Goal: Information Seeking & Learning: Learn about a topic

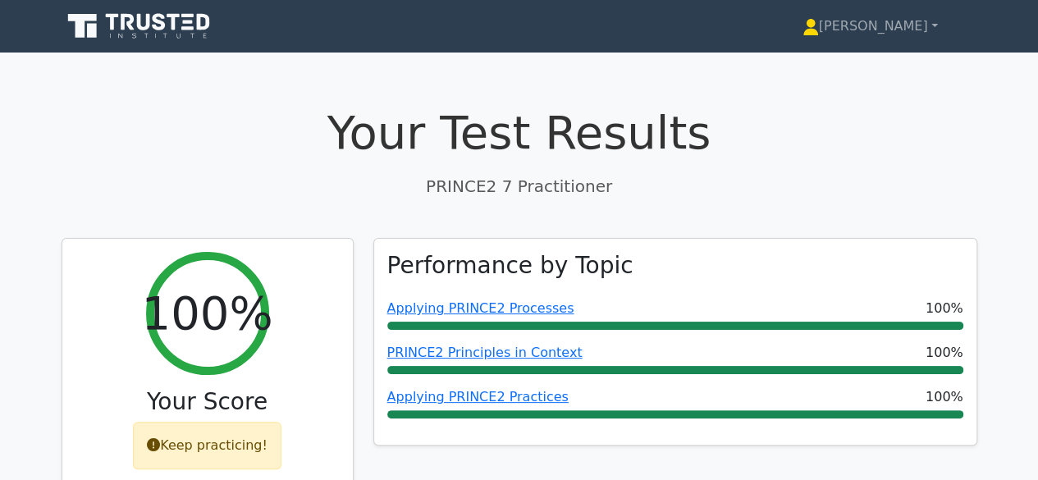
click at [333, 170] on div "Your Test Results PRINCE2 7 Practitioner" at bounding box center [519, 151] width 915 height 93
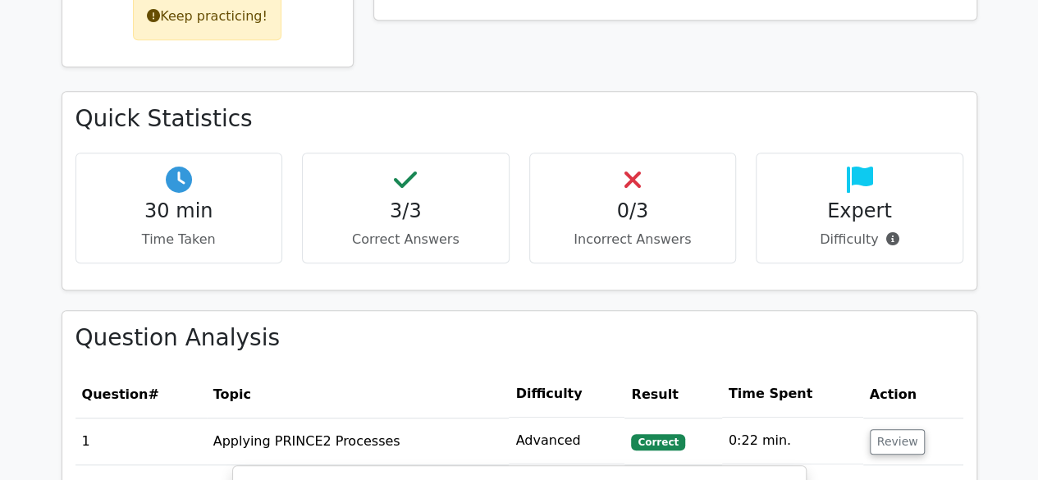
scroll to position [426, 0]
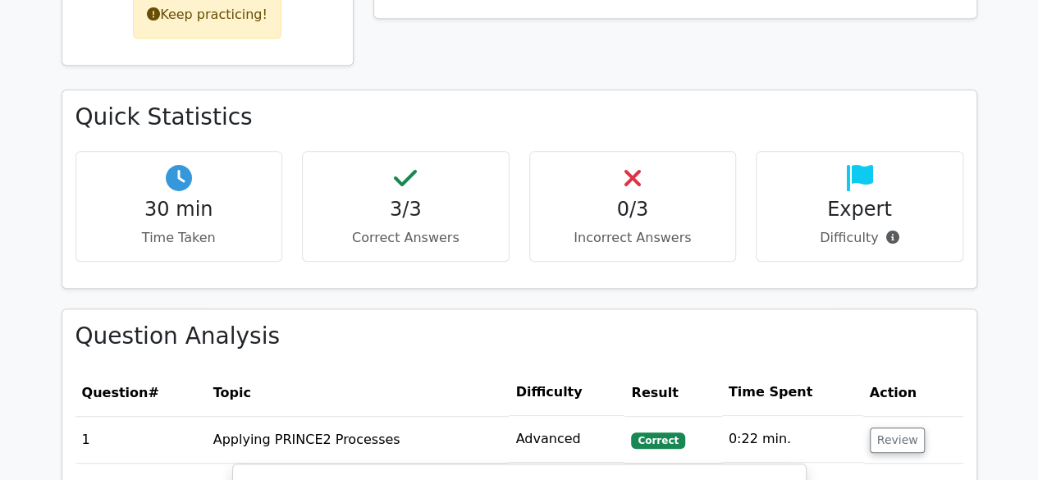
click at [251, 21] on div "Keep practicing!" at bounding box center [207, 15] width 148 height 48
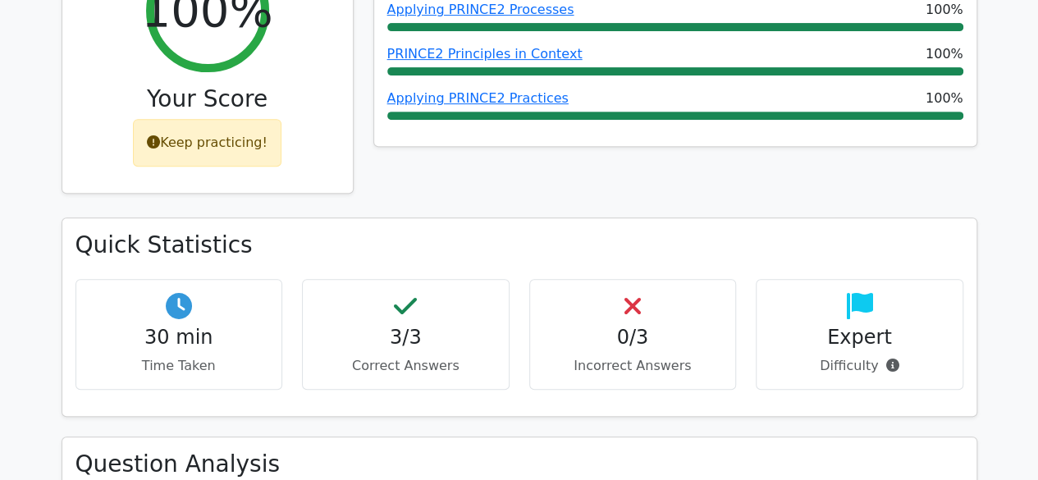
scroll to position [295, 0]
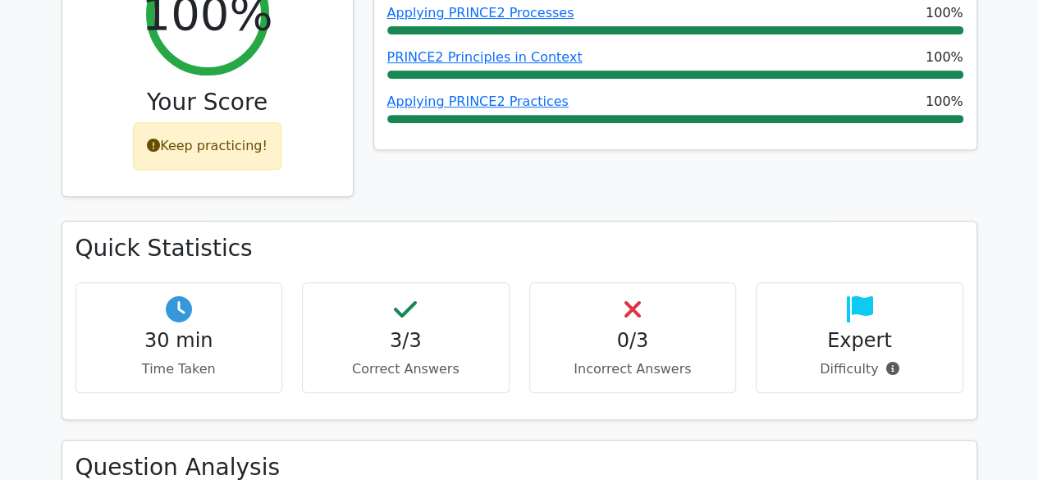
click at [221, 153] on div "Keep practicing!" at bounding box center [207, 146] width 148 height 48
click at [210, 39] on h2 "100%" at bounding box center [206, 13] width 131 height 55
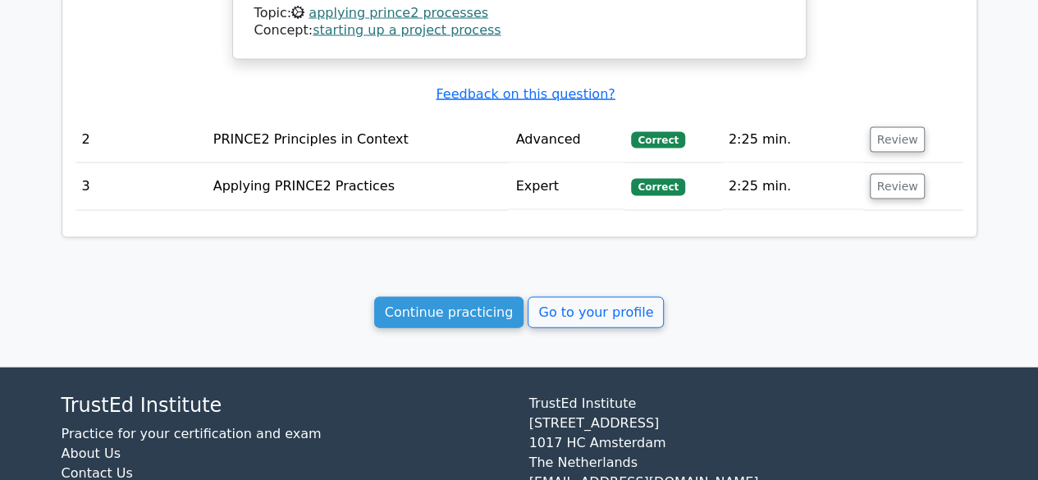
scroll to position [1646, 0]
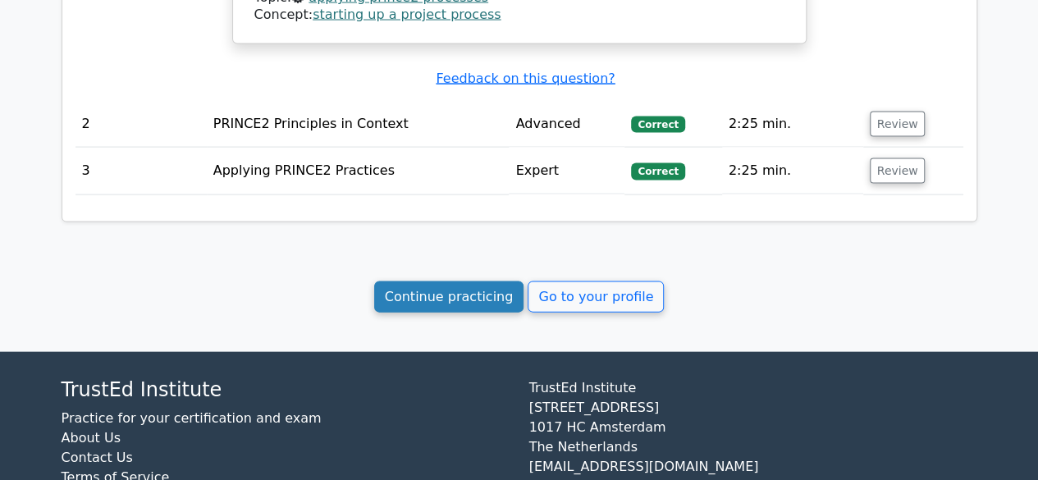
click at [489, 281] on link "Continue practicing" at bounding box center [449, 296] width 150 height 31
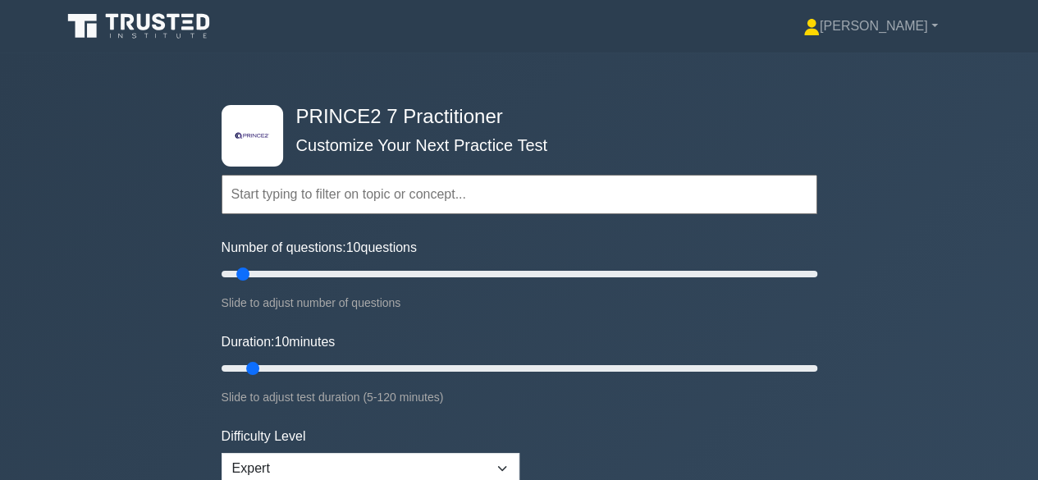
click at [507, 208] on input "text" at bounding box center [518, 194] width 595 height 39
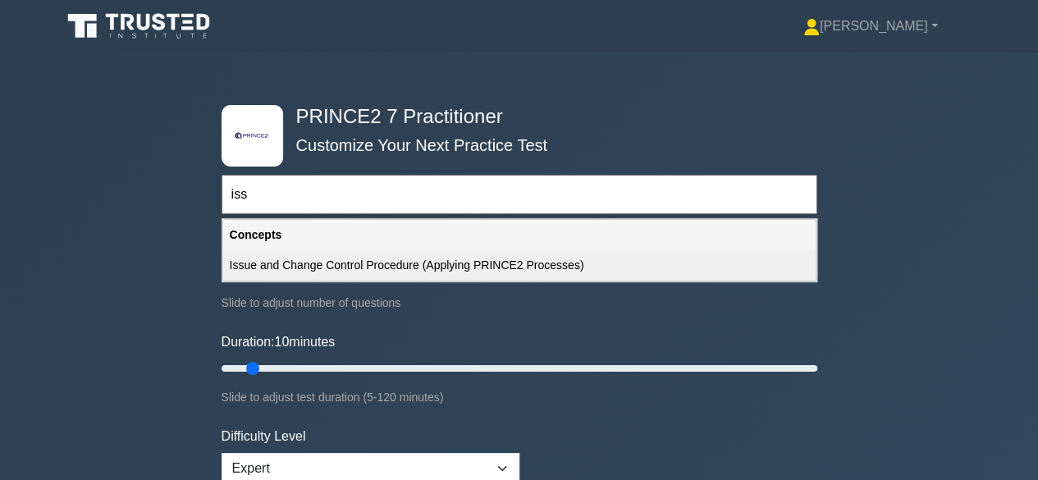
click at [492, 267] on div "Issue and Change Control Procedure (Applying PRINCE2 Processes)" at bounding box center [519, 265] width 592 height 30
type input "Issue and Change Control Procedure (Applying PRINCE2 Processes)"
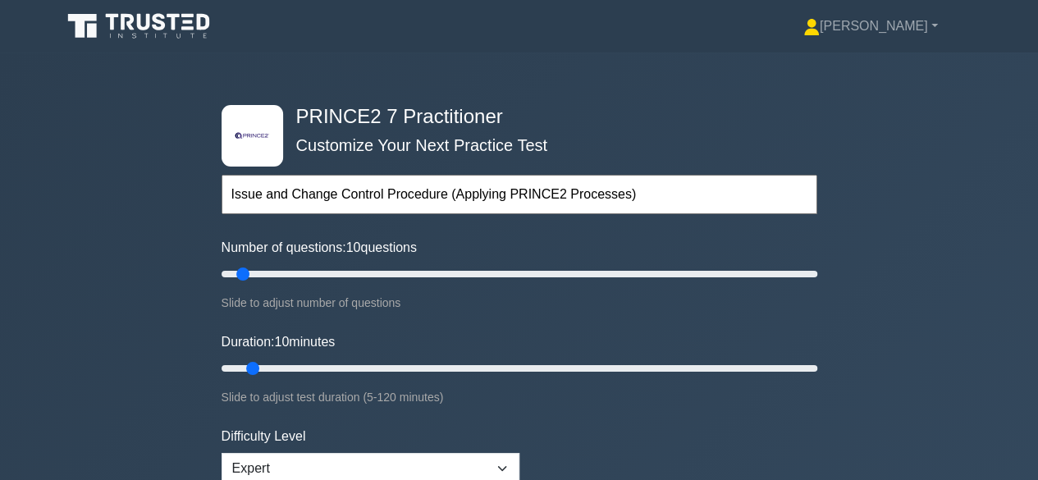
click at [887, 373] on div ".st0{fill-rule:evenodd;clip-rule:evenodd;fill:#000041;} .st1{fill-rule:evenodd;…" at bounding box center [519, 368] width 1038 height 632
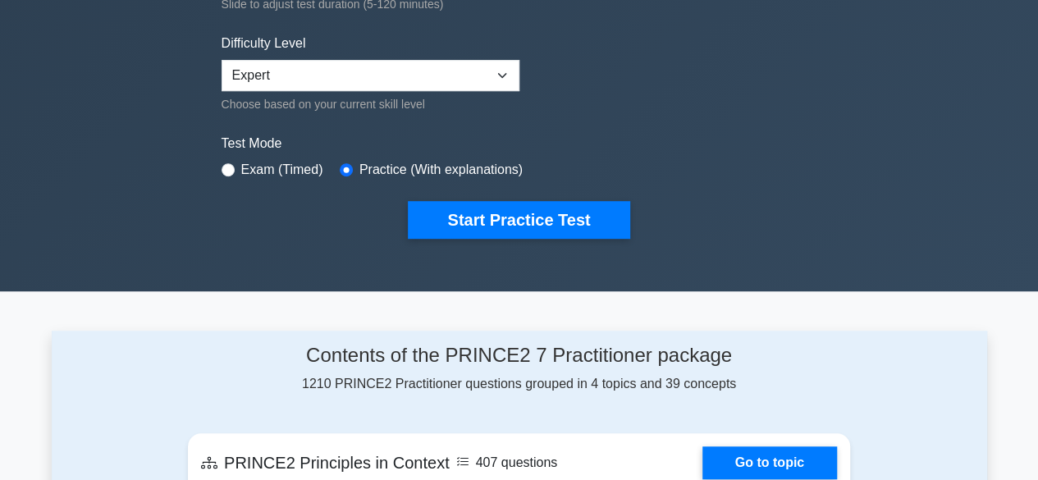
scroll to position [361, 0]
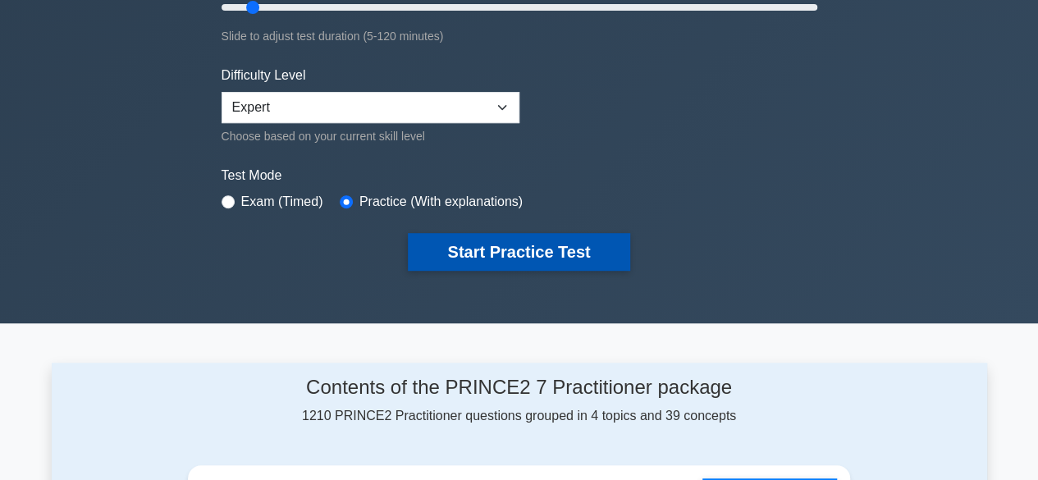
click at [504, 245] on button "Start Practice Test" at bounding box center [518, 252] width 221 height 38
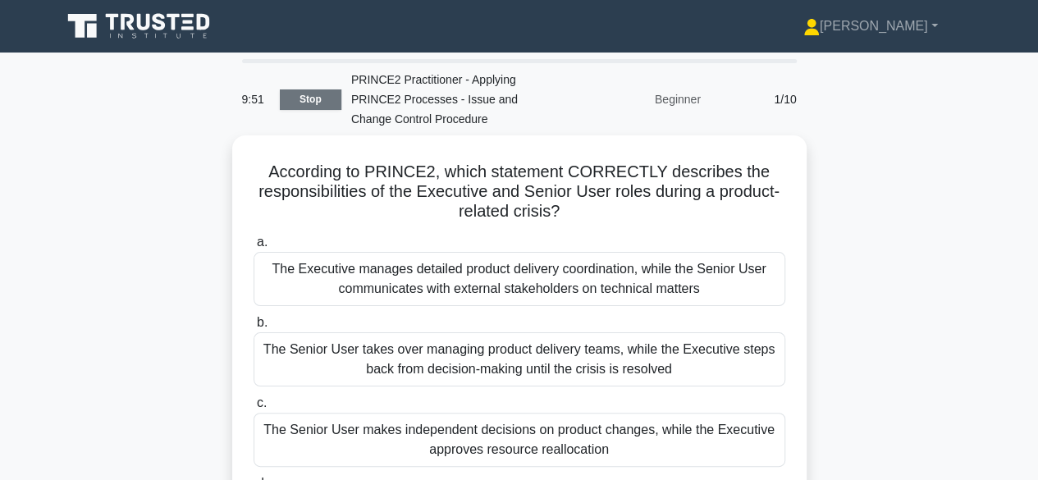
click at [321, 99] on link "Stop" at bounding box center [311, 99] width 62 height 21
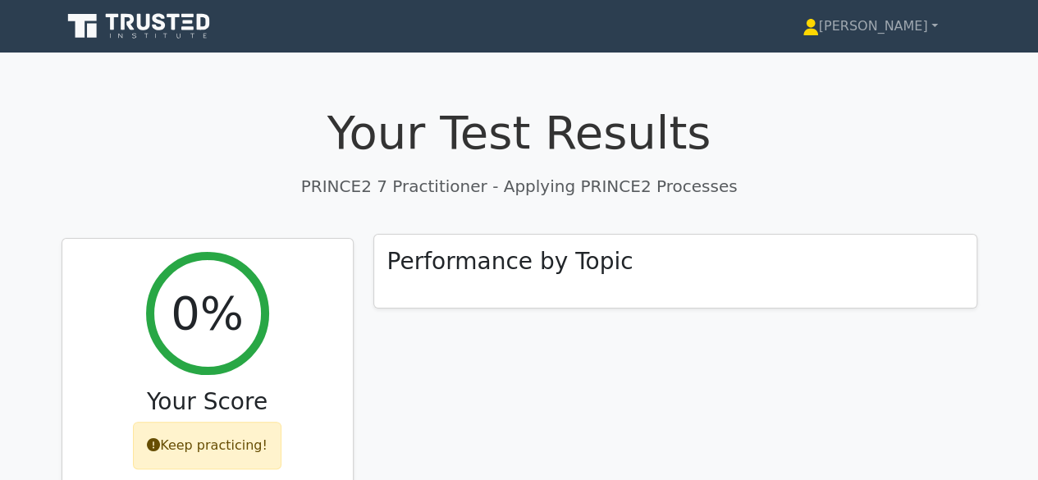
click at [499, 271] on h3 "Performance by Topic" at bounding box center [510, 262] width 246 height 28
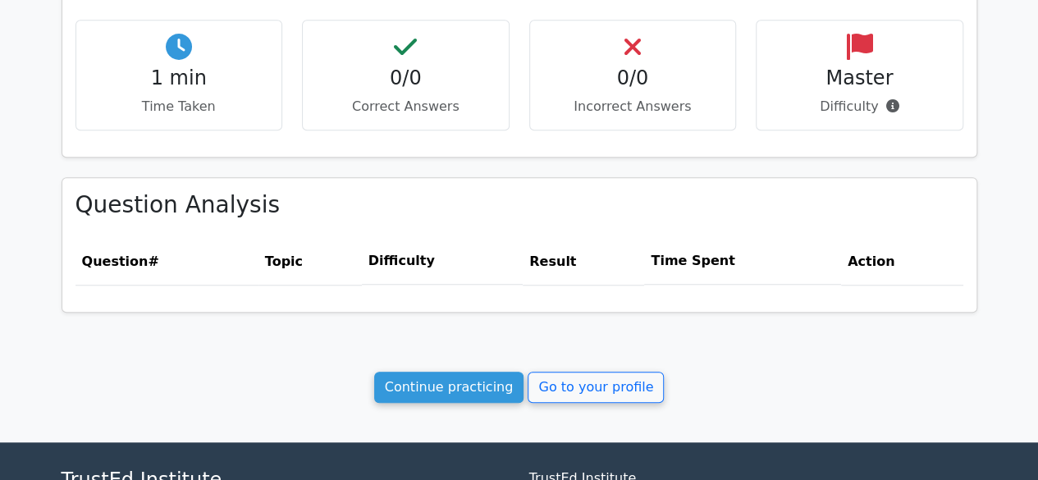
scroll to position [591, 0]
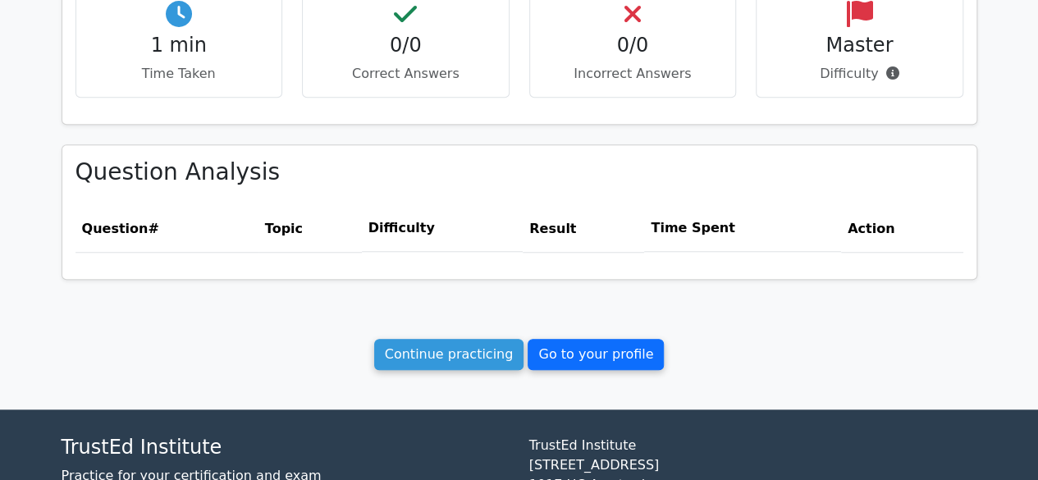
click at [582, 352] on link "Go to your profile" at bounding box center [595, 354] width 136 height 31
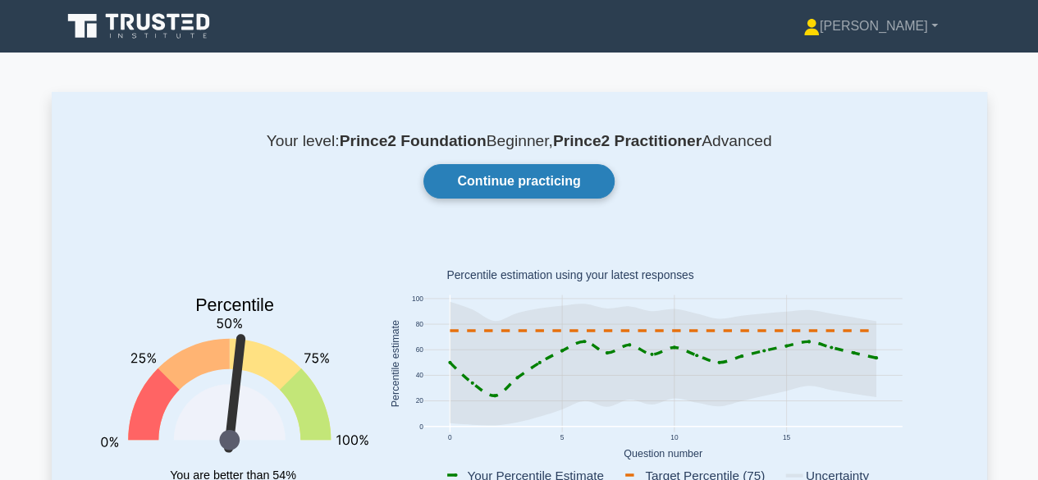
click at [566, 179] on link "Continue practicing" at bounding box center [518, 181] width 190 height 34
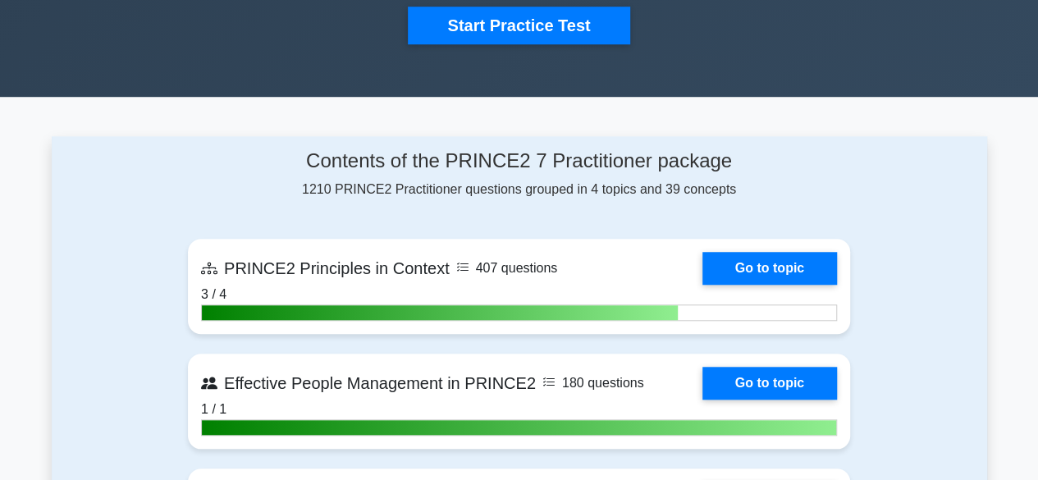
scroll to position [591, 0]
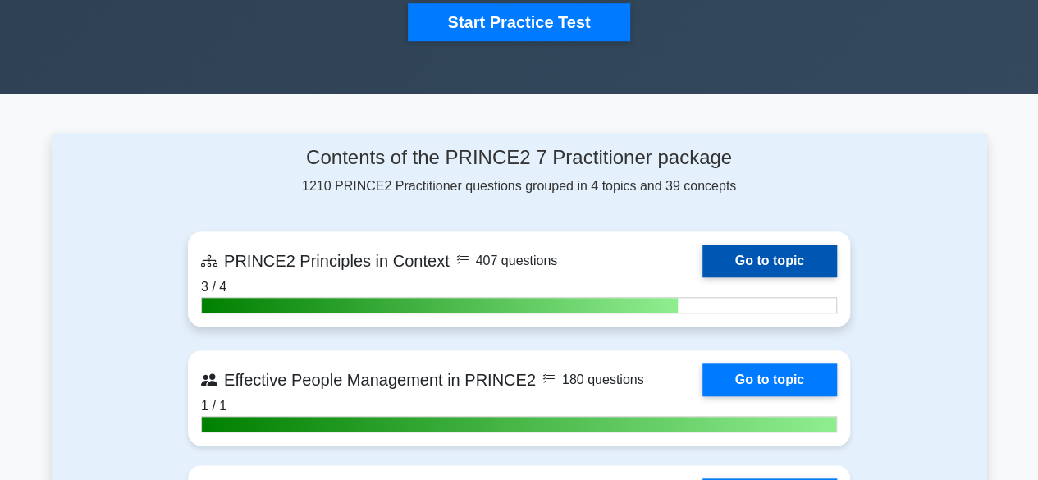
click at [807, 255] on link "Go to topic" at bounding box center [769, 260] width 135 height 33
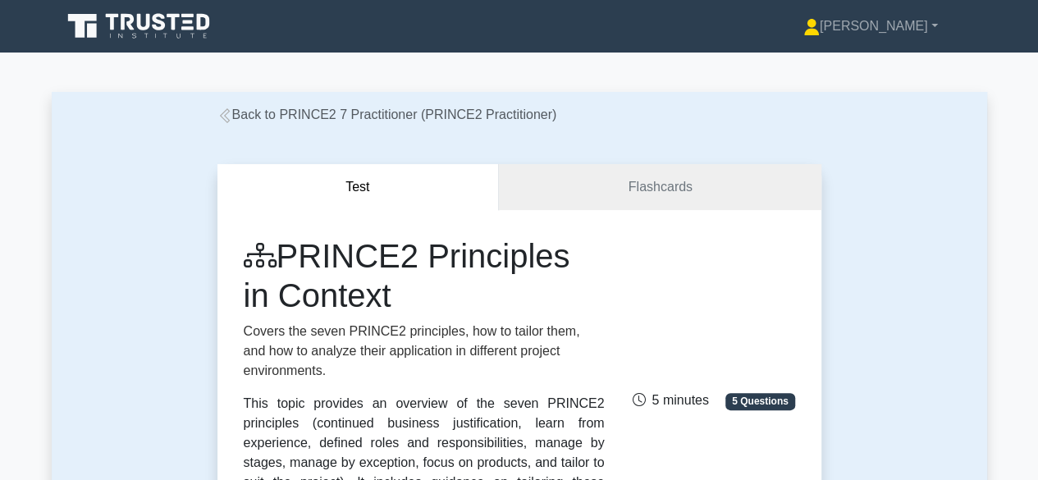
click at [221, 117] on icon at bounding box center [224, 115] width 15 height 15
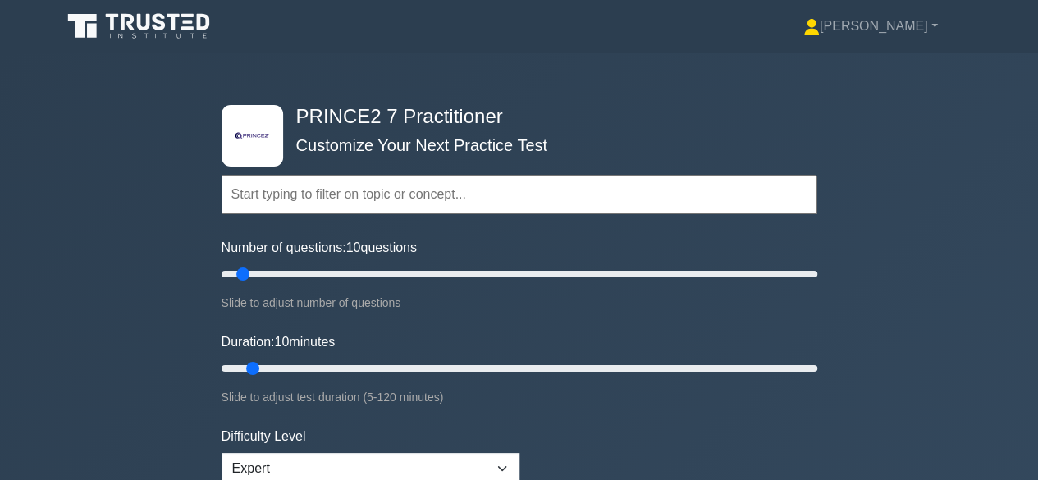
click at [308, 194] on input "text" at bounding box center [518, 194] width 595 height 39
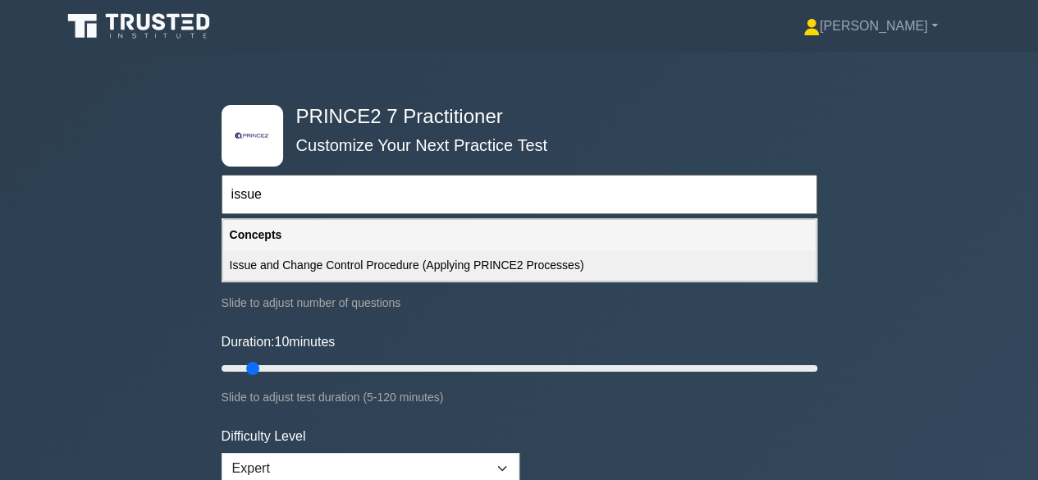
click at [372, 252] on div "Issue and Change Control Procedure (Applying PRINCE2 Processes)" at bounding box center [519, 265] width 592 height 30
type input "Issue and Change Control Procedure (Applying PRINCE2 Processes)"
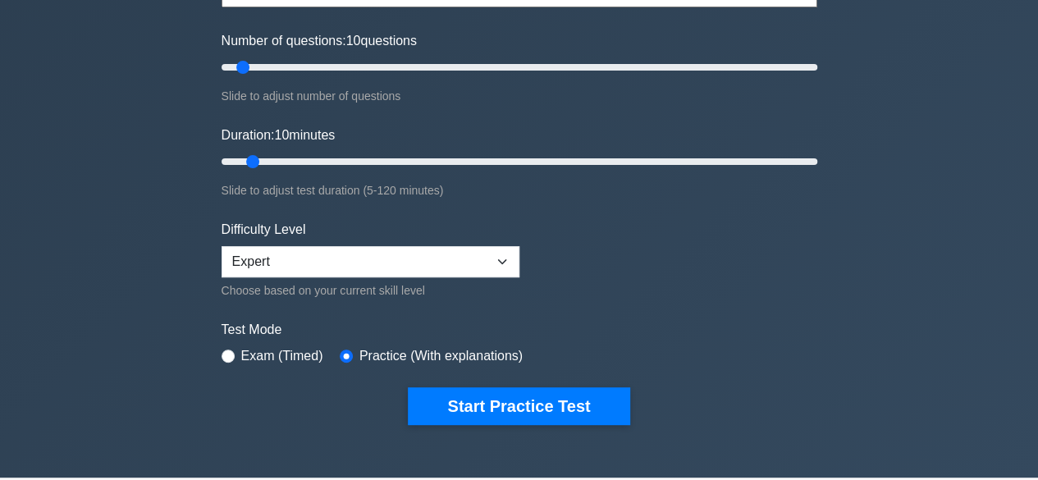
scroll to position [230, 0]
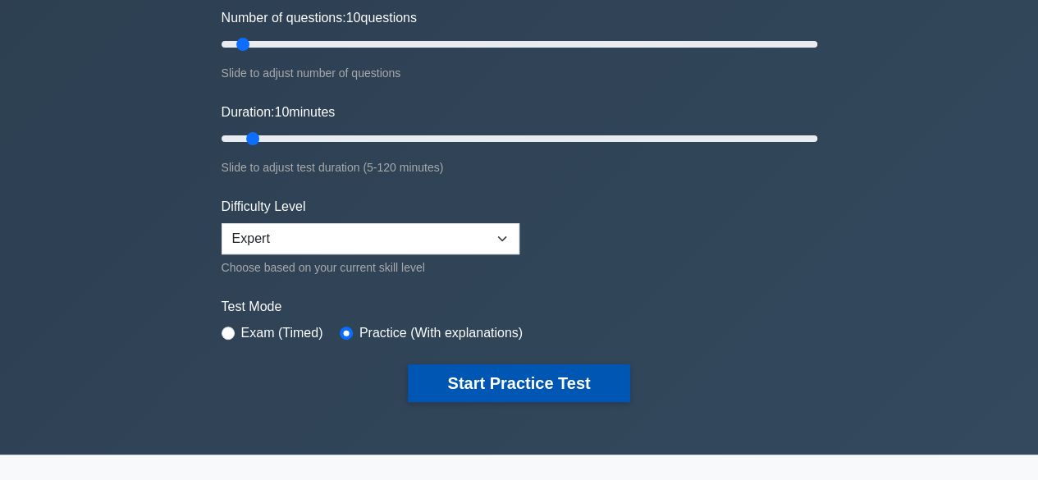
click at [591, 378] on button "Start Practice Test" at bounding box center [518, 383] width 221 height 38
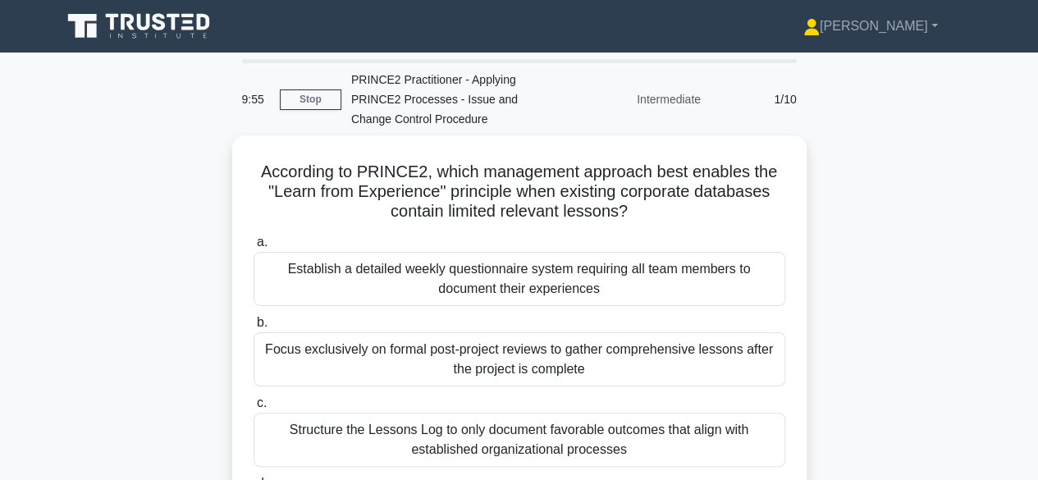
click at [827, 366] on div "According to PRINCE2, which management approach best enables the "Learn from Ex…" at bounding box center [519, 375] width 935 height 481
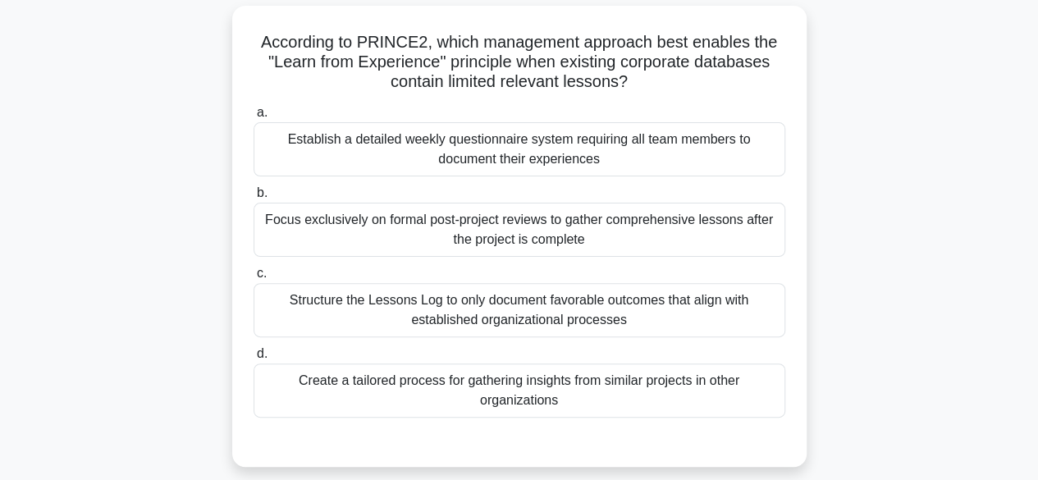
scroll to position [131, 0]
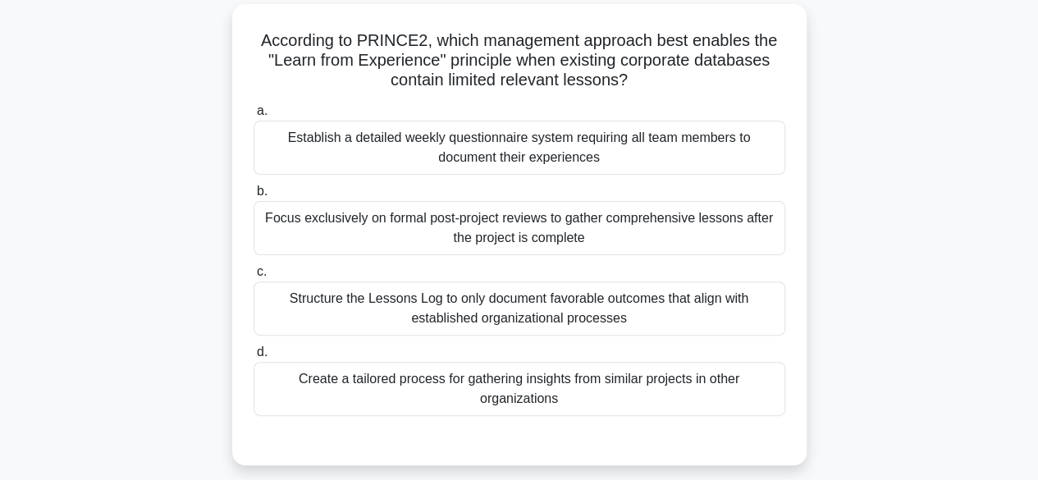
click at [827, 366] on div "According to PRINCE2, which management approach best enables the "Learn from Ex…" at bounding box center [519, 244] width 935 height 481
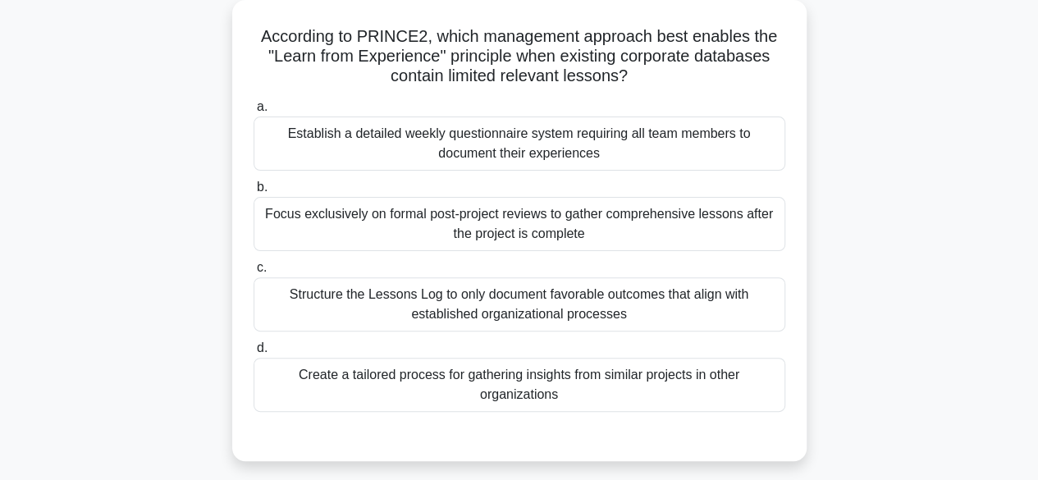
click at [684, 155] on div "Establish a detailed weekly questionnaire system requiring all team members to …" at bounding box center [518, 143] width 531 height 54
click at [253, 112] on input "a. Establish a detailed weekly questionnaire system requiring all team members …" at bounding box center [253, 107] width 0 height 11
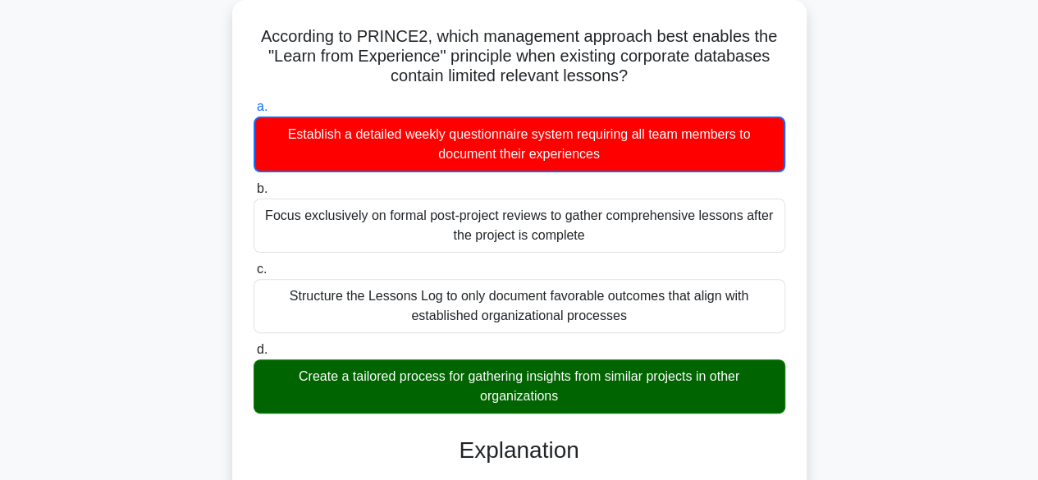
click at [253, 184] on input "b. Focus exclusively on formal post-project reviews to gather comprehensive les…" at bounding box center [253, 189] width 0 height 11
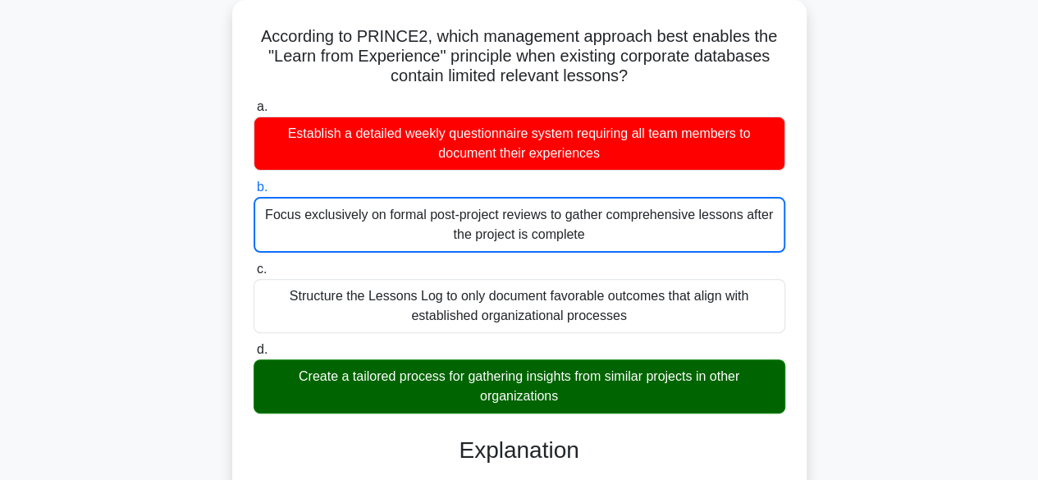
click at [253, 264] on input "c. Structure the Lessons Log to only document favorable outcomes that align wit…" at bounding box center [253, 269] width 0 height 11
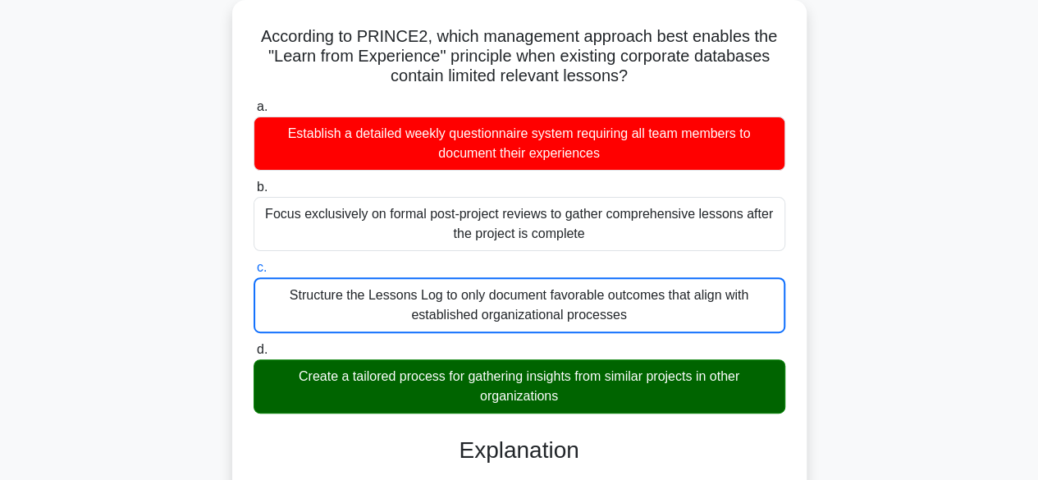
click at [253, 344] on input "d. Create a tailored process for gathering insights from similar projects in ot…" at bounding box center [253, 349] width 0 height 11
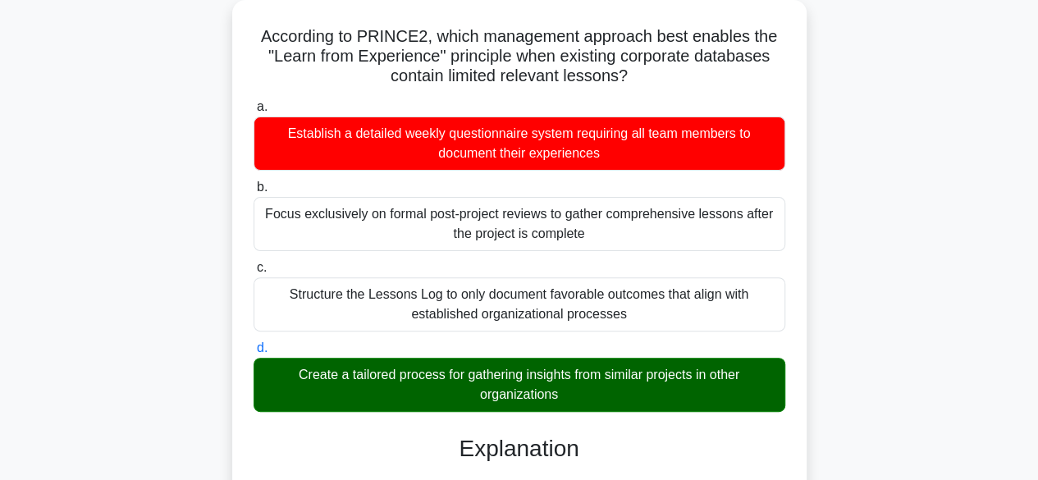
click at [253, 102] on input "a. Establish a detailed weekly questionnaire system requiring all team members …" at bounding box center [253, 107] width 0 height 11
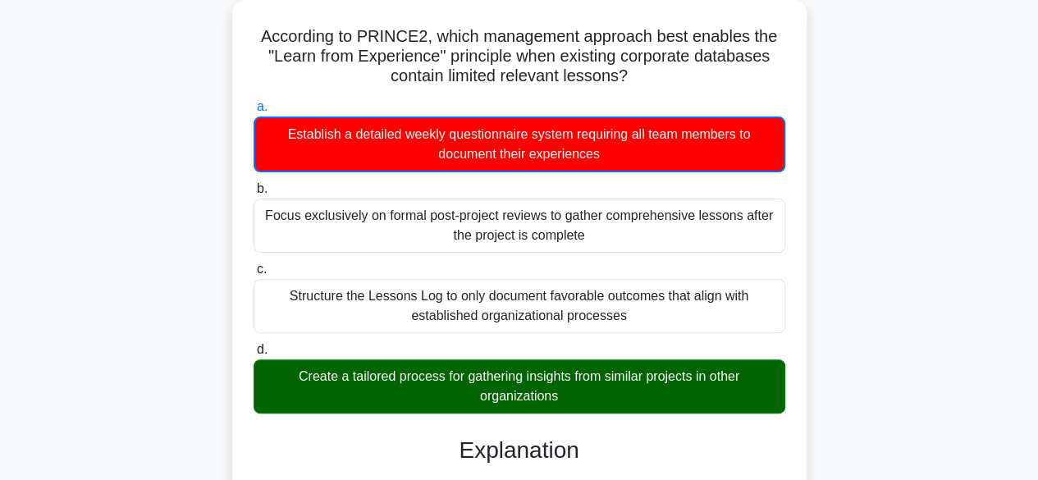
click at [253, 184] on input "b. Focus exclusively on formal post-project reviews to gather comprehensive les…" at bounding box center [253, 189] width 0 height 11
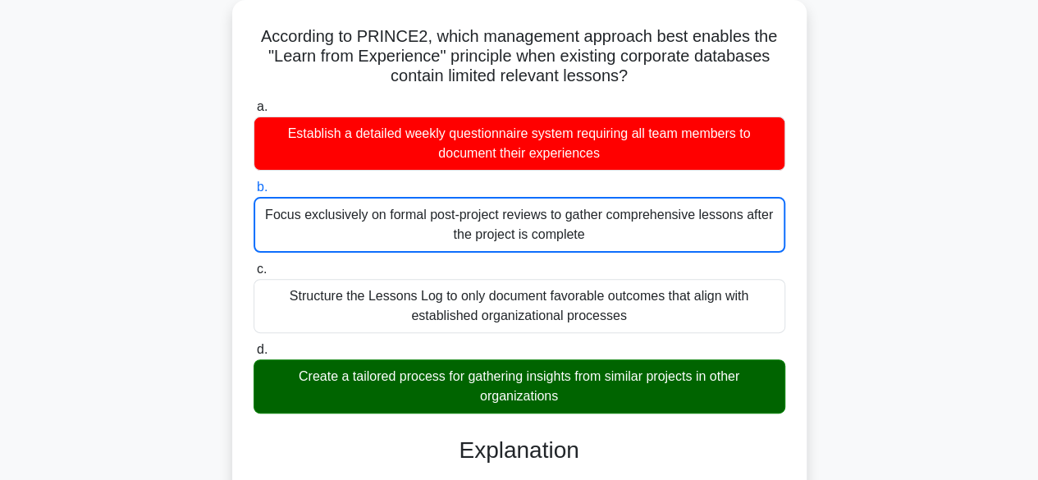
click at [253, 264] on input "c. Structure the Lessons Log to only document favorable outcomes that align wit…" at bounding box center [253, 269] width 0 height 11
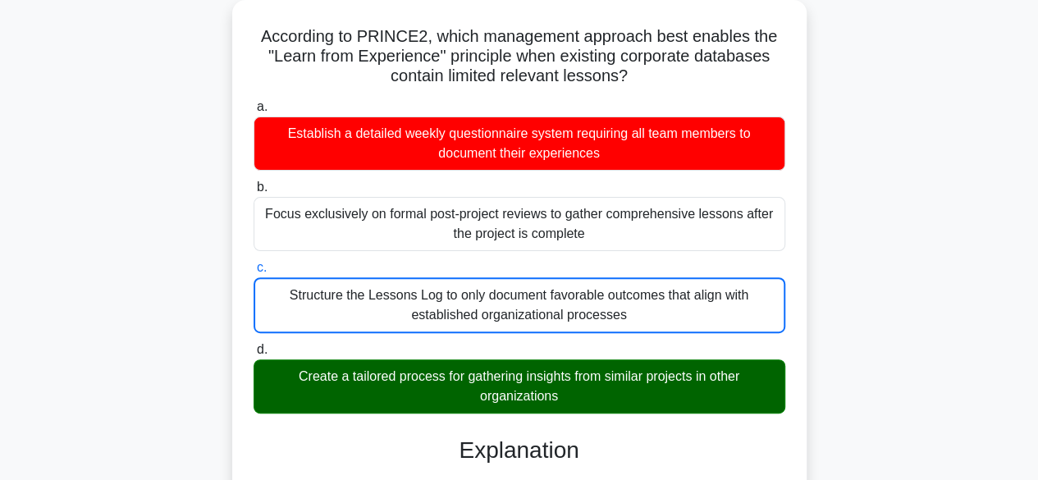
click at [253, 344] on input "d. Create a tailored process for gathering insights from similar projects in ot…" at bounding box center [253, 349] width 0 height 11
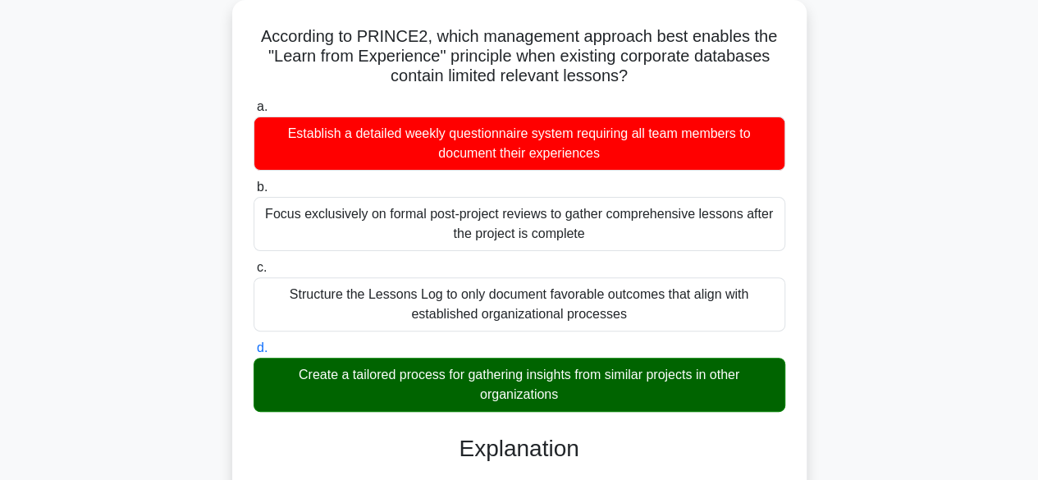
click at [253, 102] on input "a. Establish a detailed weekly questionnaire system requiring all team members …" at bounding box center [253, 107] width 0 height 11
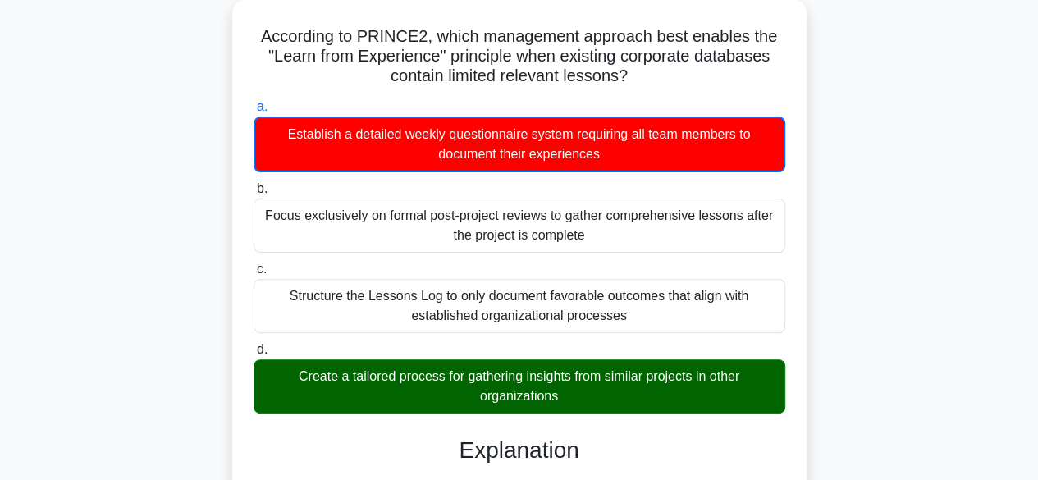
click at [253, 184] on input "b. Focus exclusively on formal post-project reviews to gather comprehensive les…" at bounding box center [253, 189] width 0 height 11
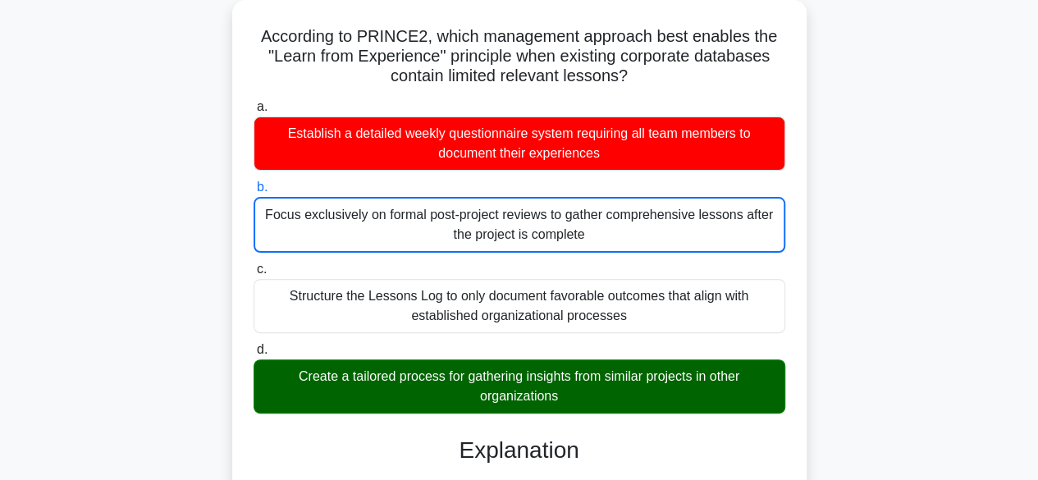
click at [253, 264] on input "c. Structure the Lessons Log to only document favorable outcomes that align wit…" at bounding box center [253, 269] width 0 height 11
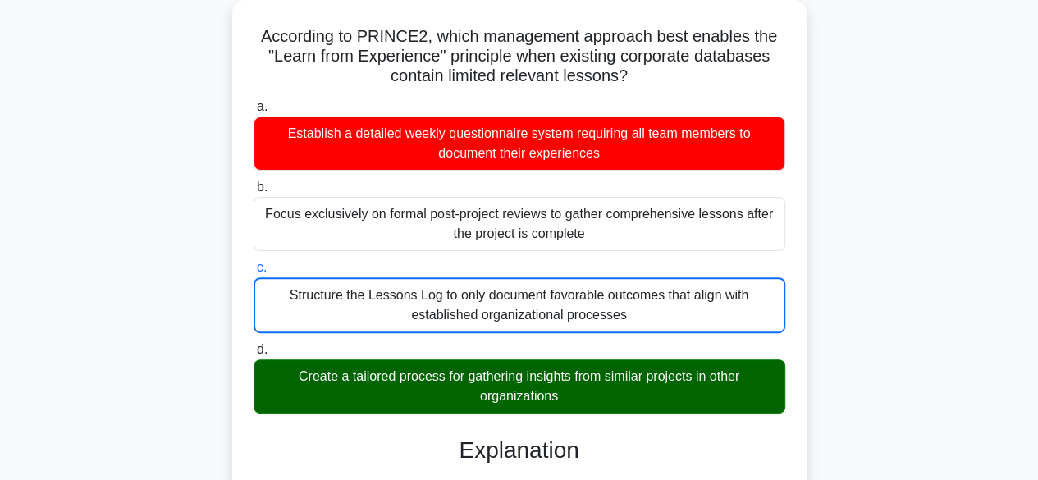
click at [253, 344] on input "d. Create a tailored process for gathering insights from similar projects in ot…" at bounding box center [253, 349] width 0 height 11
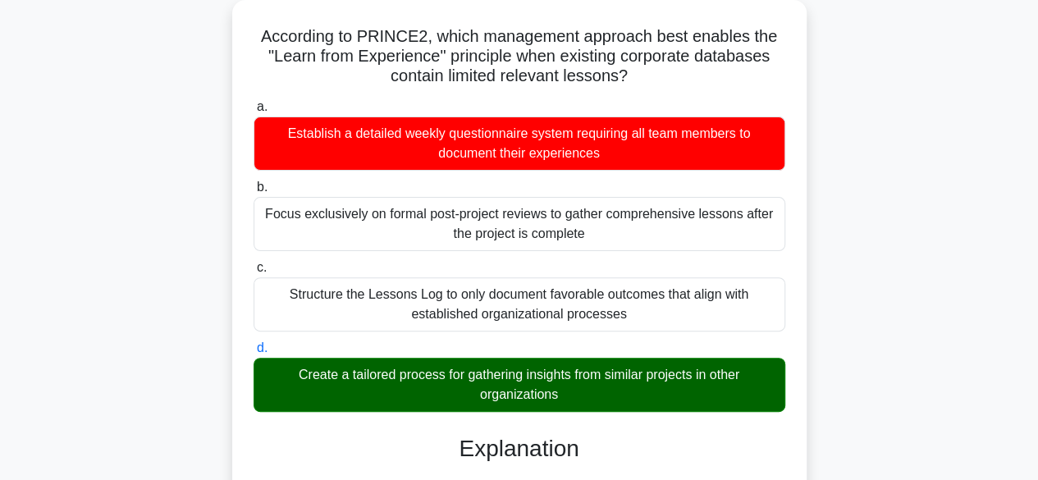
click at [253, 102] on input "a. Establish a detailed weekly questionnaire system requiring all team members …" at bounding box center [253, 107] width 0 height 11
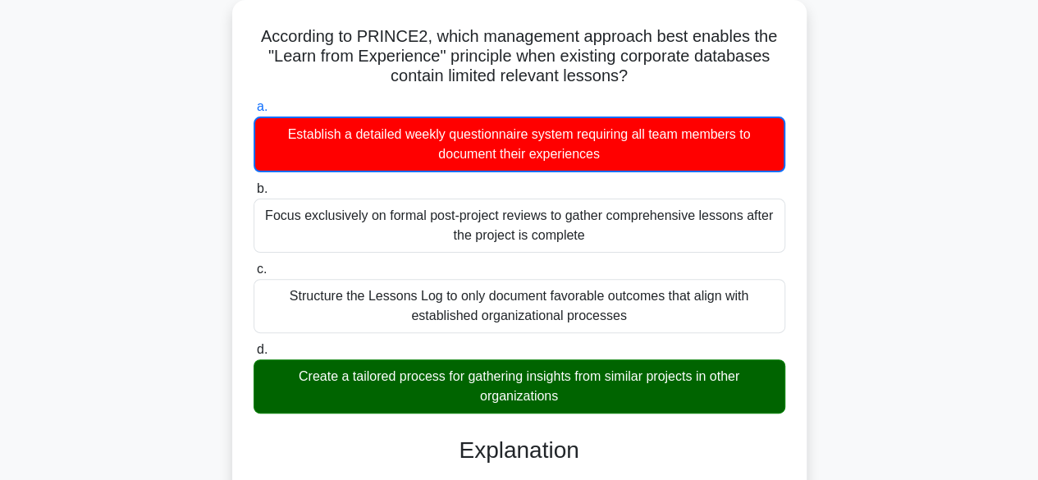
click at [253, 184] on input "b. Focus exclusively on formal post-project reviews to gather comprehensive les…" at bounding box center [253, 189] width 0 height 11
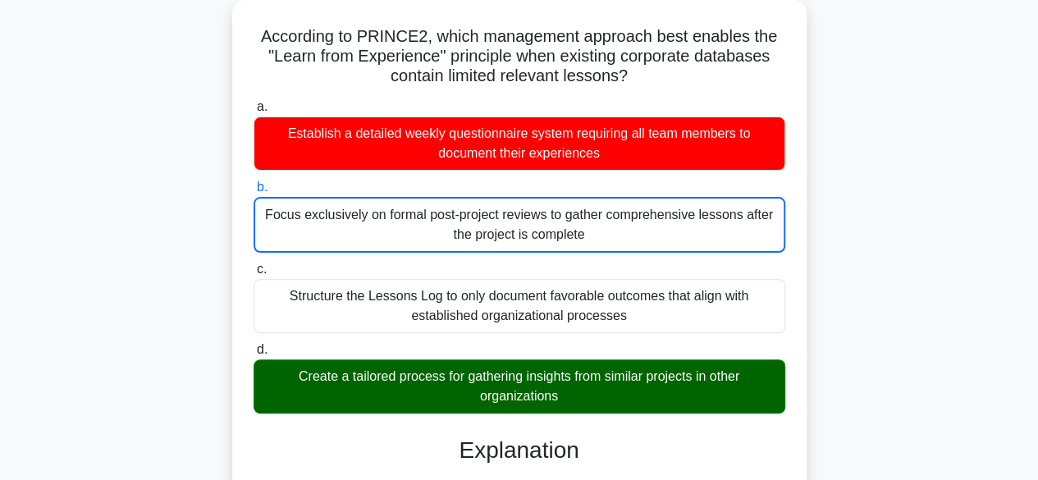
click at [253, 264] on input "c. Structure the Lessons Log to only document favorable outcomes that align wit…" at bounding box center [253, 269] width 0 height 11
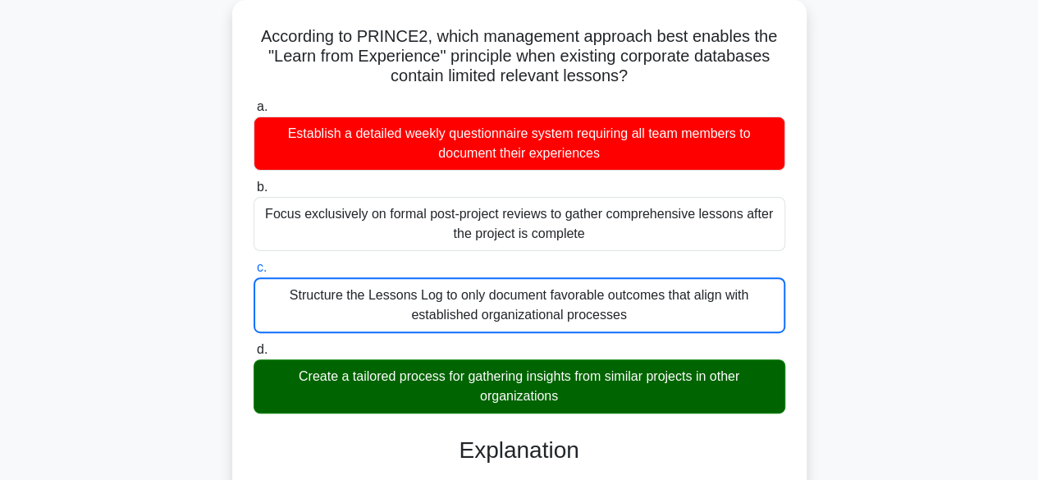
click at [253, 344] on input "d. Create a tailored process for gathering insights from similar projects in ot…" at bounding box center [253, 349] width 0 height 11
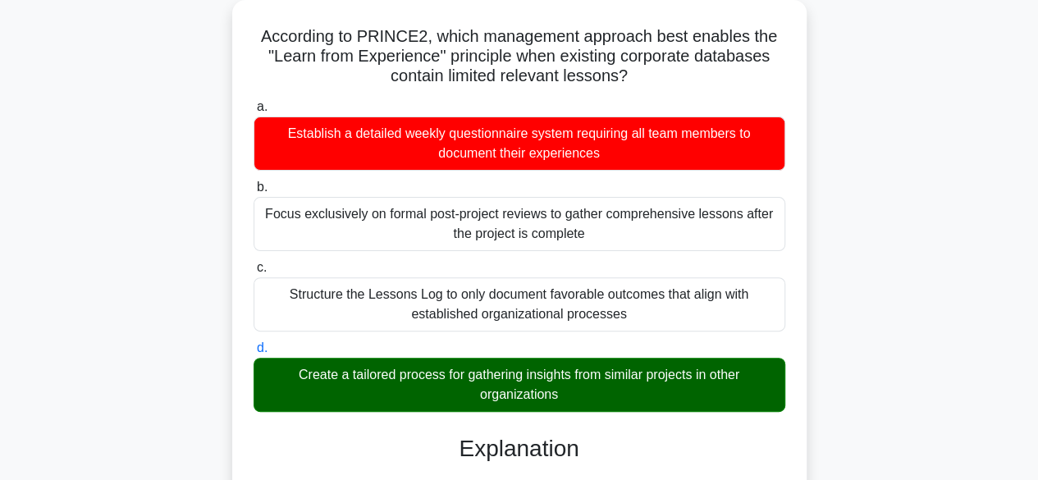
click at [253, 102] on input "a. Establish a detailed weekly questionnaire system requiring all team members …" at bounding box center [253, 107] width 0 height 11
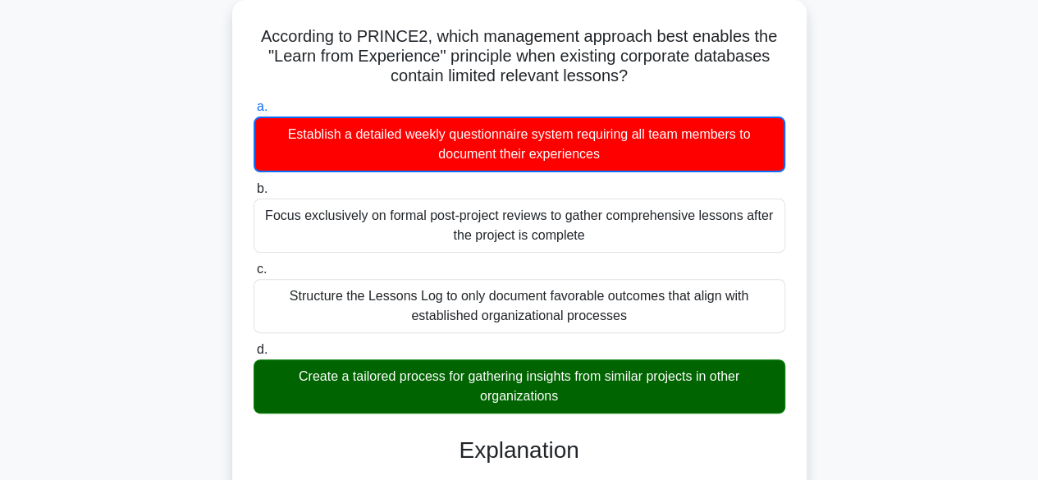
click at [253, 184] on input "b. Focus exclusively on formal post-project reviews to gather comprehensive les…" at bounding box center [253, 189] width 0 height 11
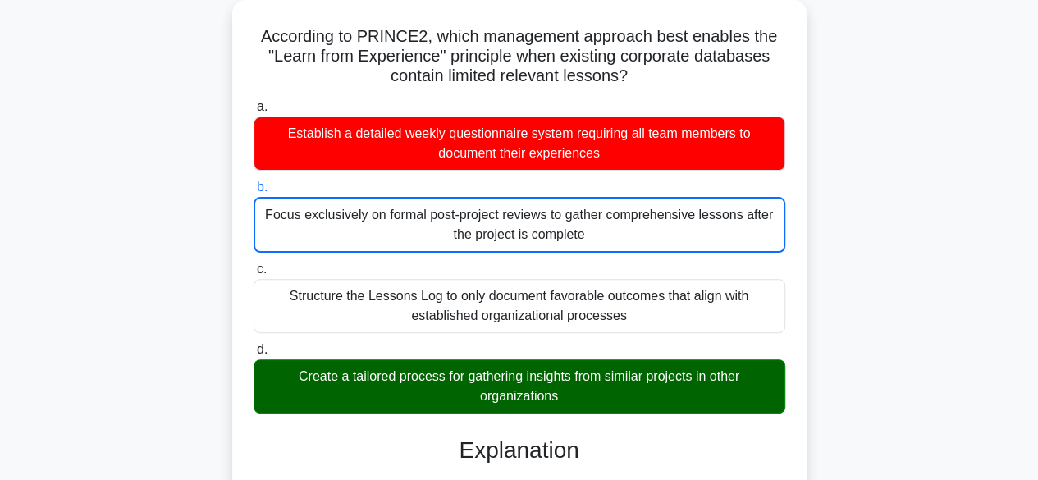
click at [253, 264] on input "c. Structure the Lessons Log to only document favorable outcomes that align wit…" at bounding box center [253, 269] width 0 height 11
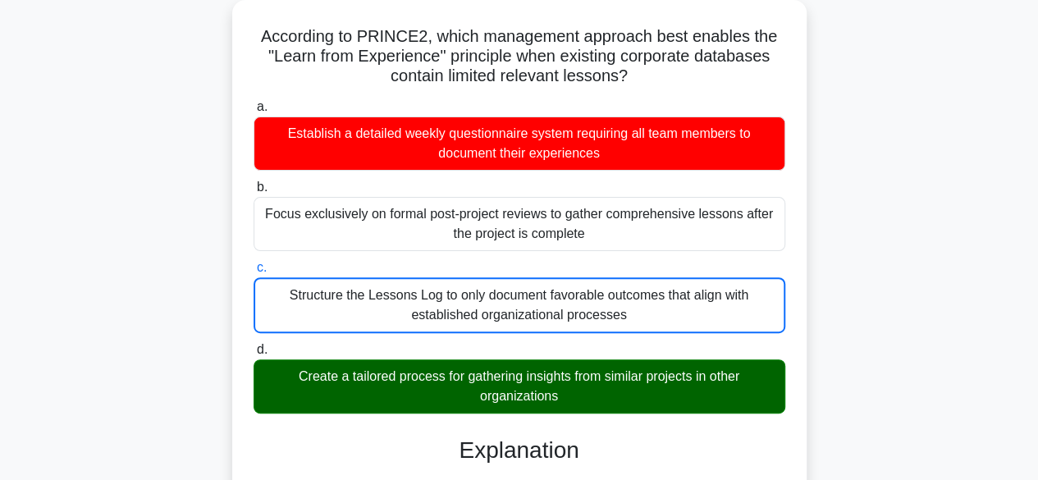
click at [253, 182] on input "b. Focus exclusively on formal post-project reviews to gather comprehensive les…" at bounding box center [253, 187] width 0 height 11
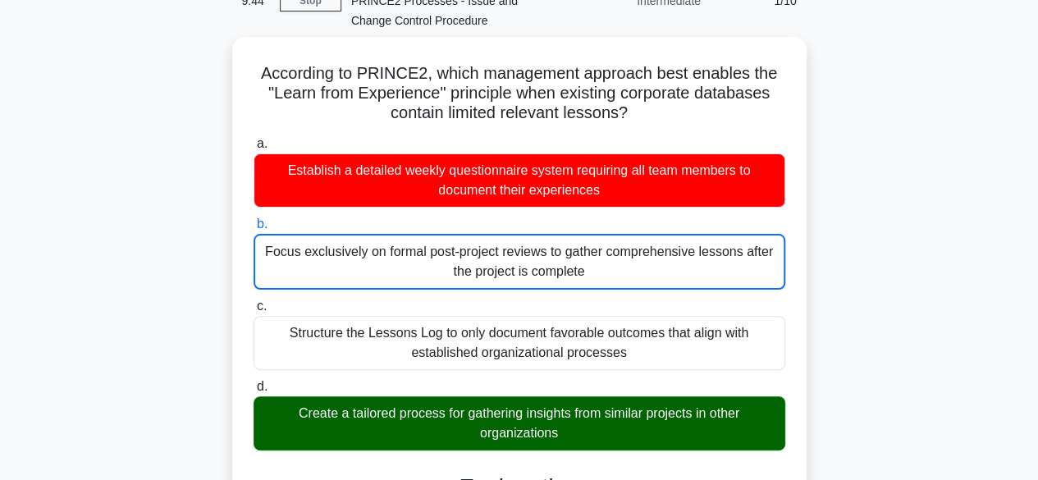
scroll to position [0, 0]
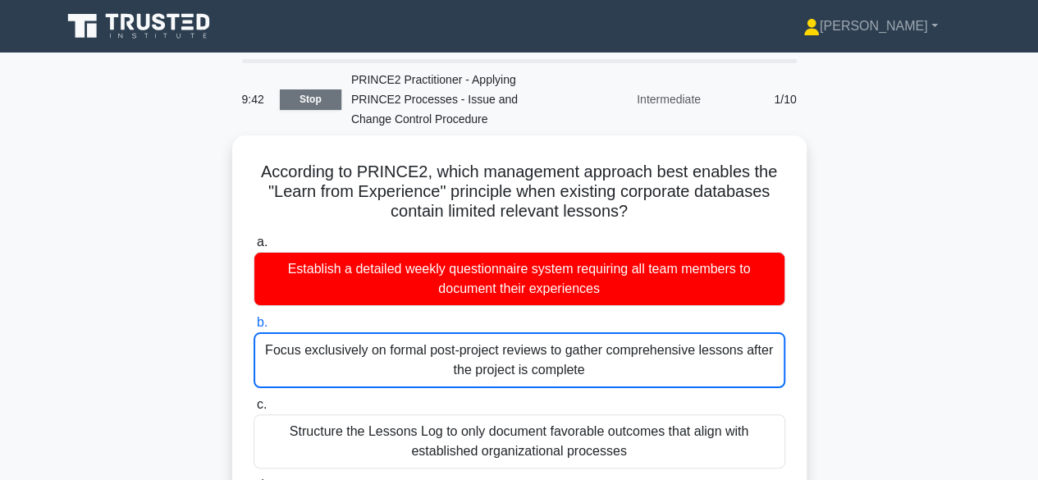
click at [313, 96] on link "Stop" at bounding box center [311, 99] width 62 height 21
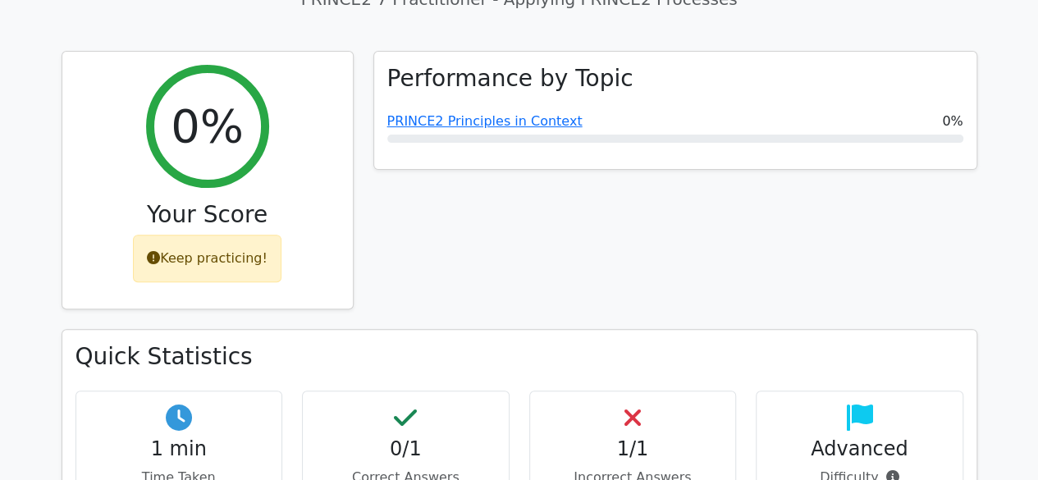
scroll to position [185, 0]
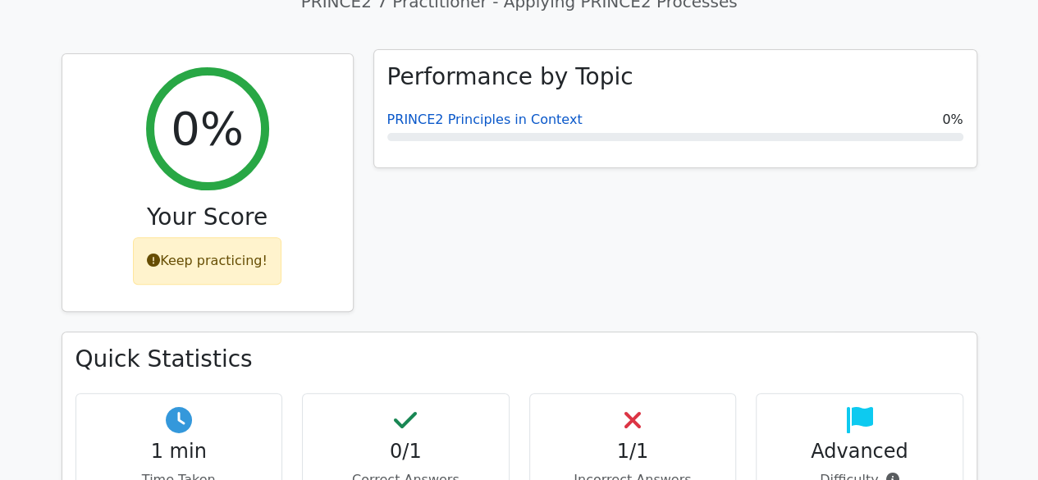
click at [483, 118] on link "PRINCE2 Principles in Context" at bounding box center [484, 120] width 195 height 16
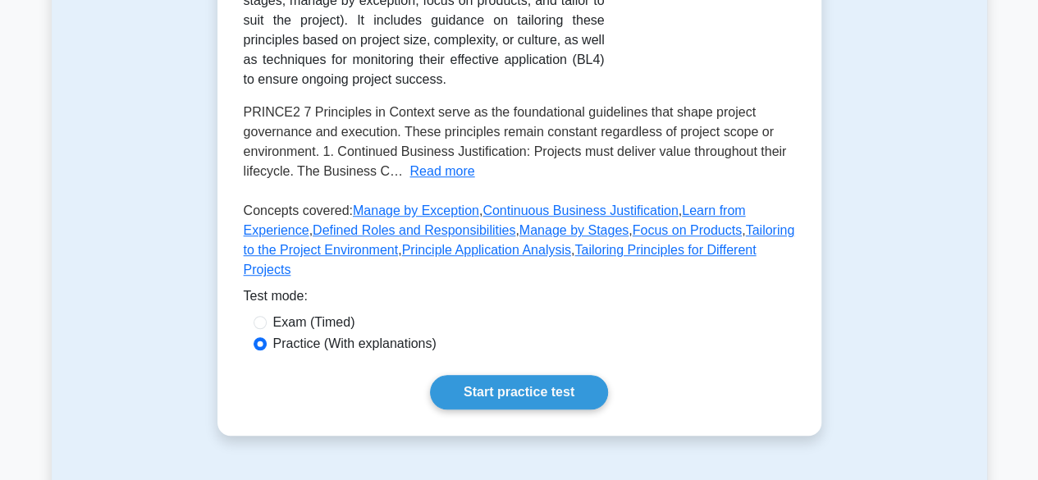
scroll to position [463, 0]
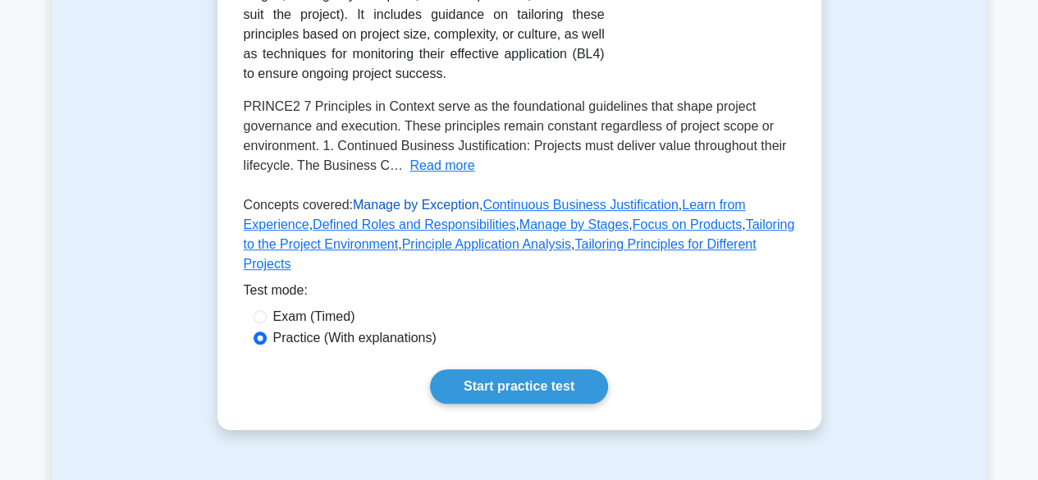
click at [376, 206] on link "Manage by Exception" at bounding box center [416, 205] width 126 height 14
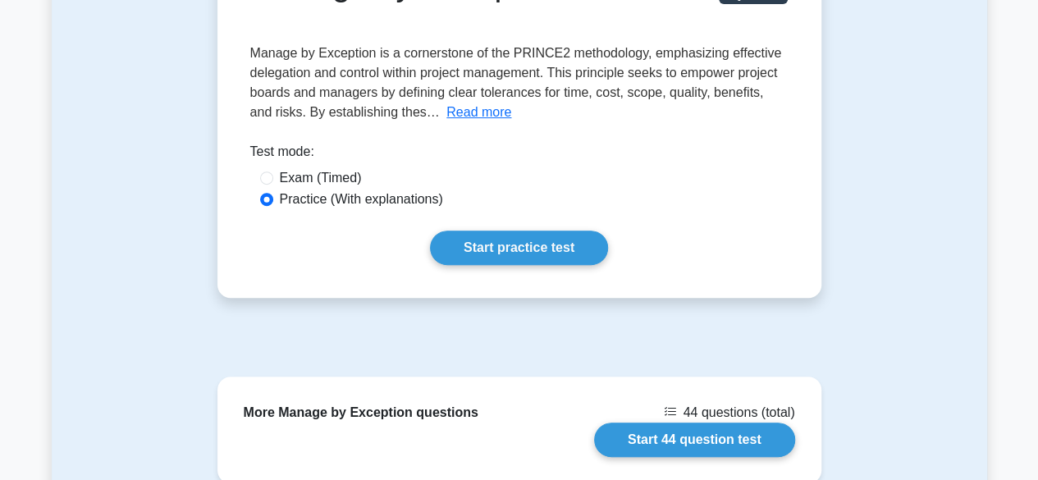
scroll to position [258, 0]
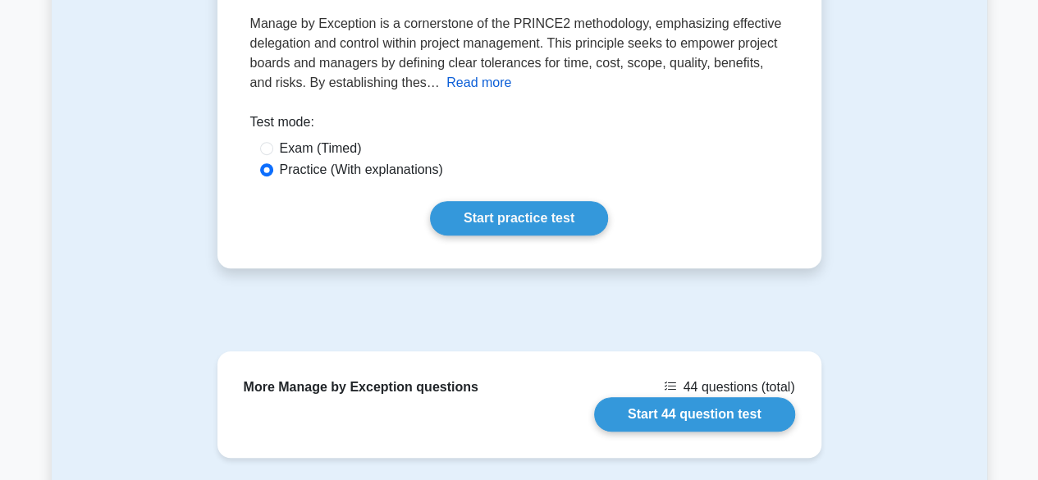
click at [446, 87] on button "Read more" at bounding box center [478, 83] width 65 height 20
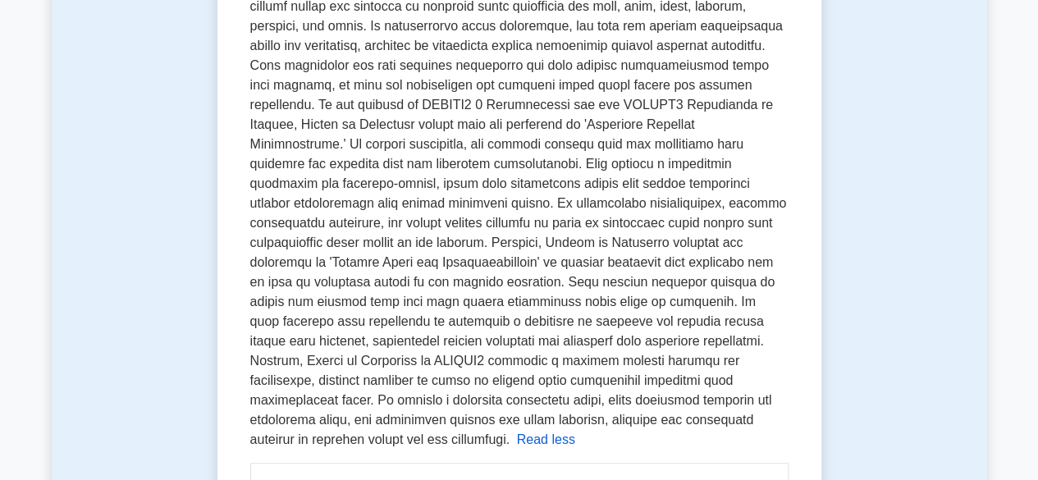
scroll to position [316, 0]
click at [517, 428] on button "Read less" at bounding box center [546, 438] width 58 height 20
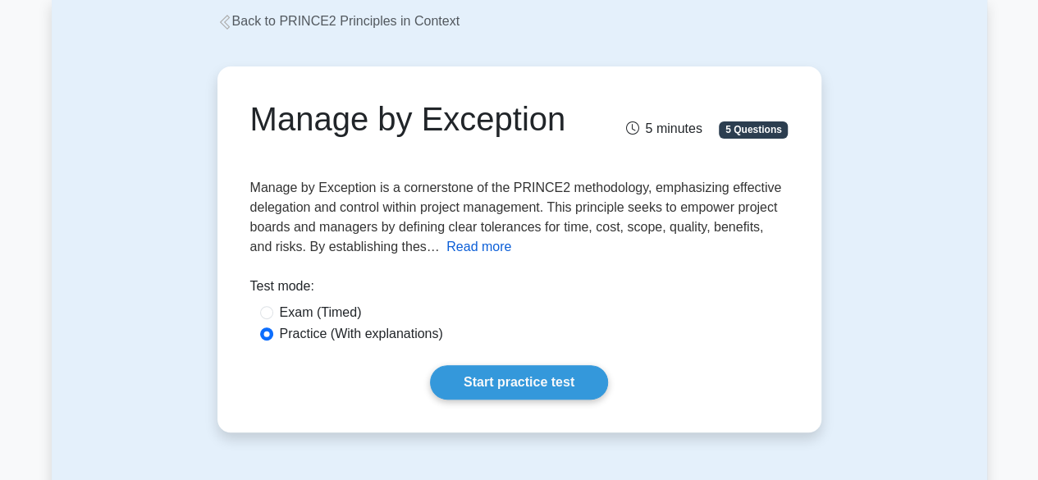
scroll to position [98, 0]
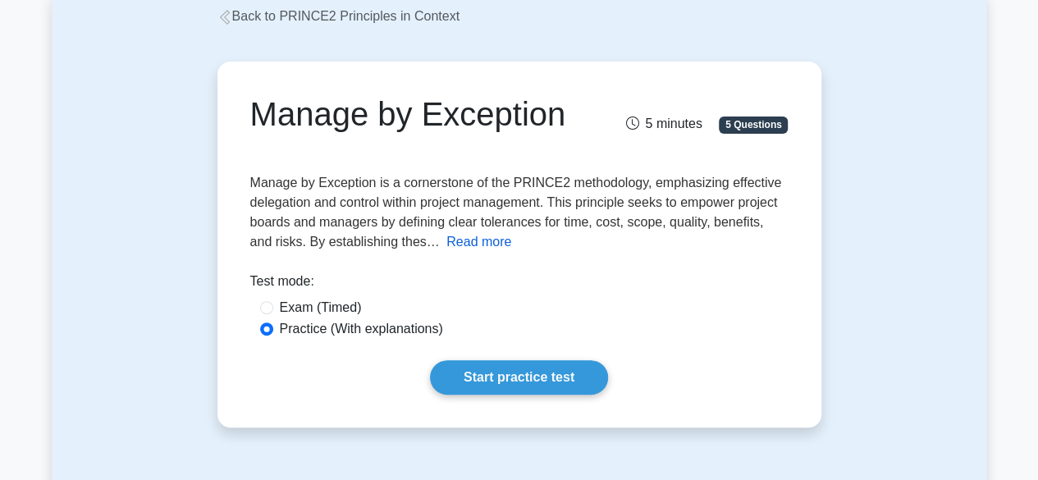
click at [446, 251] on button "Read more" at bounding box center [478, 242] width 65 height 20
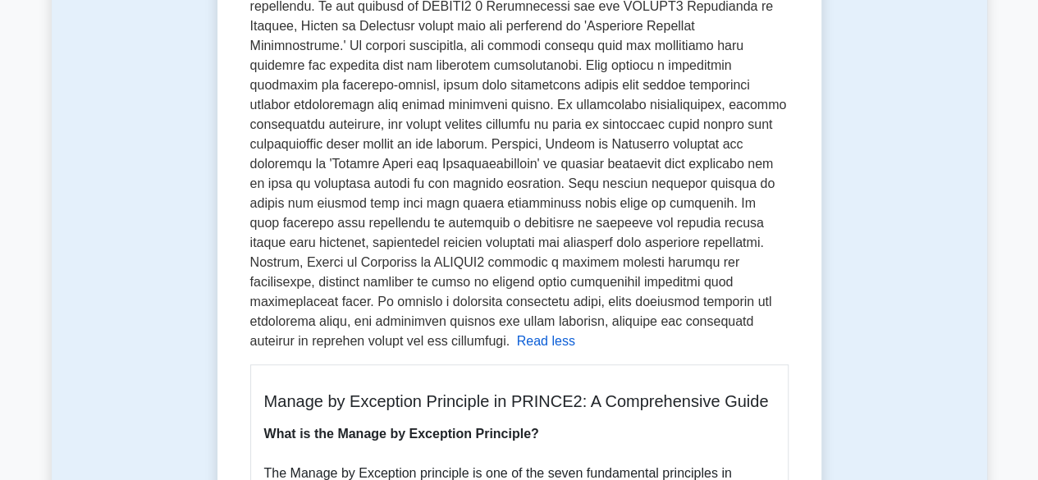
scroll to position [418, 0]
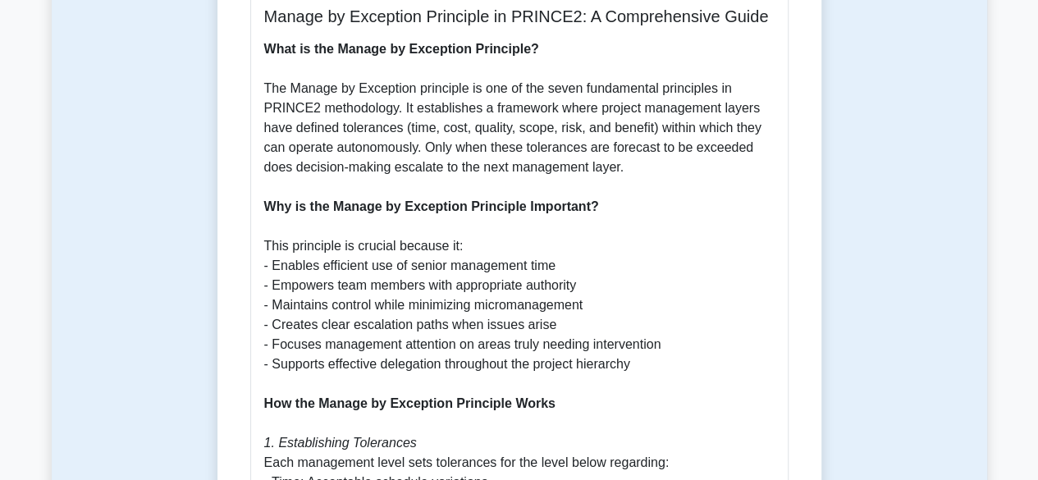
scroll to position [804, 0]
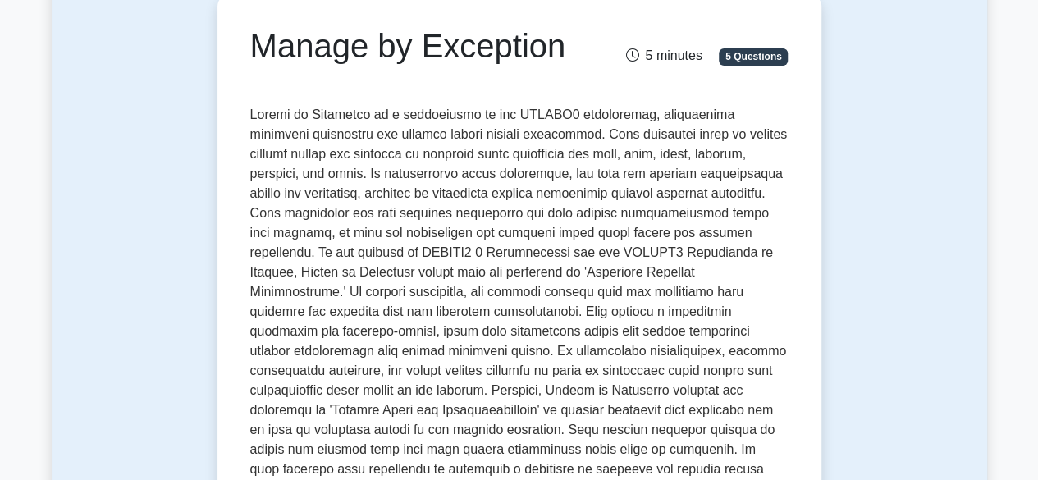
scroll to position [0, 0]
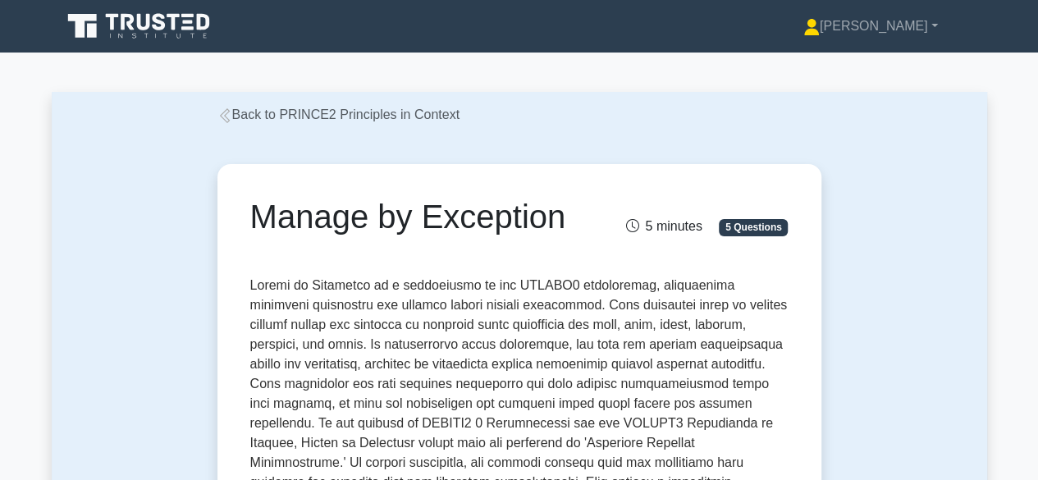
click at [219, 113] on icon at bounding box center [224, 115] width 15 height 15
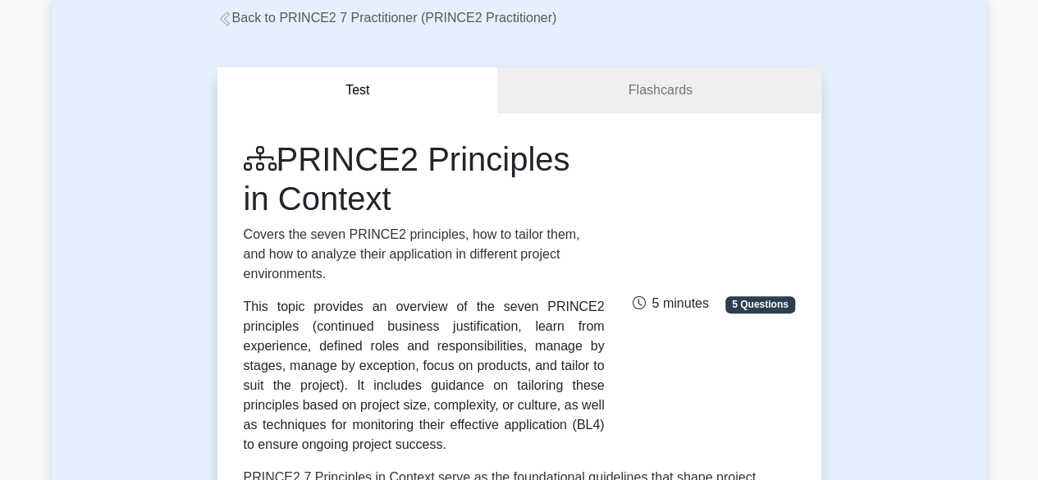
scroll to position [71, 0]
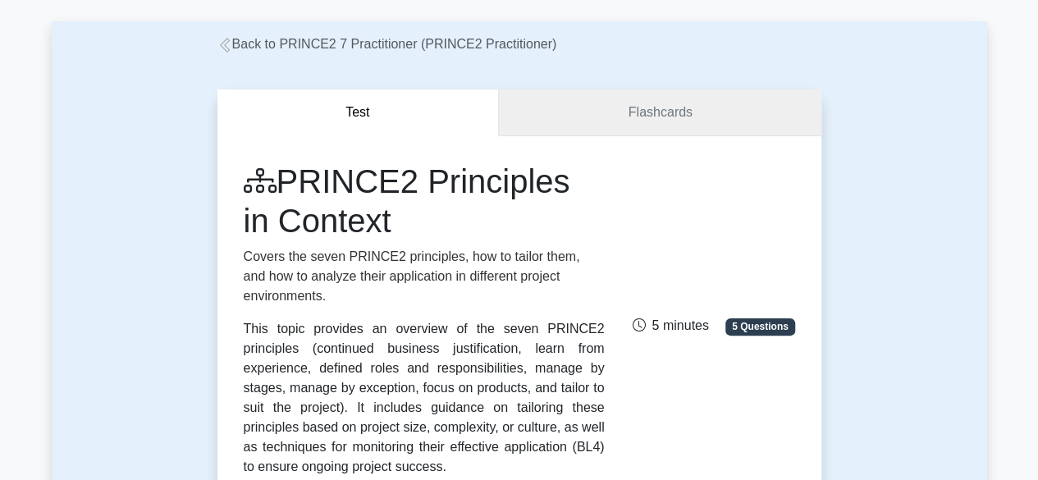
click at [572, 130] on link "Flashcards" at bounding box center [660, 112] width 322 height 47
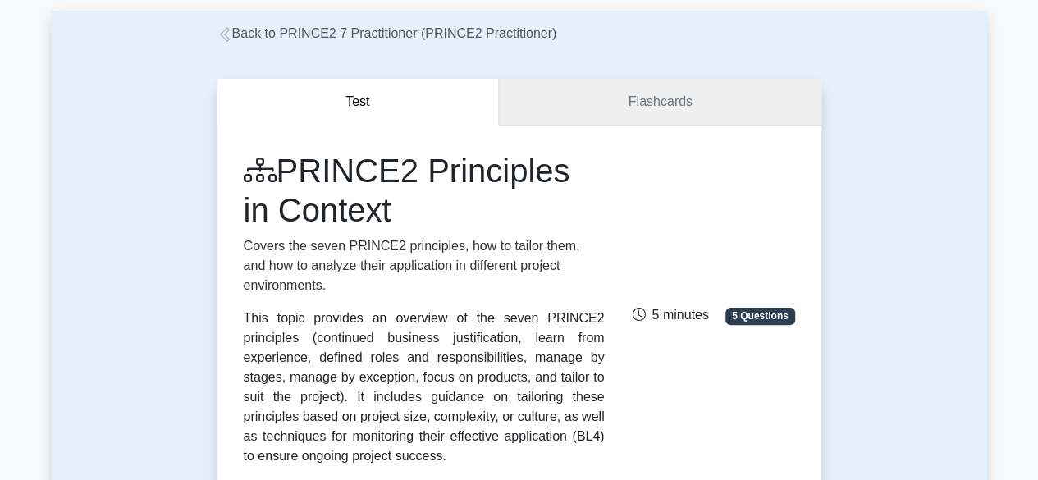
scroll to position [0, 0]
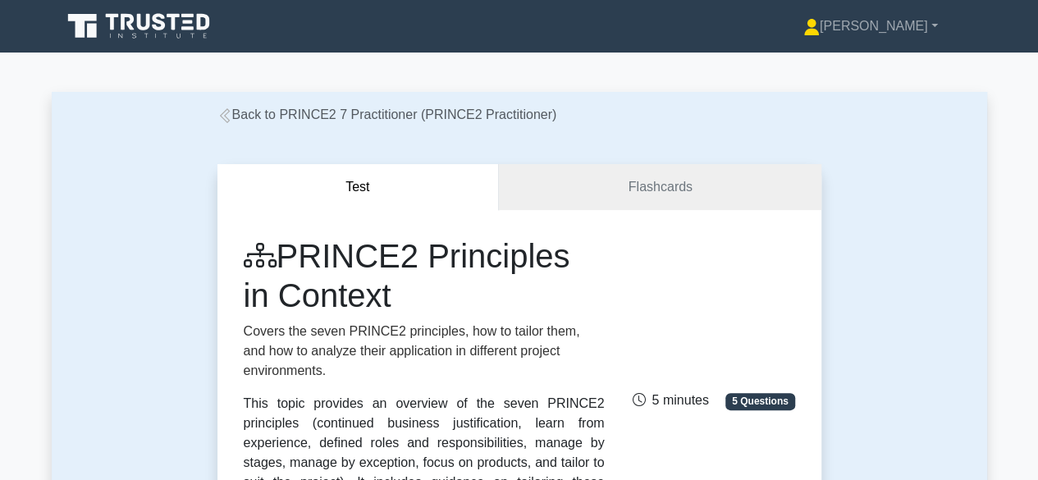
click at [217, 111] on icon at bounding box center [224, 115] width 15 height 15
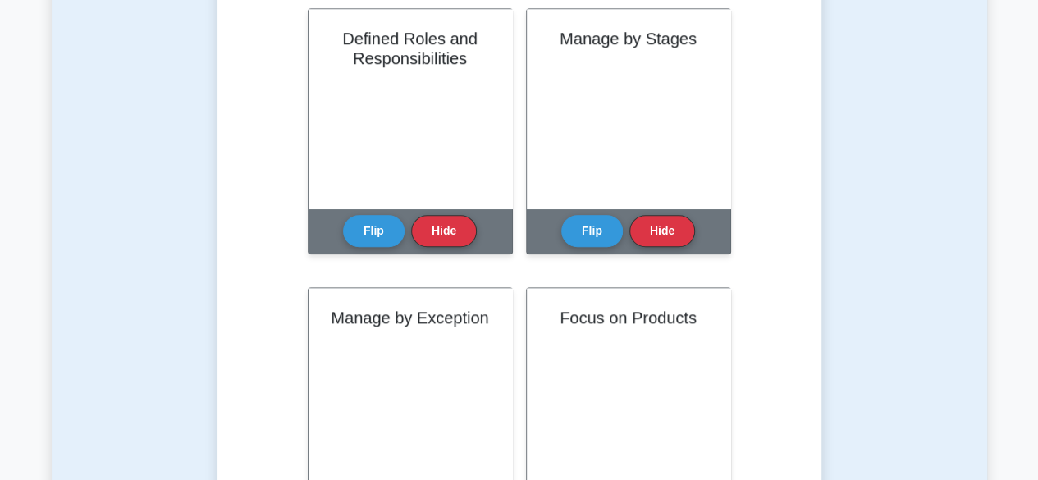
scroll to position [717, 0]
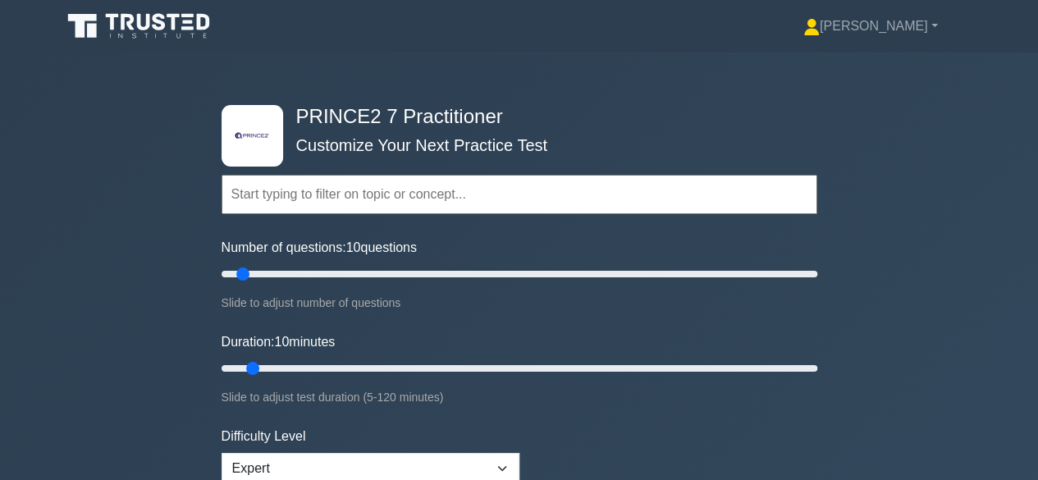
click at [249, 202] on input "text" at bounding box center [518, 194] width 595 height 39
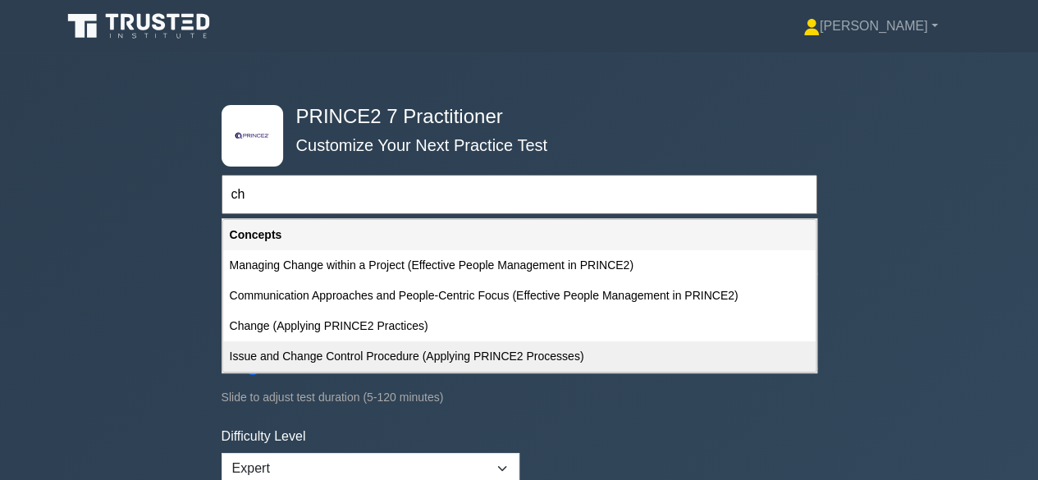
click at [345, 349] on div "Issue and Change Control Procedure (Applying PRINCE2 Processes)" at bounding box center [519, 356] width 592 height 30
type input "Issue and Change Control Procedure (Applying PRINCE2 Processes)"
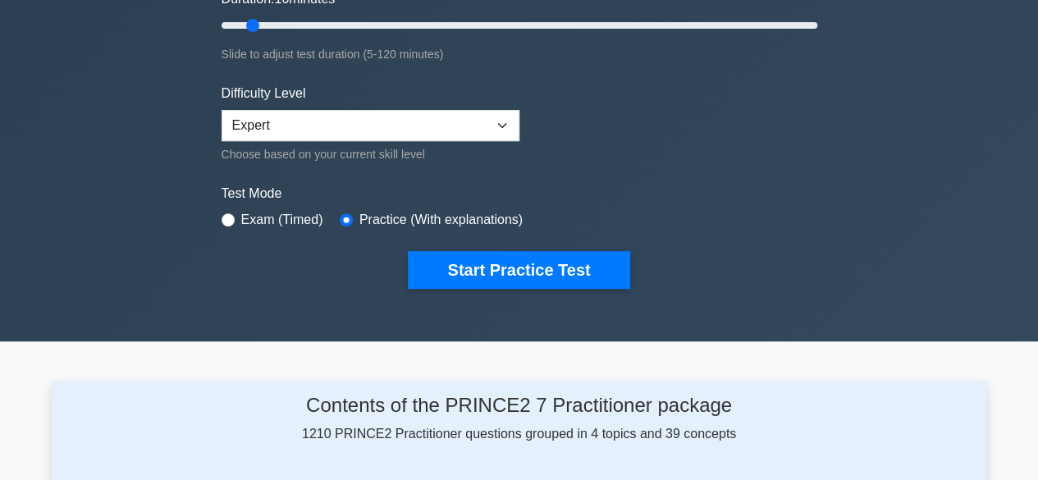
scroll to position [345, 0]
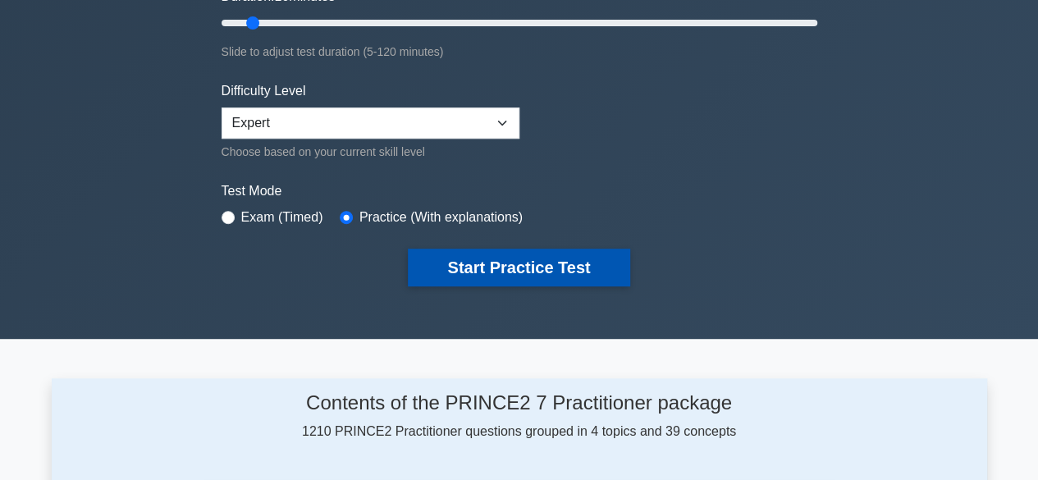
click at [482, 276] on button "Start Practice Test" at bounding box center [518, 268] width 221 height 38
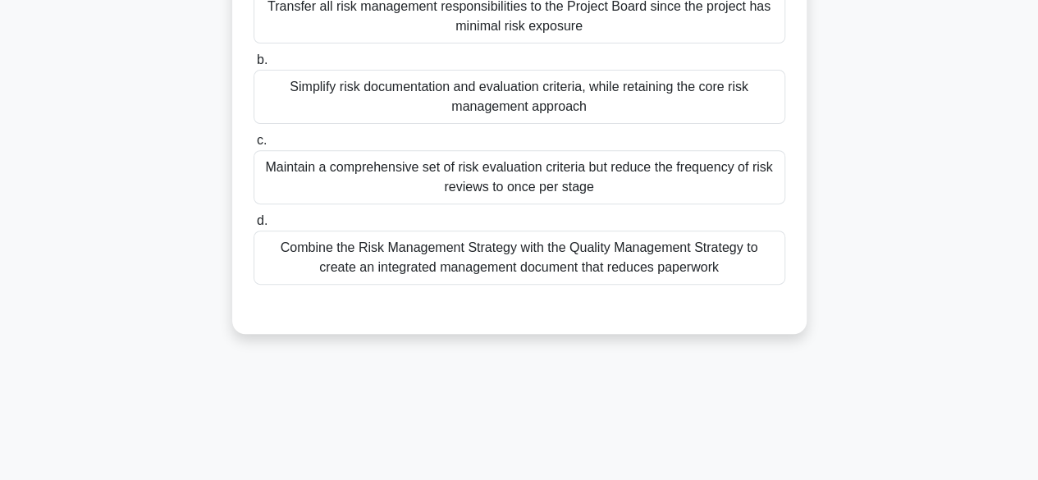
scroll to position [244, 0]
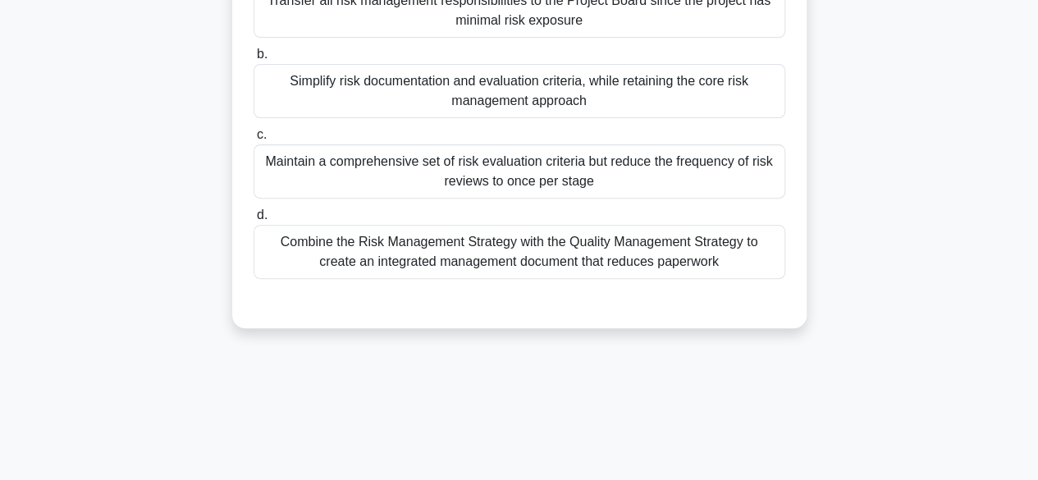
click at [301, 108] on div "Simplify risk documentation and evaluation criteria, while retaining the core r…" at bounding box center [518, 91] width 531 height 54
click at [253, 60] on input "b. Simplify risk documentation and evaluation criteria, while retaining the cor…" at bounding box center [253, 54] width 0 height 11
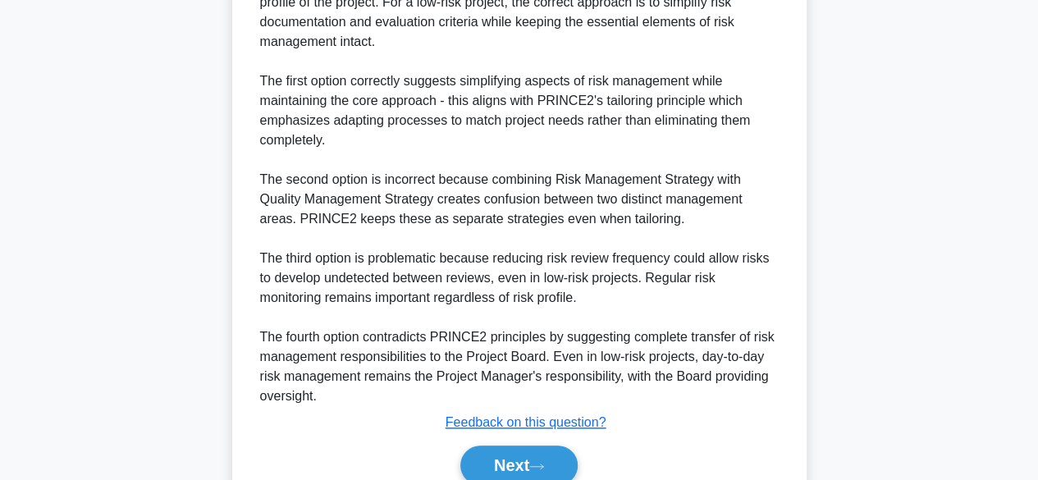
scroll to position [686, 0]
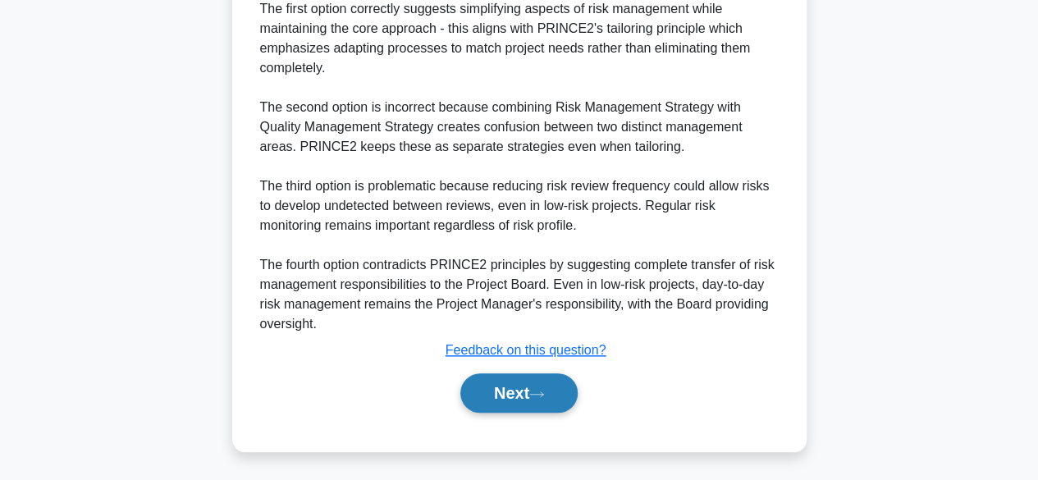
click at [479, 390] on button "Next" at bounding box center [518, 392] width 117 height 39
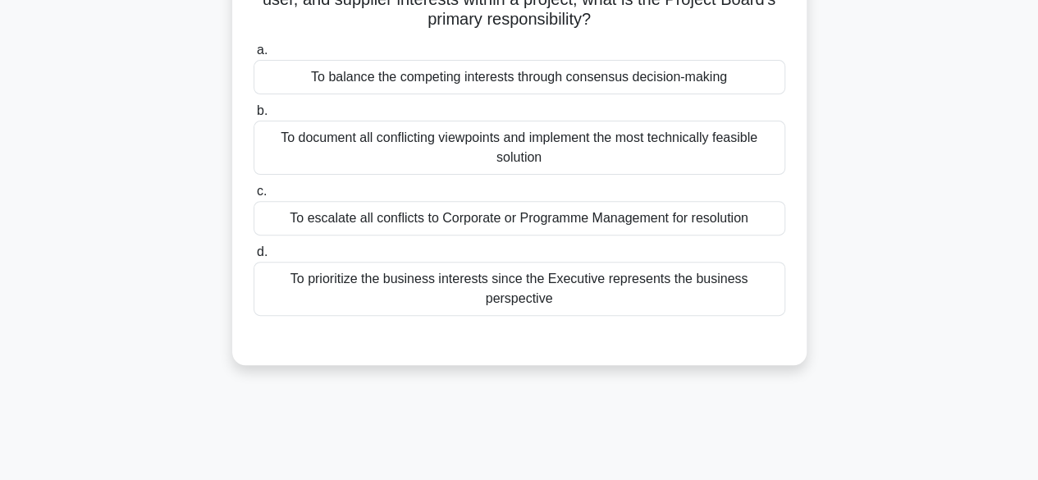
scroll to position [191, 0]
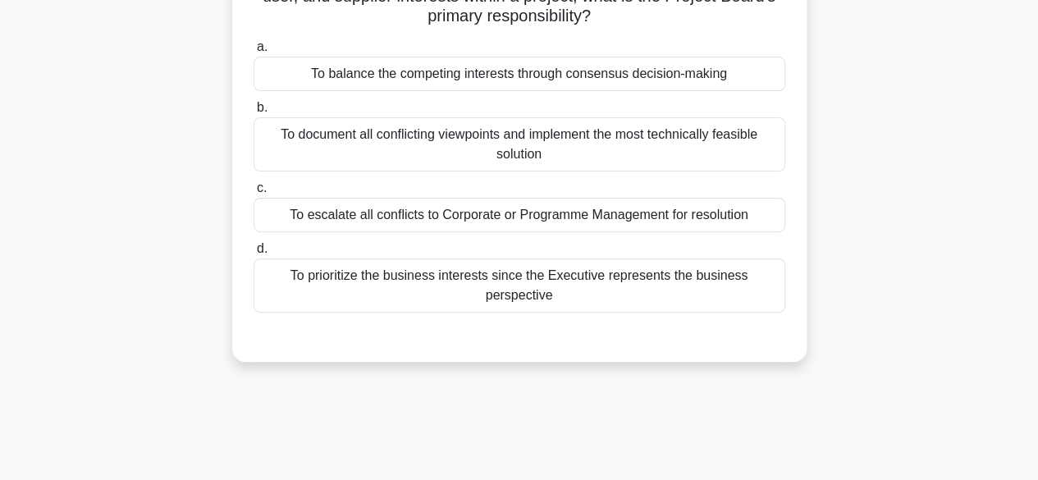
click at [317, 84] on div "To balance the competing interests through consensus decision-making" at bounding box center [518, 74] width 531 height 34
click at [253, 52] on input "a. To balance the competing interests through consensus decision-making" at bounding box center [253, 47] width 0 height 11
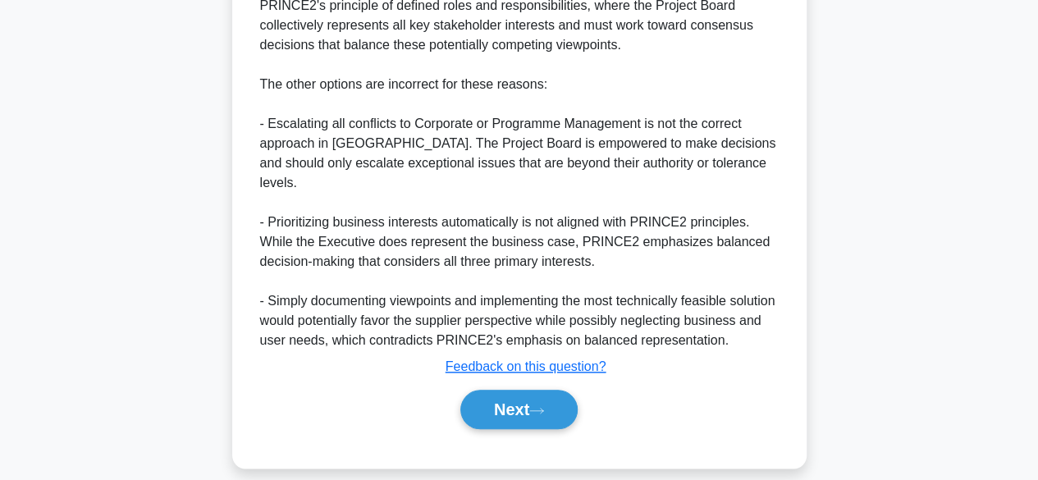
scroll to position [710, 0]
click at [525, 418] on button "Next" at bounding box center [518, 408] width 117 height 39
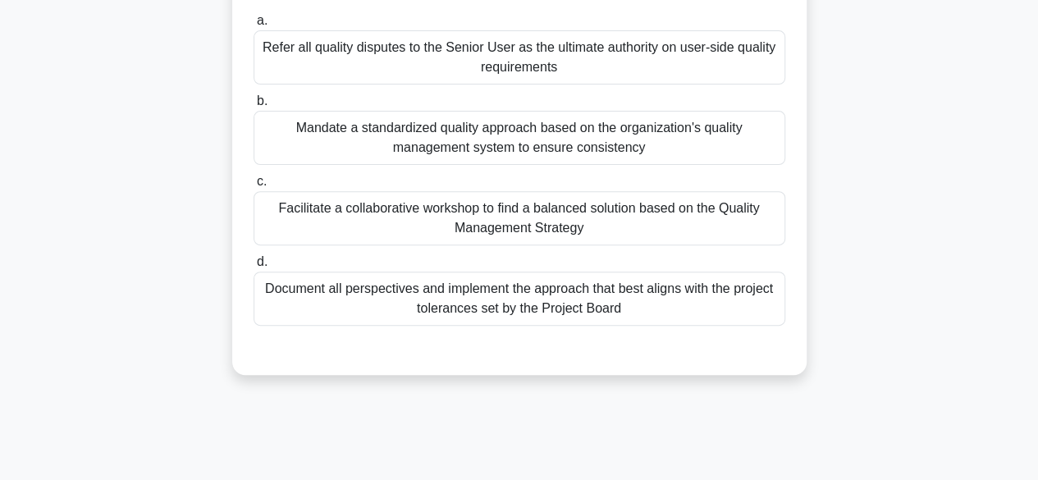
scroll to position [222, 0]
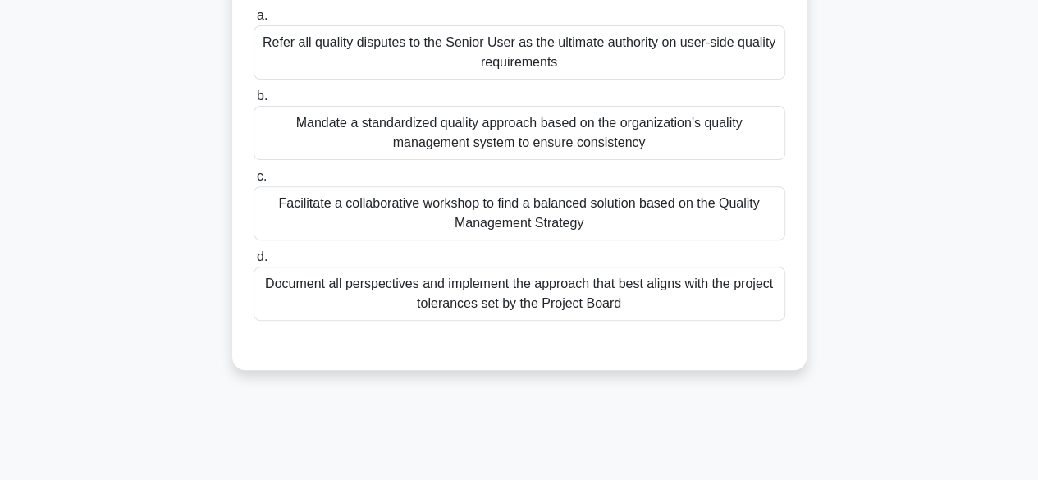
click at [272, 303] on div "Document all perspectives and implement the approach that best aligns with the …" at bounding box center [518, 294] width 531 height 54
click at [253, 262] on input "d. Document all perspectives and implement the approach that best aligns with t…" at bounding box center [253, 257] width 0 height 11
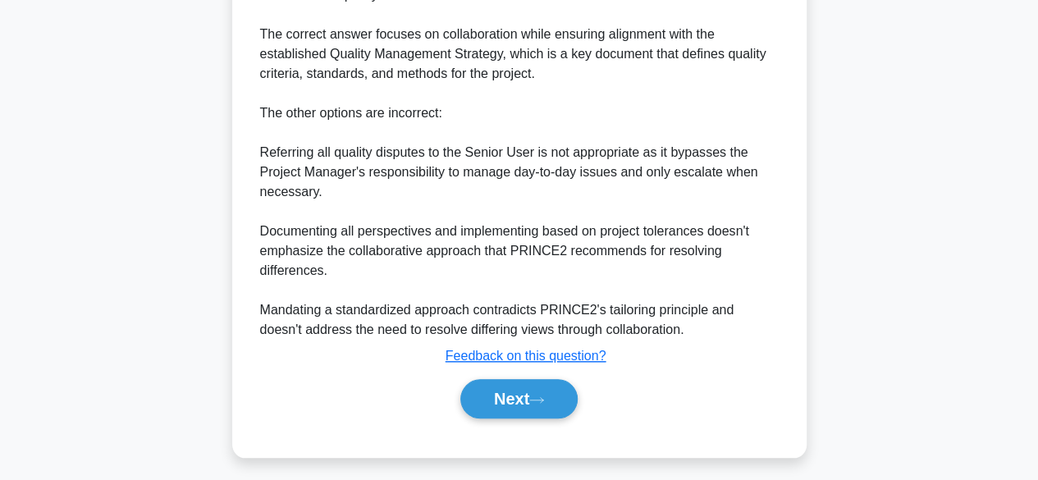
scroll to position [709, 0]
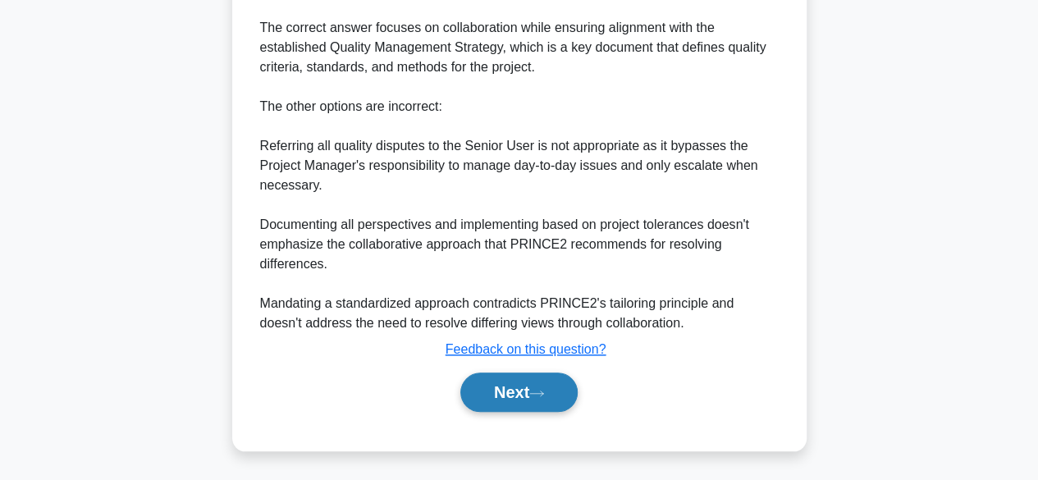
click at [500, 390] on button "Next" at bounding box center [518, 391] width 117 height 39
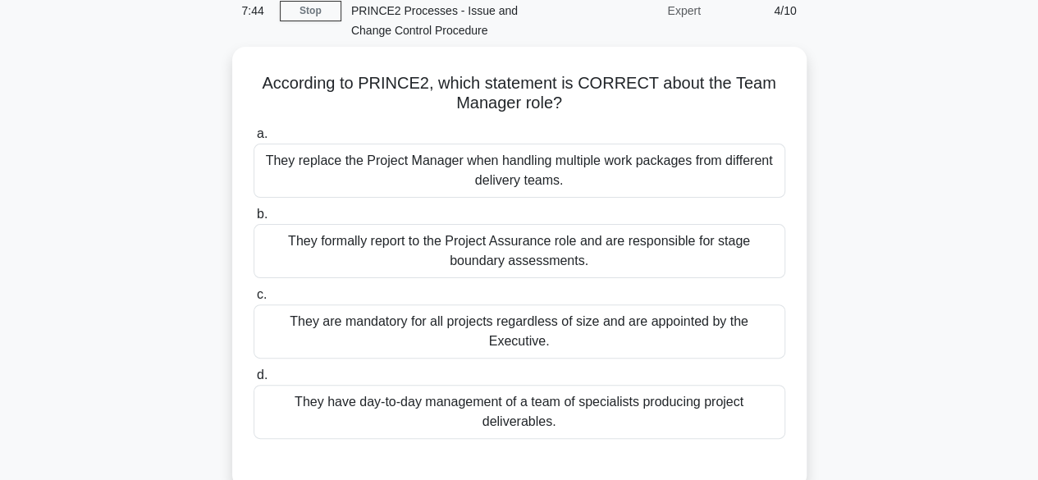
scroll to position [87, 0]
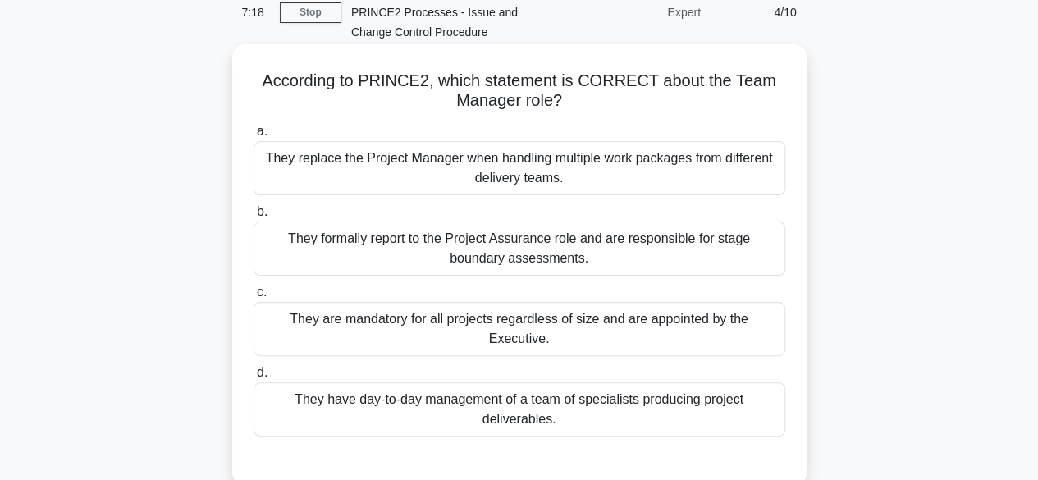
click at [705, 388] on div "They have day-to-day management of a team of specialists producing project deli…" at bounding box center [518, 409] width 531 height 54
click at [253, 378] on input "d. They have day-to-day management of a team of specialists producing project d…" at bounding box center [253, 372] width 0 height 11
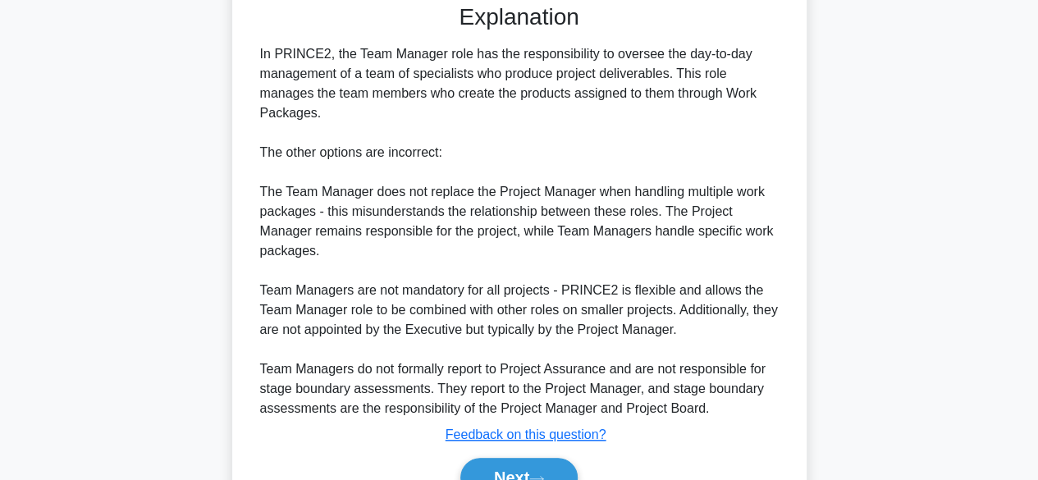
scroll to position [553, 0]
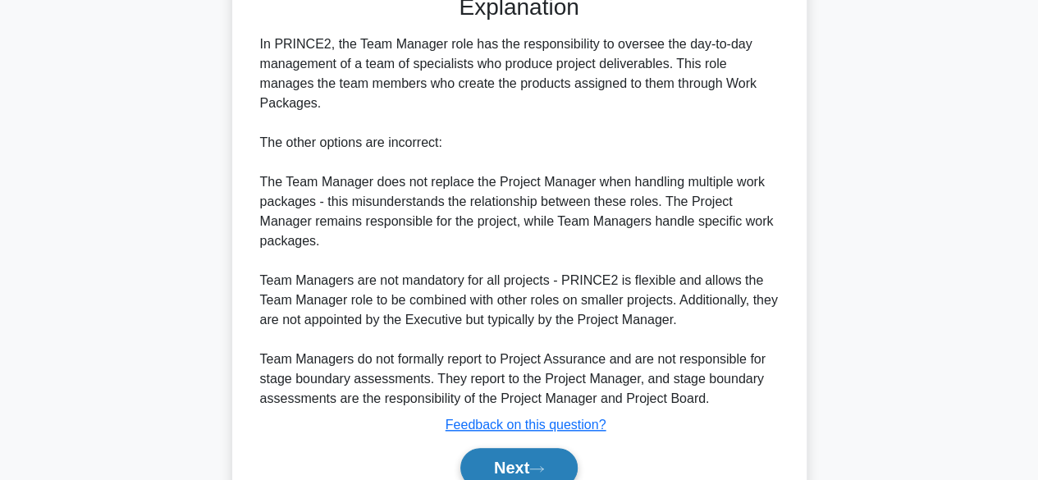
click at [570, 449] on button "Next" at bounding box center [518, 467] width 117 height 39
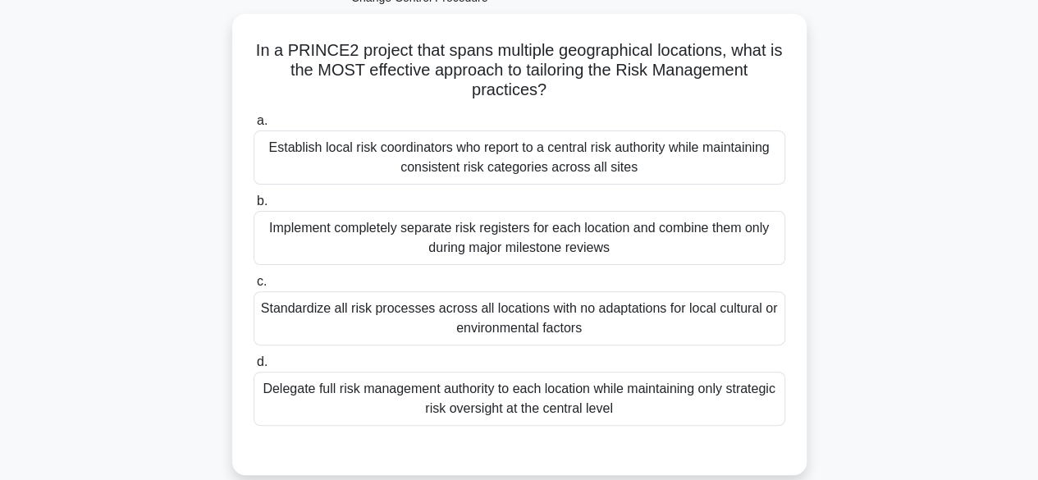
scroll to position [122, 0]
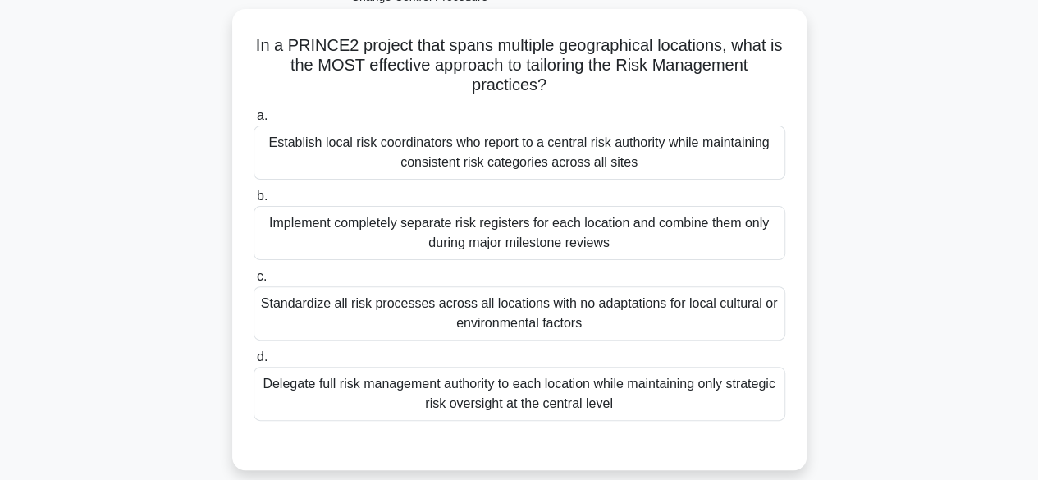
click at [308, 407] on div "Delegate full risk management authority to each location while maintaining only…" at bounding box center [518, 394] width 531 height 54
click at [253, 363] on input "d. Delegate full risk management authority to each location while maintaining o…" at bounding box center [253, 357] width 0 height 11
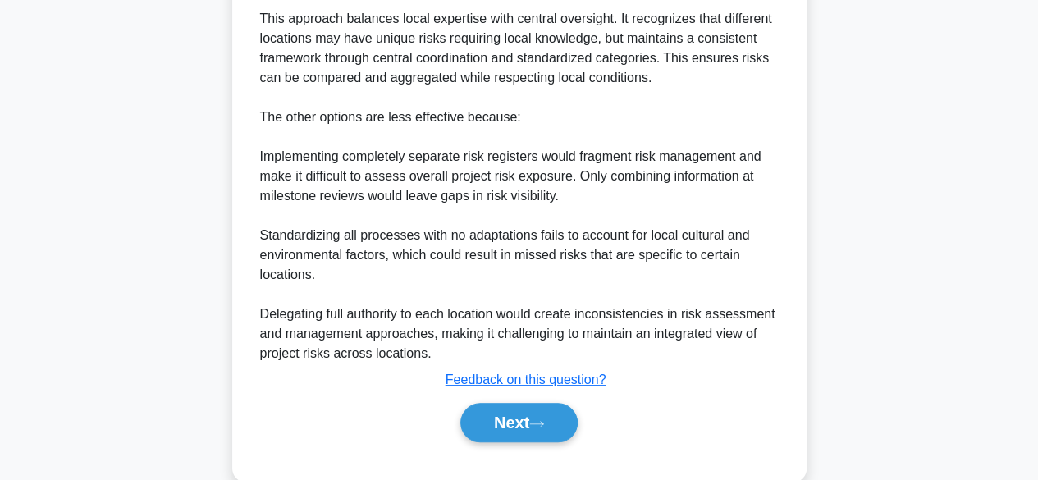
scroll to position [728, 0]
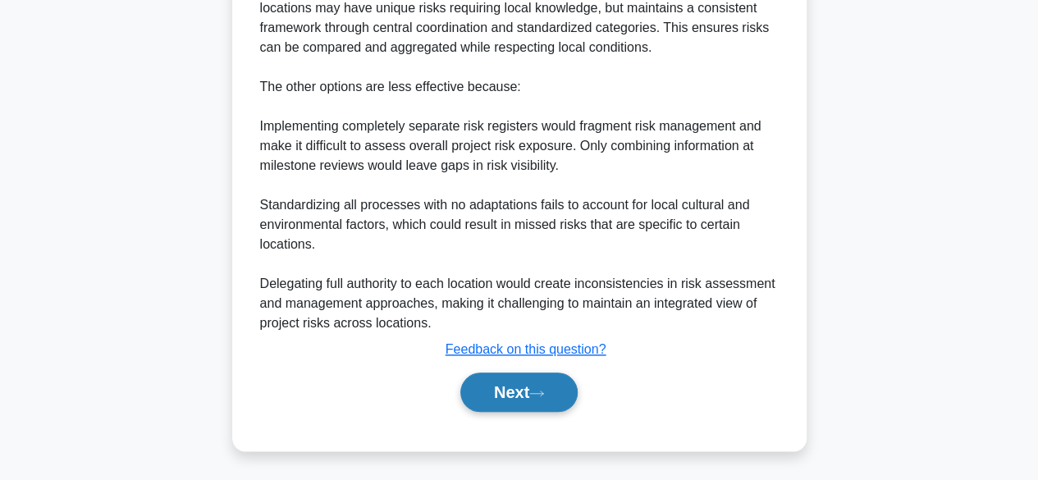
click at [522, 410] on button "Next" at bounding box center [518, 391] width 117 height 39
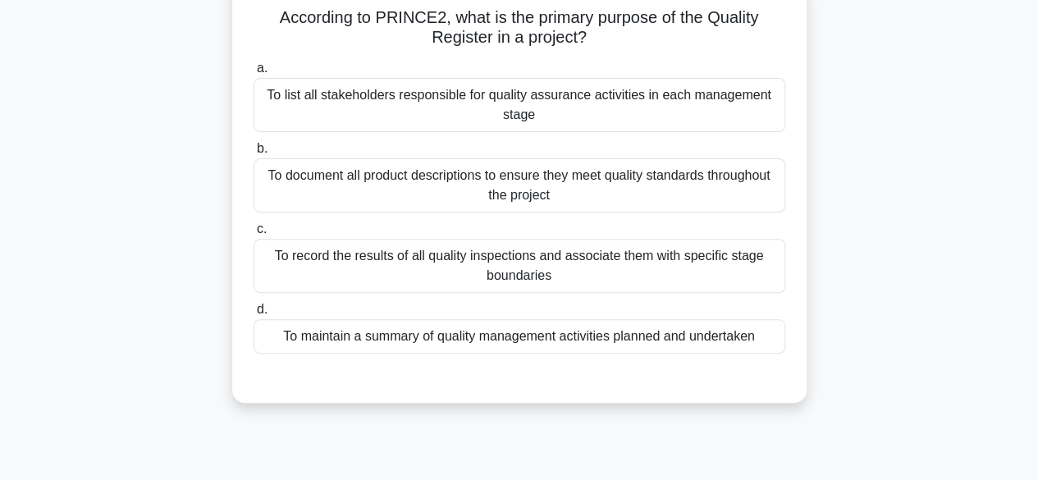
scroll to position [156, 0]
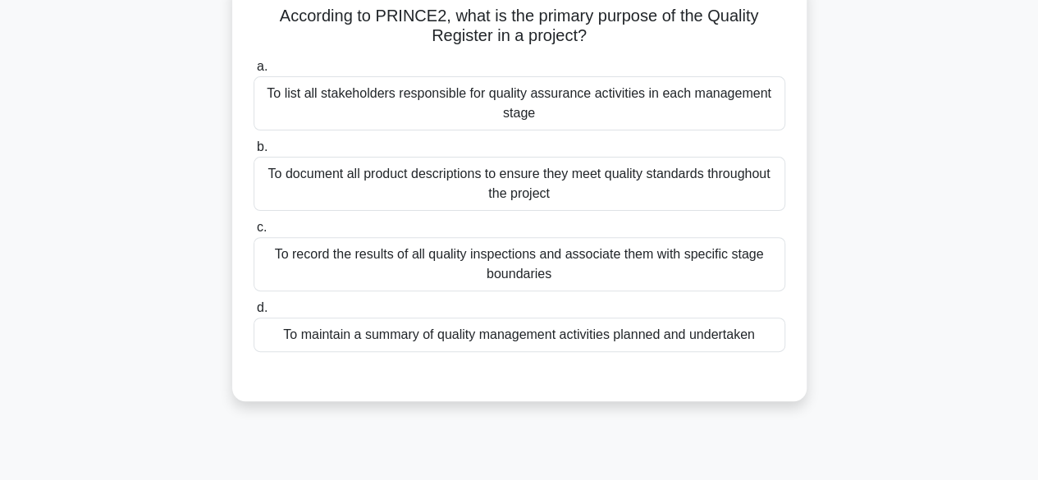
click at [949, 297] on div "According to PRINCE2, what is the primary purpose of the Quality Register in a …" at bounding box center [519, 199] width 935 height 441
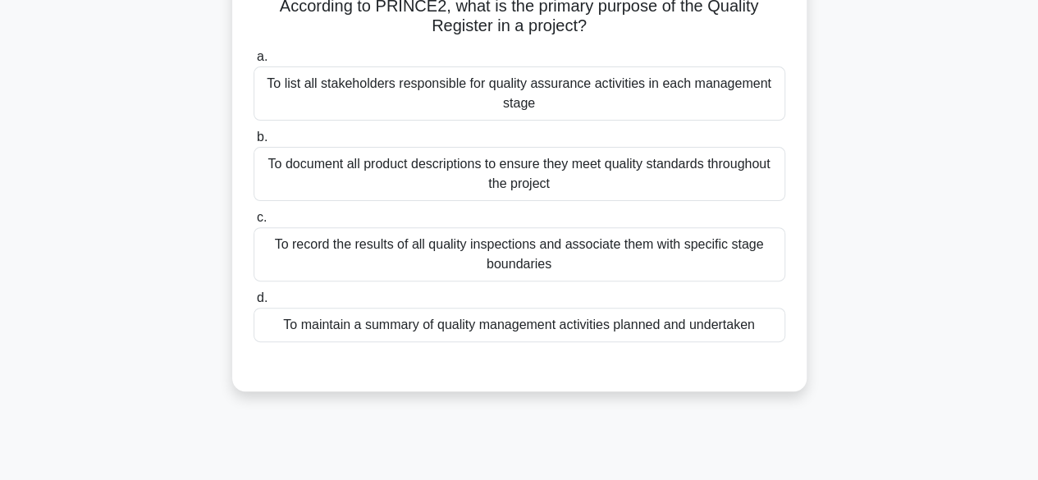
scroll to position [167, 0]
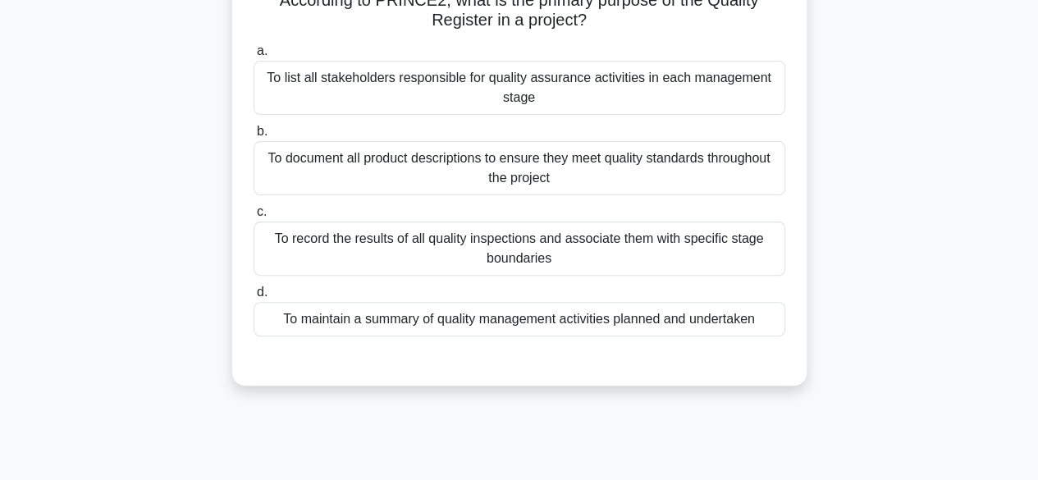
click at [757, 177] on div "To document all product descriptions to ensure they meet quality standards thro…" at bounding box center [518, 168] width 531 height 54
click at [253, 137] on input "b. To document all product descriptions to ensure they meet quality standards t…" at bounding box center [253, 131] width 0 height 11
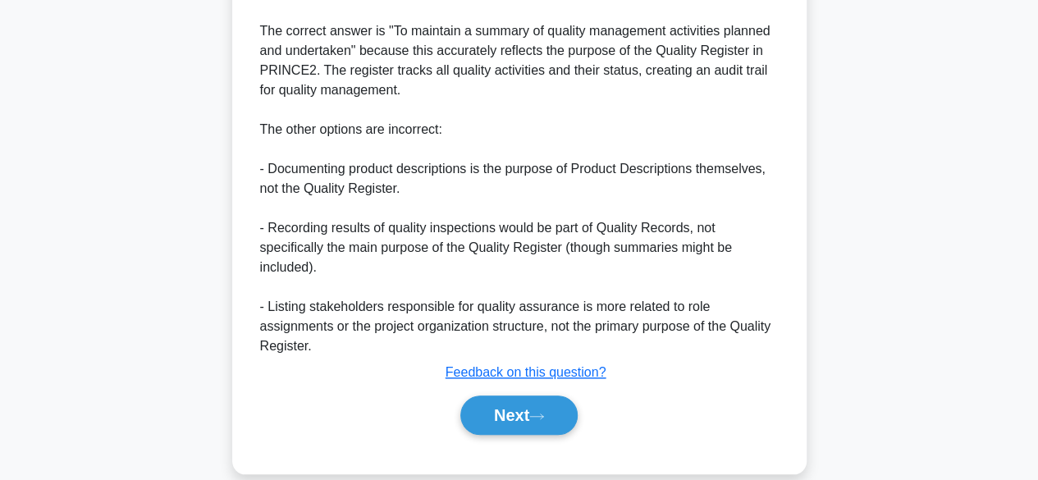
scroll to position [653, 0]
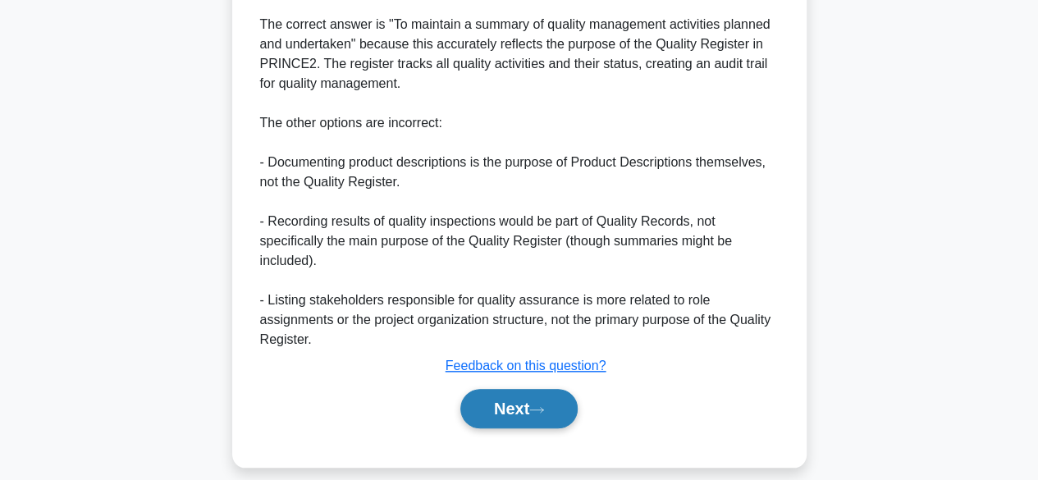
click at [517, 412] on button "Next" at bounding box center [518, 408] width 117 height 39
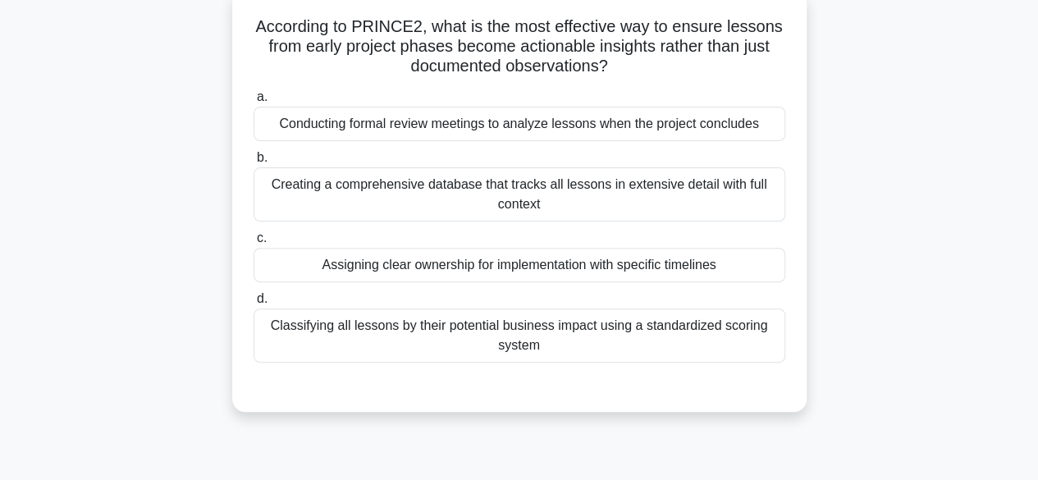
scroll to position [146, 0]
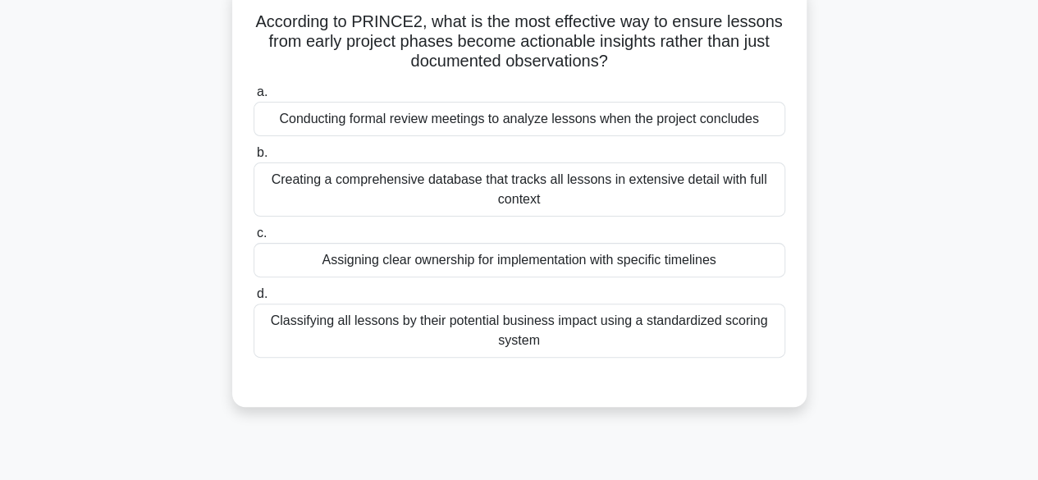
click at [723, 343] on div "Classifying all lessons by their potential business impact using a standardized…" at bounding box center [518, 330] width 531 height 54
click at [253, 299] on input "d. Classifying all lessons by their potential business impact using a standardi…" at bounding box center [253, 294] width 0 height 11
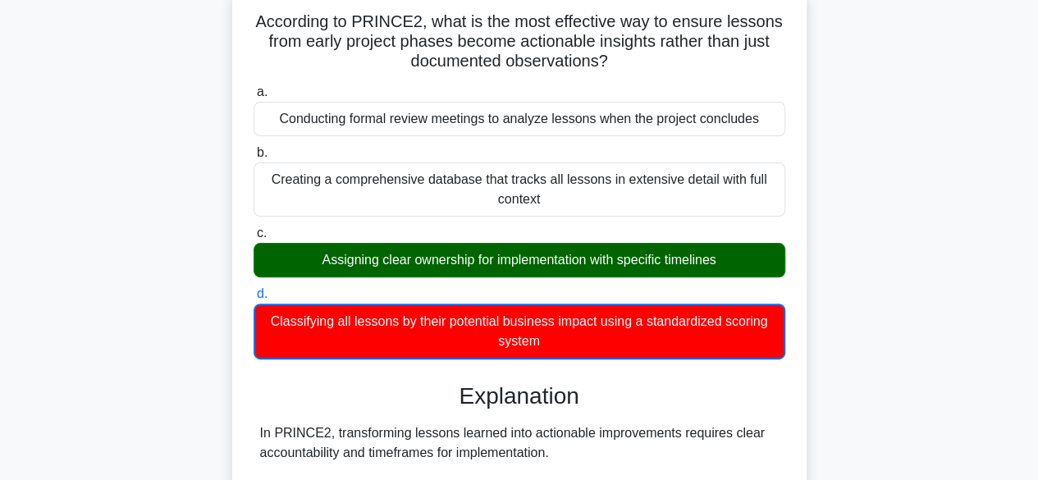
click at [796, 299] on div "According to PRINCE2, what is the most effective way to ensure lessons from ear…" at bounding box center [519, 470] width 561 height 956
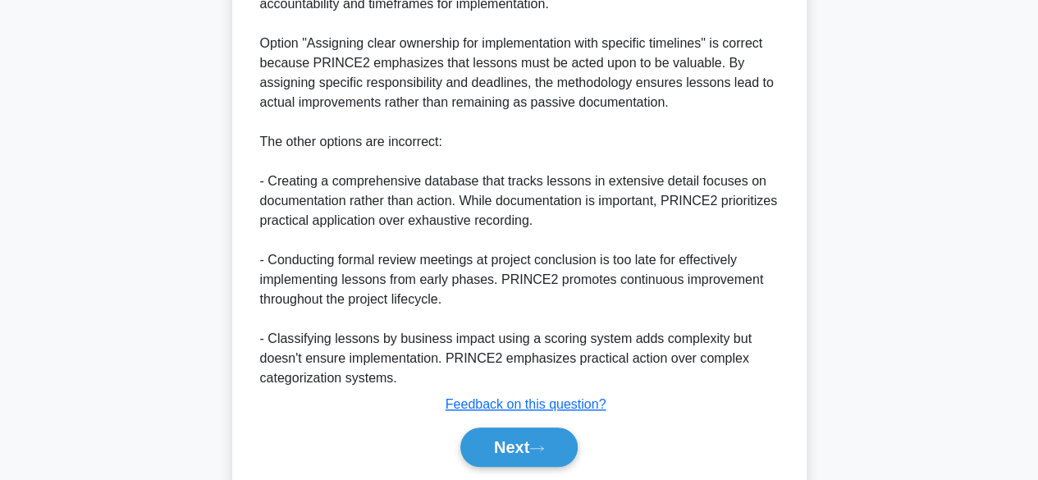
scroll to position [650, 0]
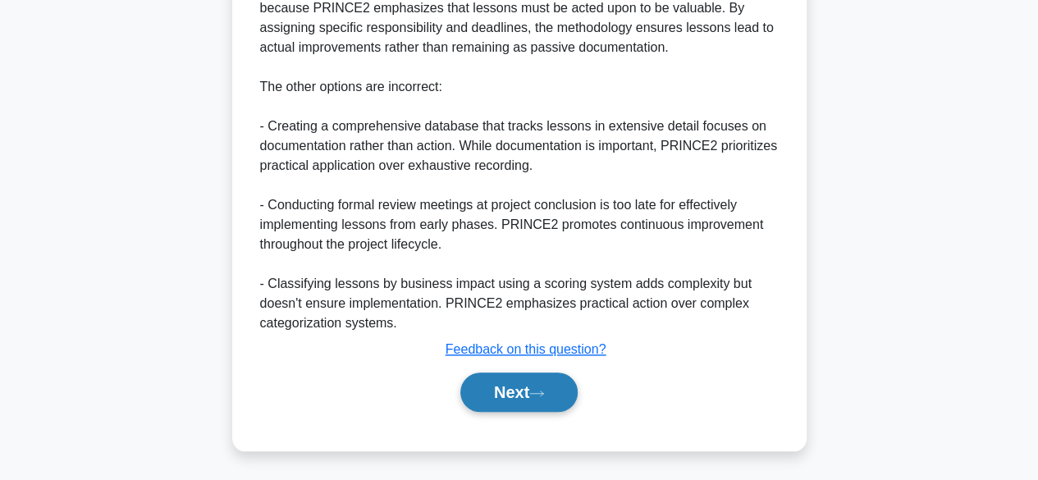
click at [515, 398] on button "Next" at bounding box center [518, 391] width 117 height 39
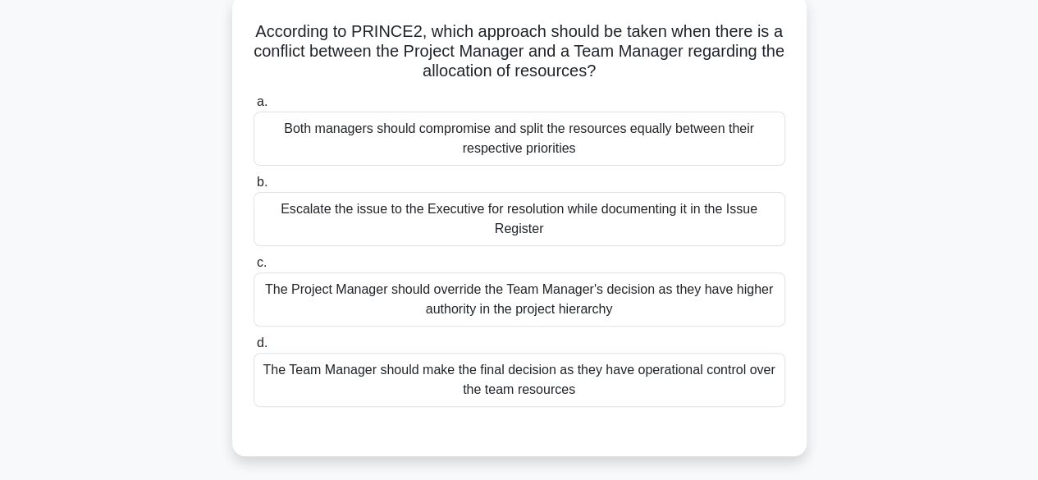
scroll to position [148, 0]
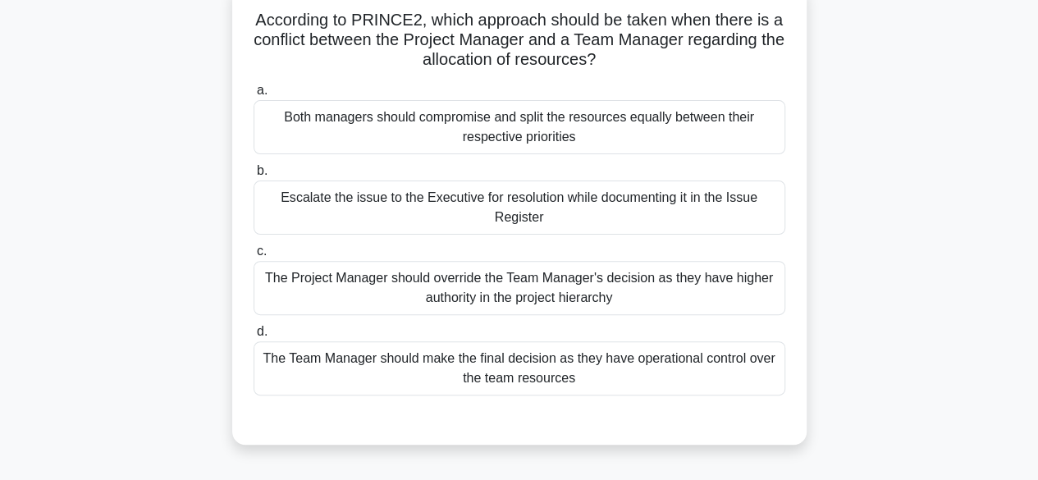
click at [741, 206] on div "Escalate the issue to the Executive for resolution while documenting it in the …" at bounding box center [518, 207] width 531 height 54
click at [253, 176] on input "b. Escalate the issue to the Executive for resolution while documenting it in t…" at bounding box center [253, 171] width 0 height 11
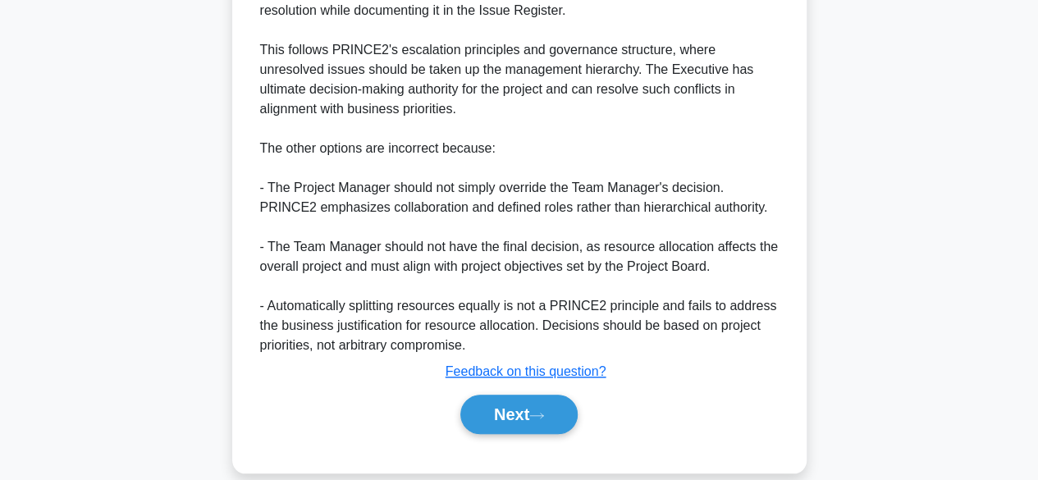
scroll to position [667, 0]
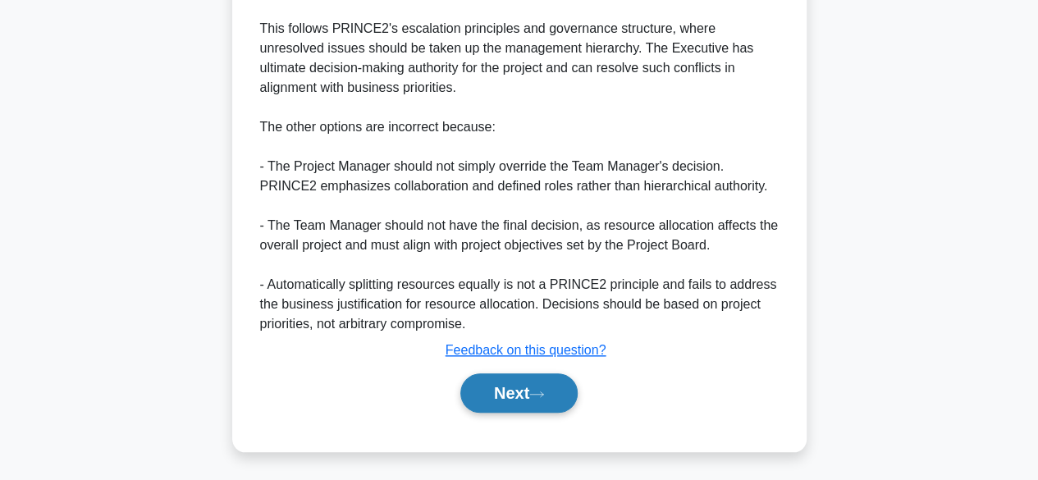
click at [559, 390] on button "Next" at bounding box center [518, 392] width 117 height 39
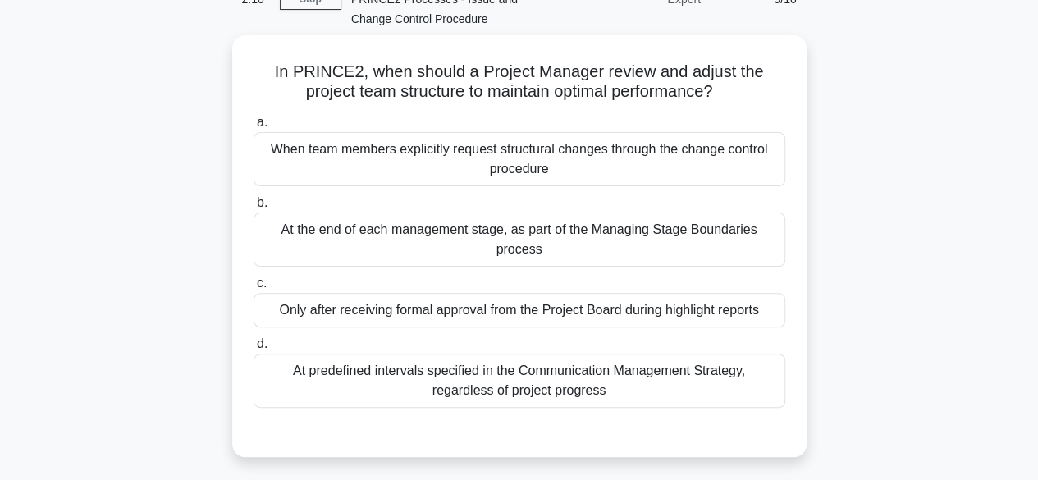
scroll to position [99, 0]
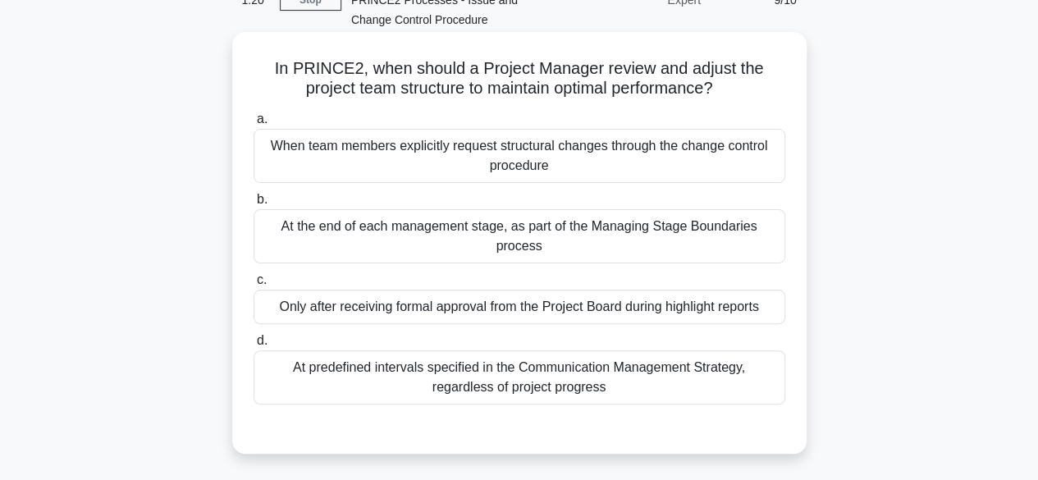
click at [446, 220] on div "At the end of each management stage, as part of the Managing Stage Boundaries p…" at bounding box center [518, 236] width 531 height 54
click at [253, 205] on input "b. At the end of each management stage, as part of the Managing Stage Boundarie…" at bounding box center [253, 199] width 0 height 11
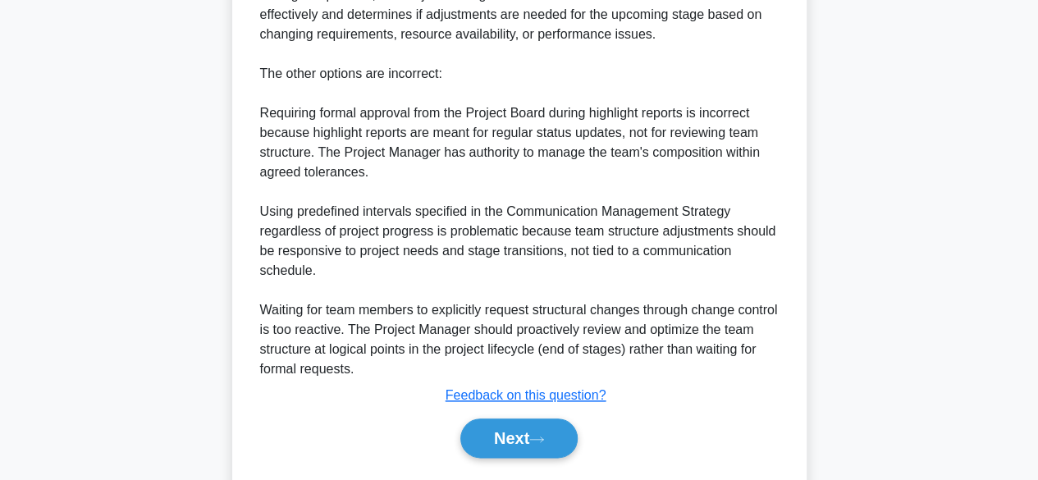
scroll to position [785, 0]
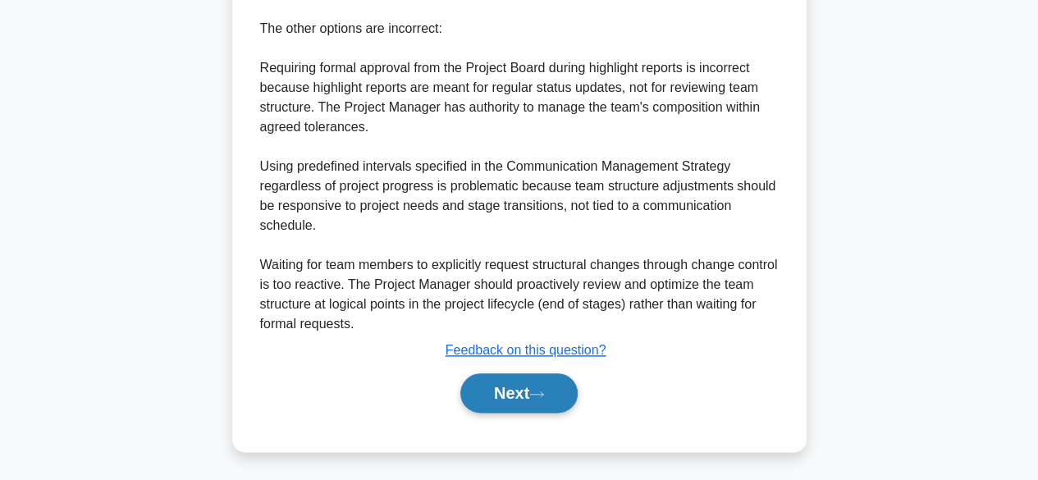
click at [515, 394] on button "Next" at bounding box center [518, 392] width 117 height 39
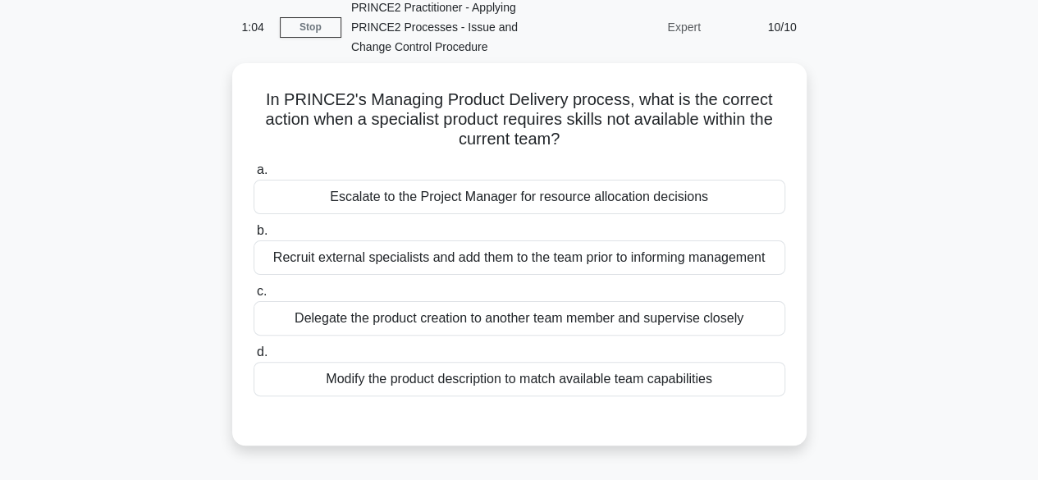
scroll to position [71, 0]
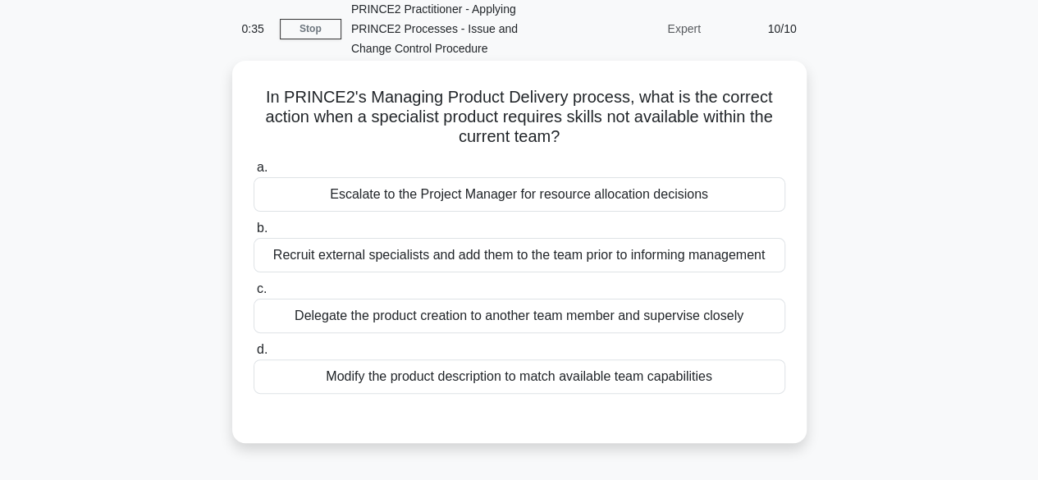
click at [481, 256] on div "Recruit external specialists and add them to the team prior to informing manage…" at bounding box center [518, 255] width 531 height 34
click at [253, 234] on input "b. Recruit external specialists and add them to the team prior to informing man…" at bounding box center [253, 228] width 0 height 11
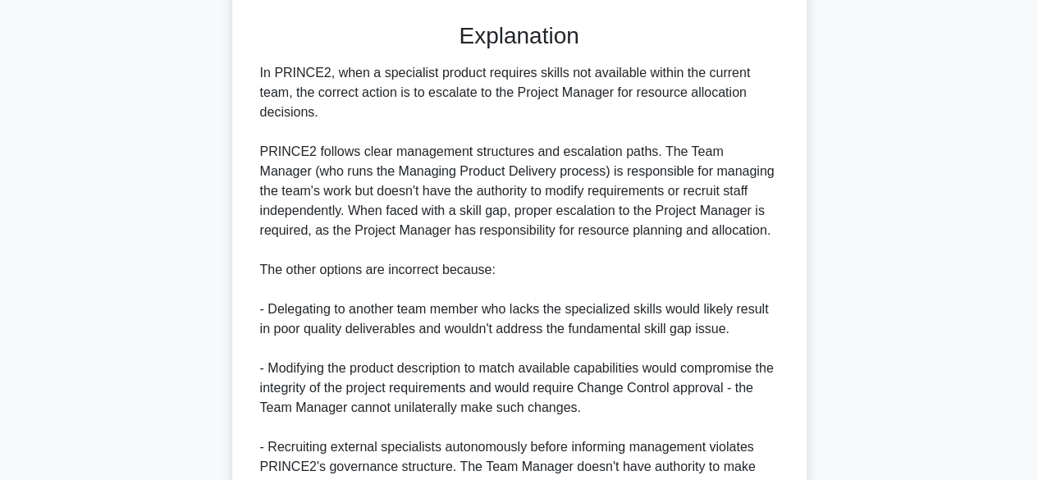
scroll to position [610, 0]
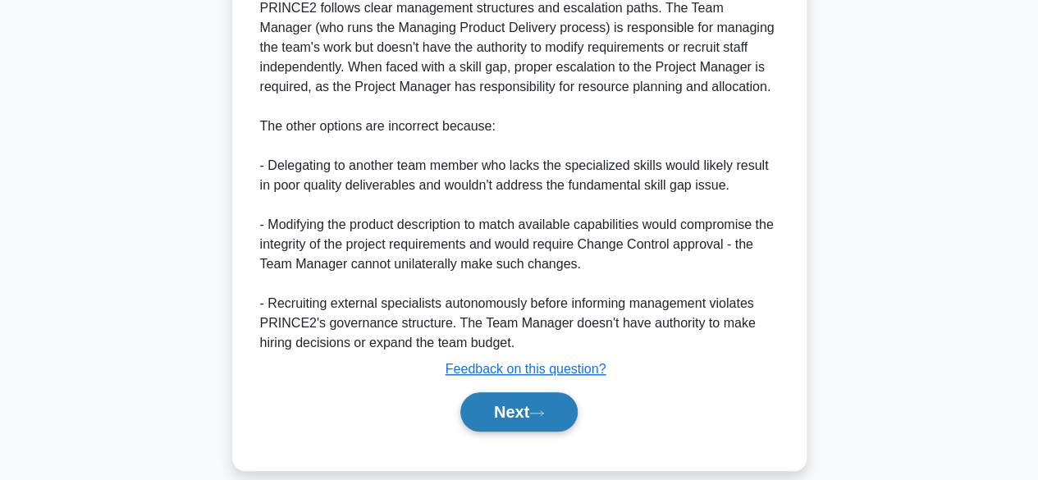
click at [547, 403] on button "Next" at bounding box center [518, 411] width 117 height 39
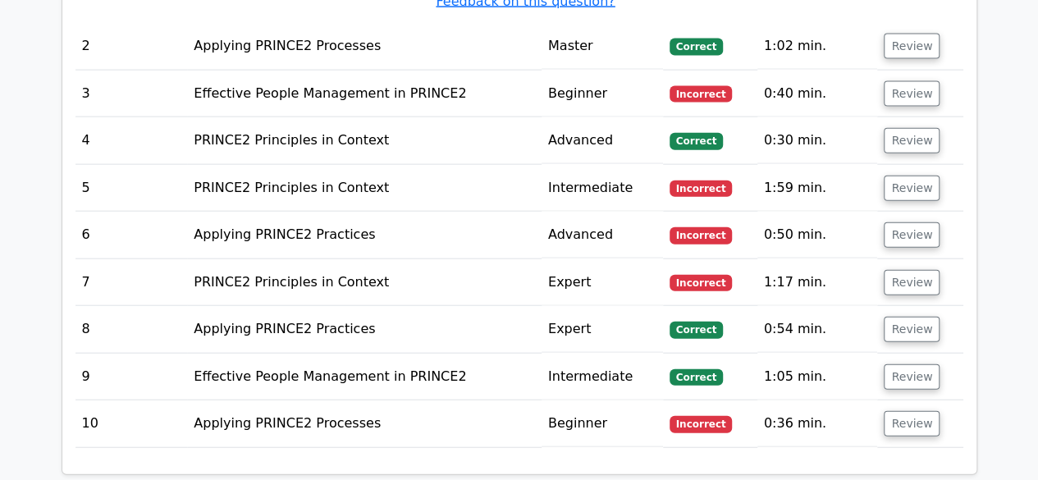
scroll to position [1825, 0]
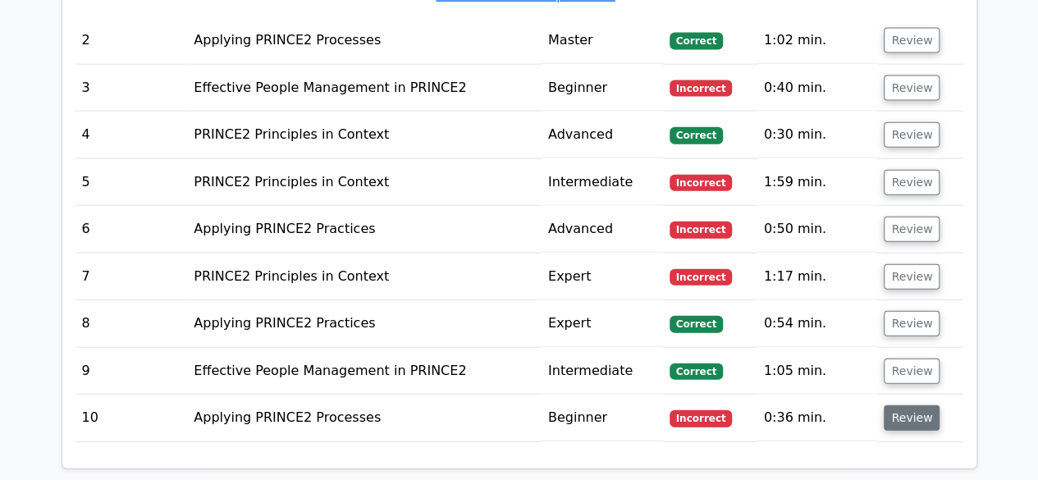
click at [907, 405] on button "Review" at bounding box center [911, 417] width 56 height 25
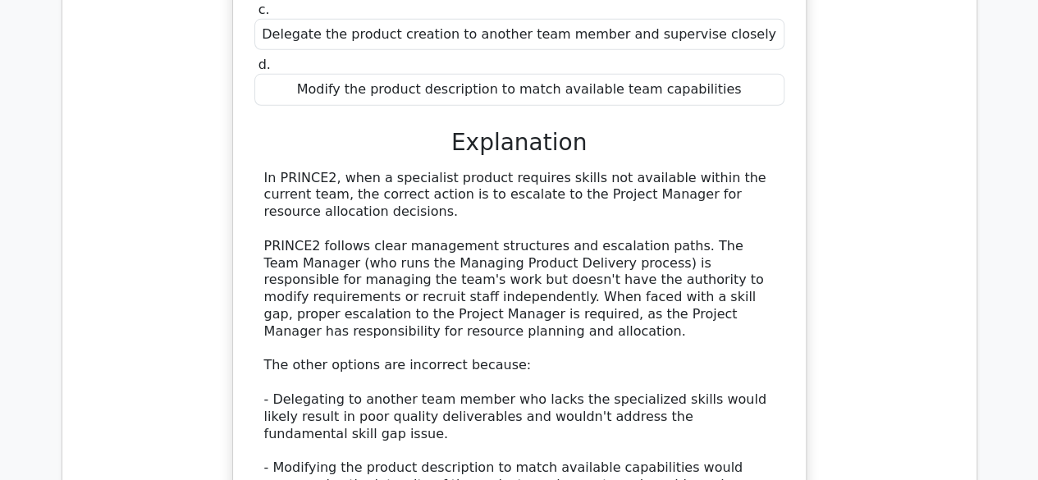
scroll to position [2490, 0]
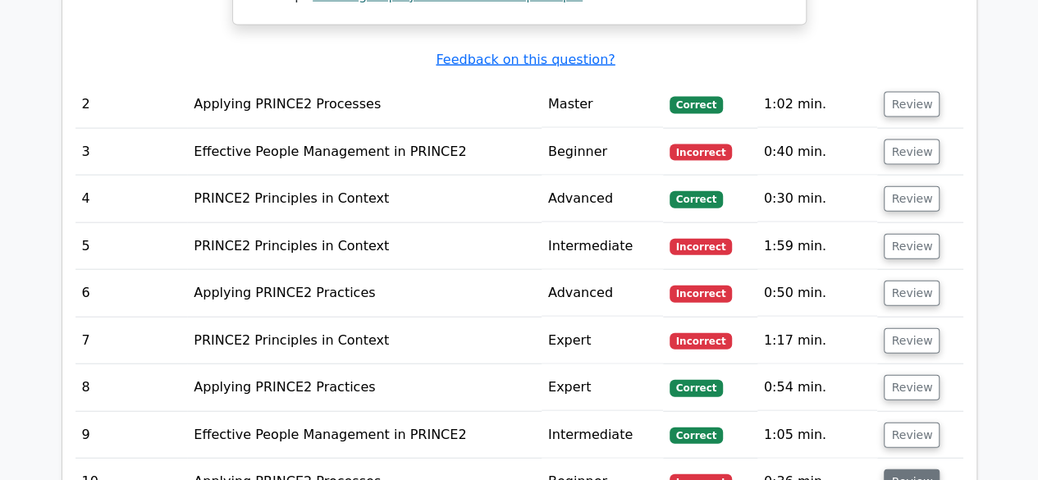
scroll to position [1747, 0]
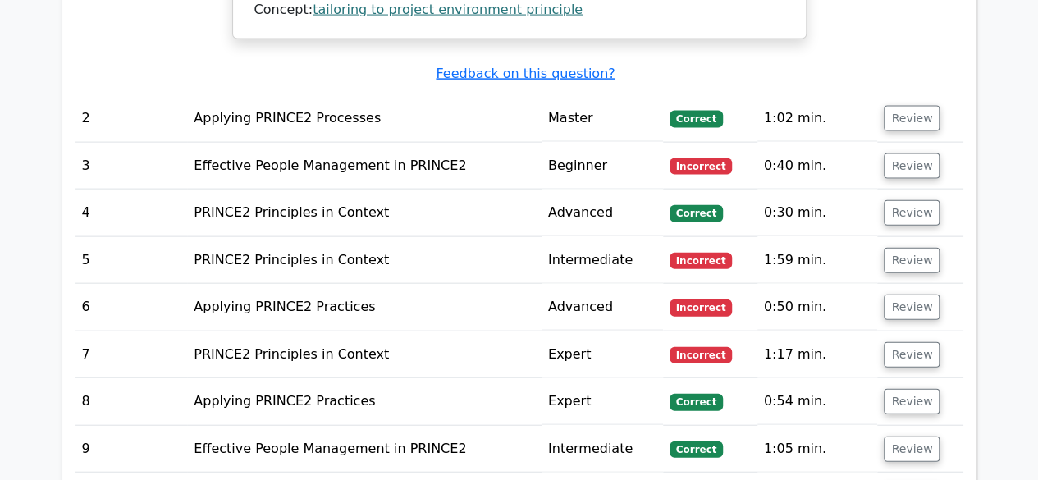
click at [357, 284] on td "Applying PRINCE2 Practices" at bounding box center [364, 307] width 354 height 47
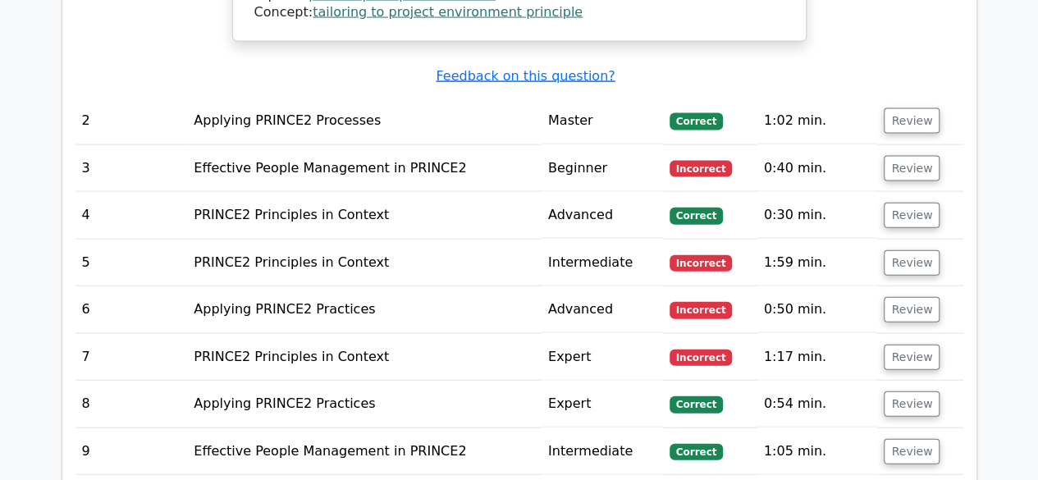
scroll to position [1744, 0]
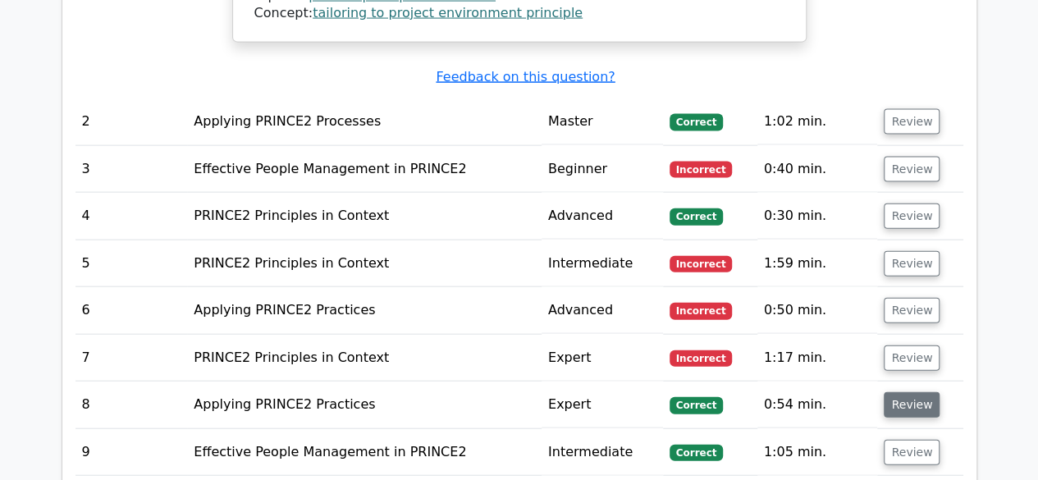
click at [896, 392] on button "Review" at bounding box center [911, 404] width 56 height 25
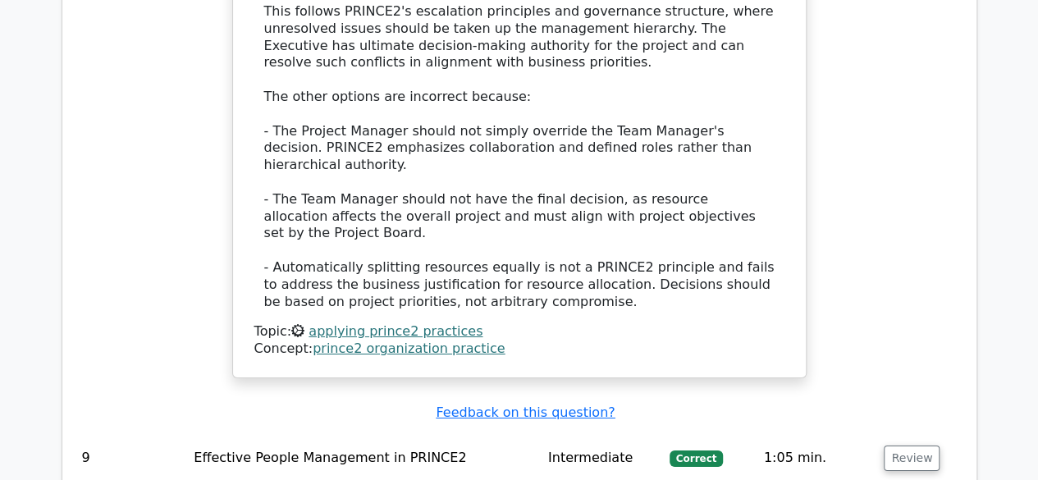
scroll to position [2702, 0]
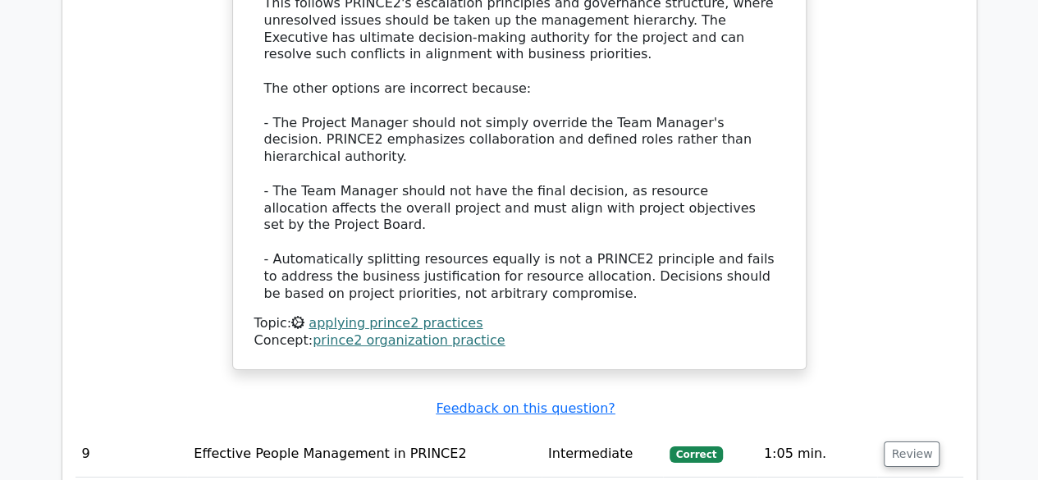
click at [402, 332] on link "prince2 organization practice" at bounding box center [408, 340] width 193 height 16
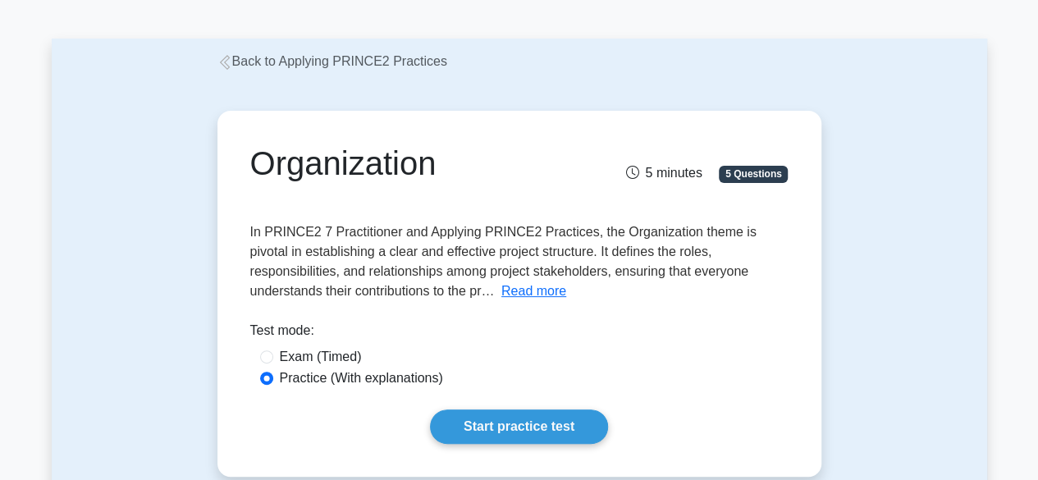
scroll to position [51, 0]
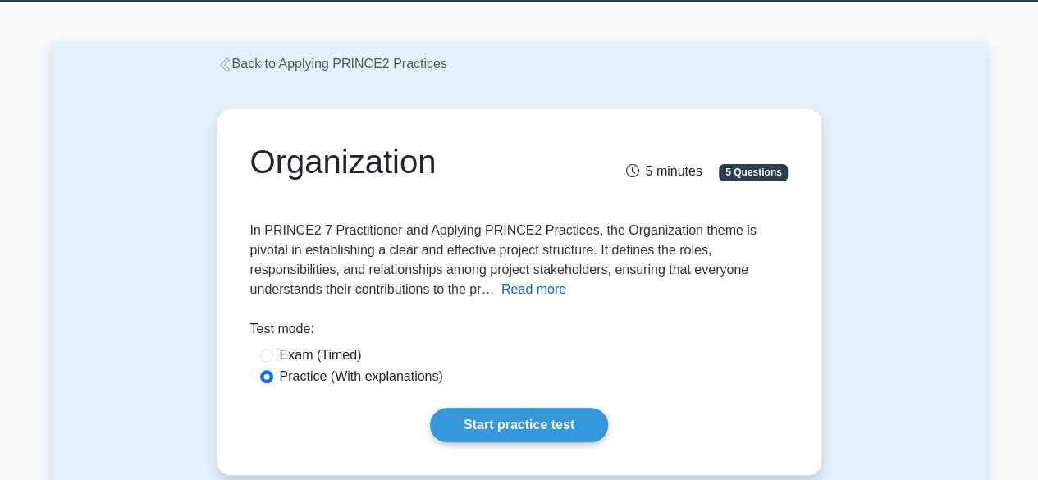
click at [501, 299] on button "Read more" at bounding box center [533, 290] width 65 height 20
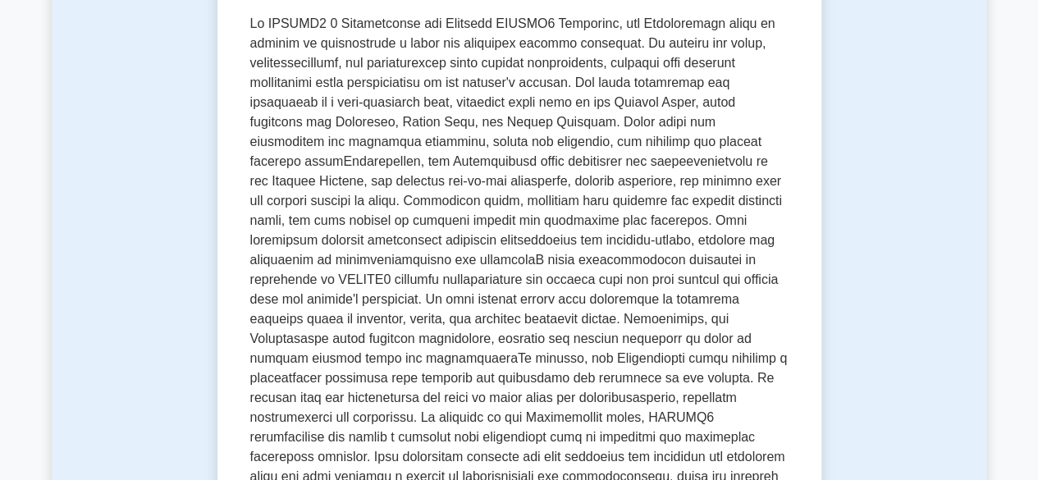
scroll to position [257, 0]
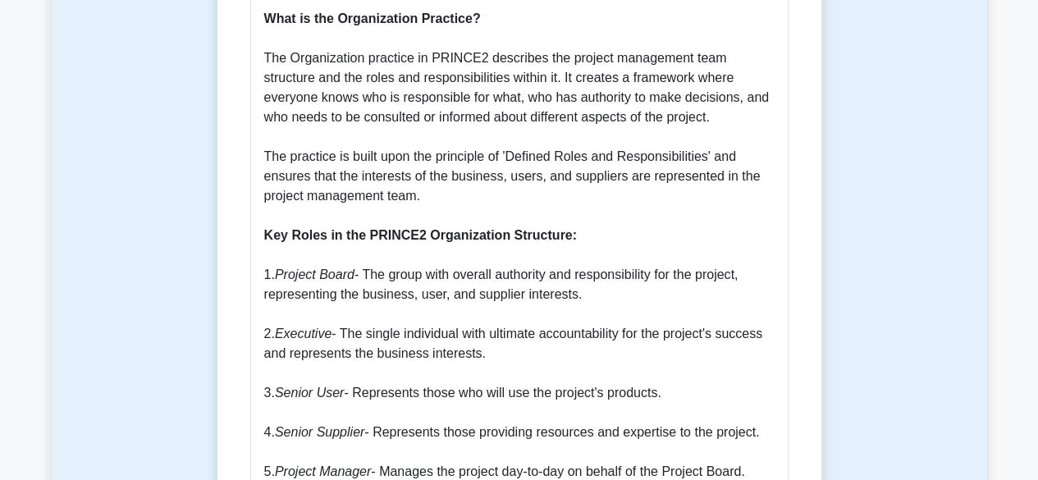
scroll to position [1006, 0]
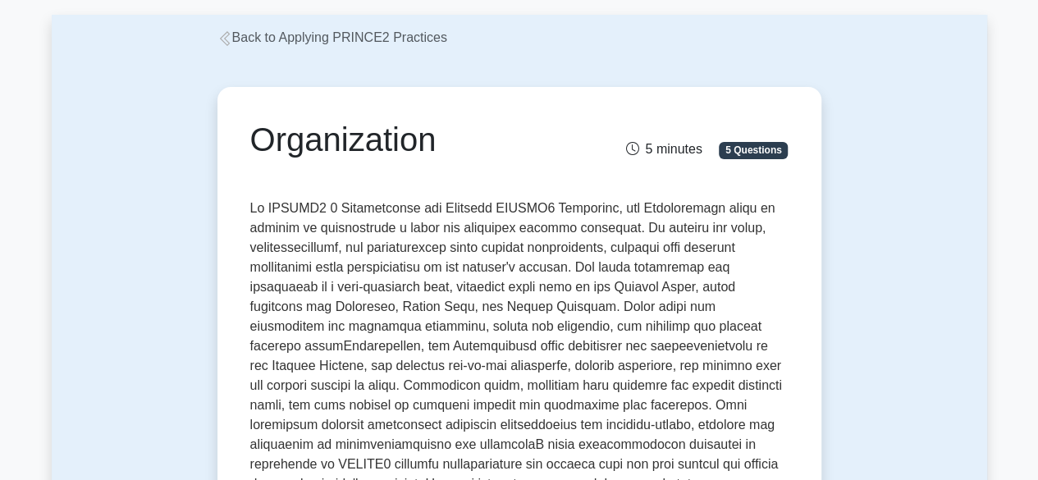
scroll to position [0, 0]
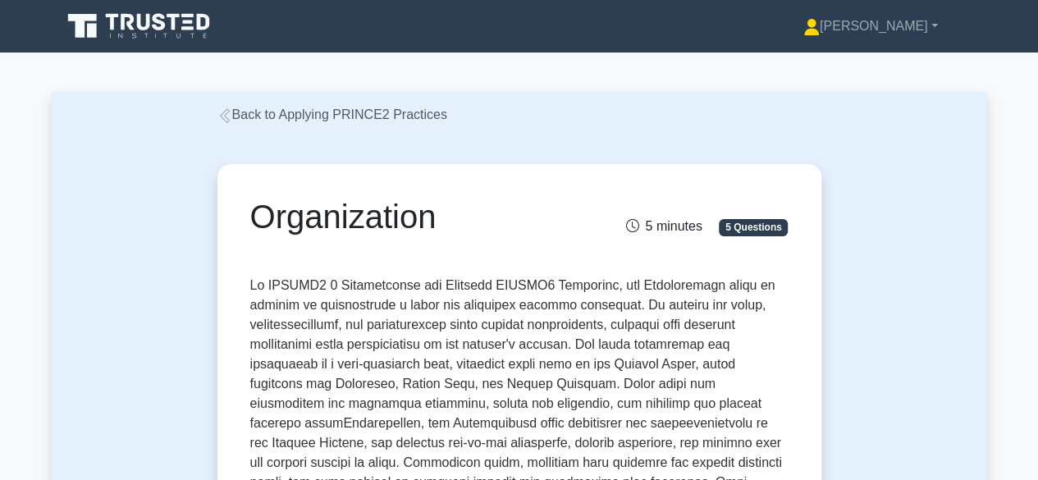
click at [223, 107] on link "Back to Applying PRINCE2 Practices" at bounding box center [332, 114] width 230 height 14
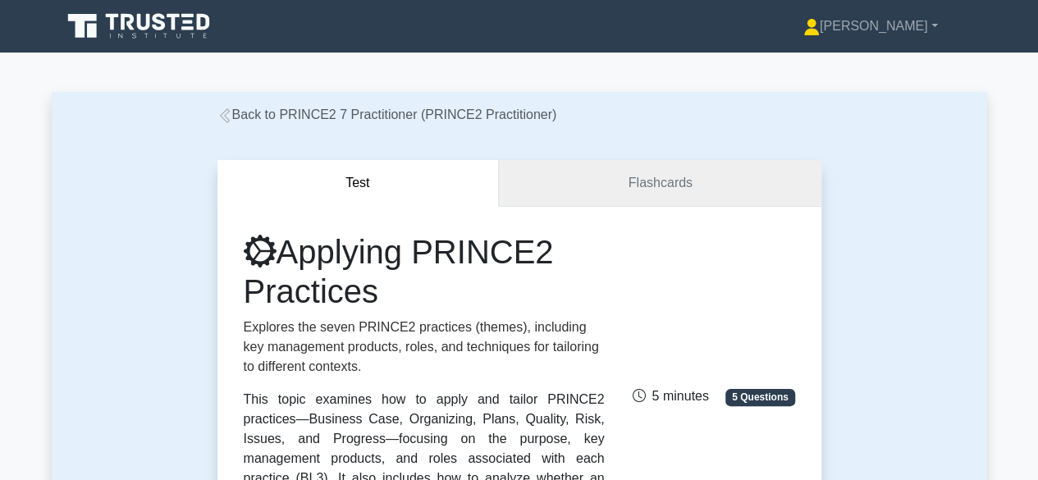
click at [600, 189] on link "Flashcards" at bounding box center [660, 183] width 322 height 47
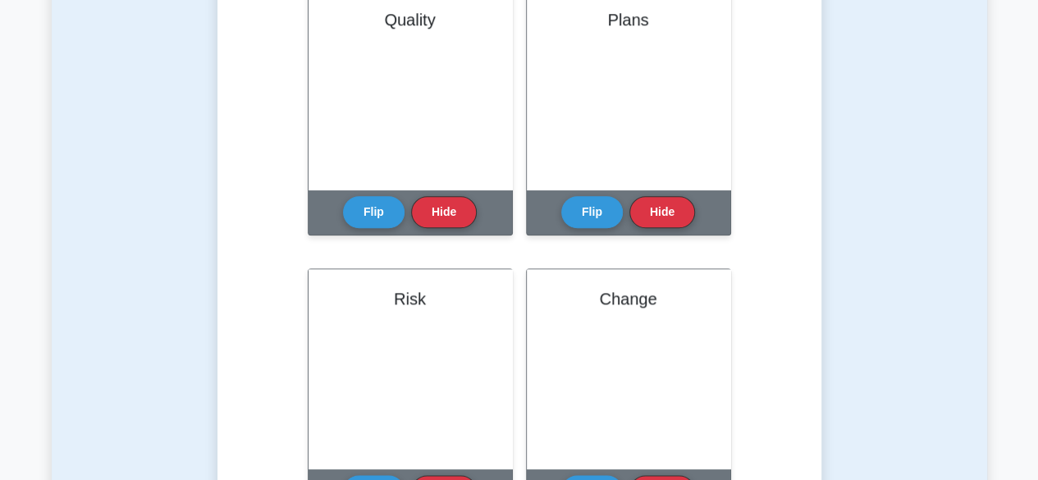
scroll to position [707, 0]
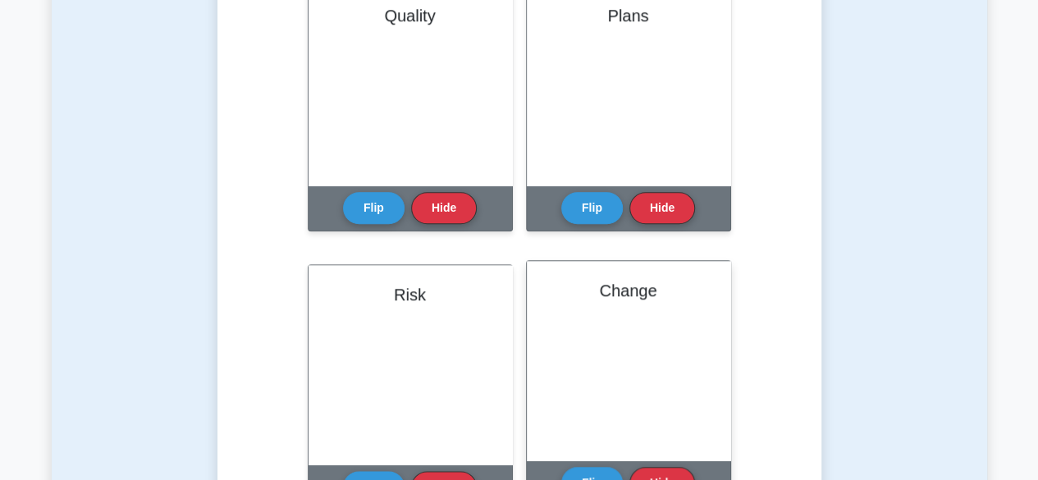
click at [635, 349] on div "Change" at bounding box center [628, 360] width 203 height 199
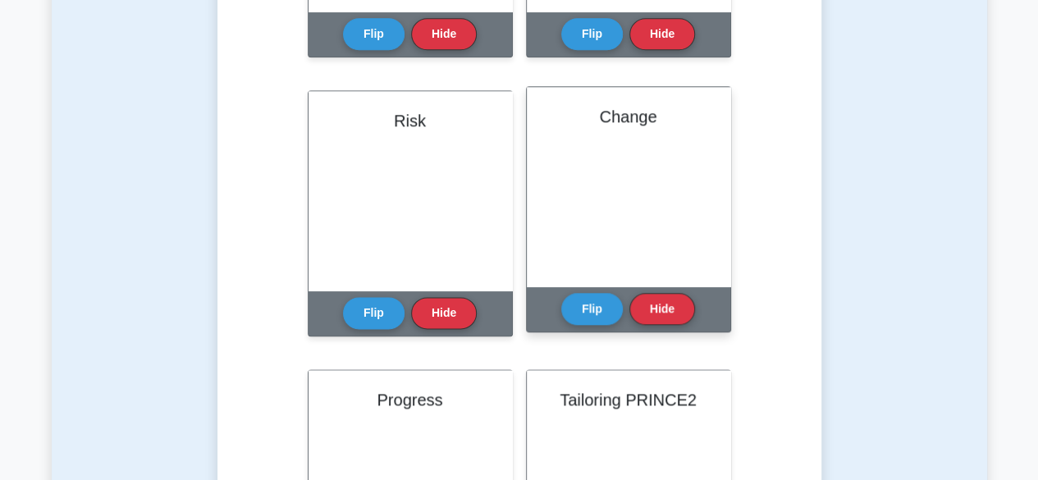
scroll to position [884, 0]
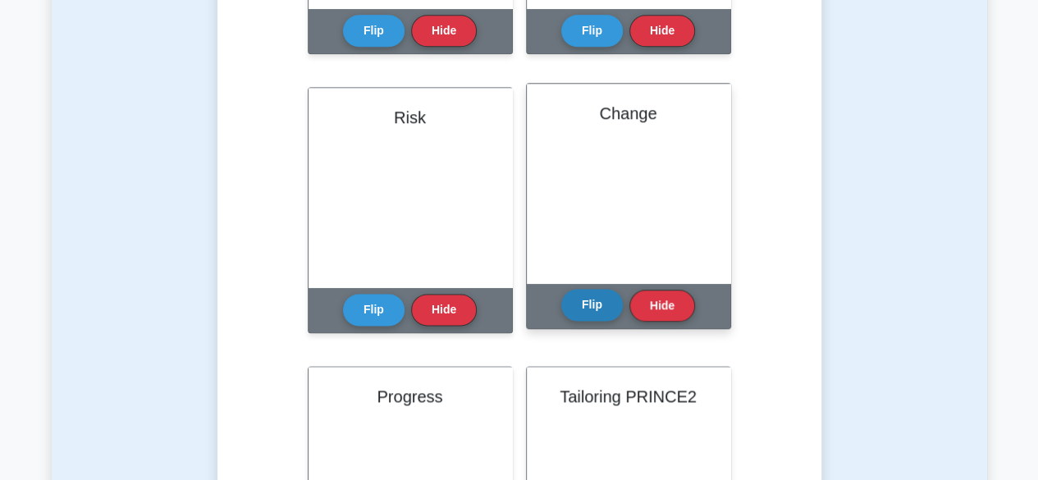
click at [591, 305] on button "Flip" at bounding box center [592, 305] width 62 height 32
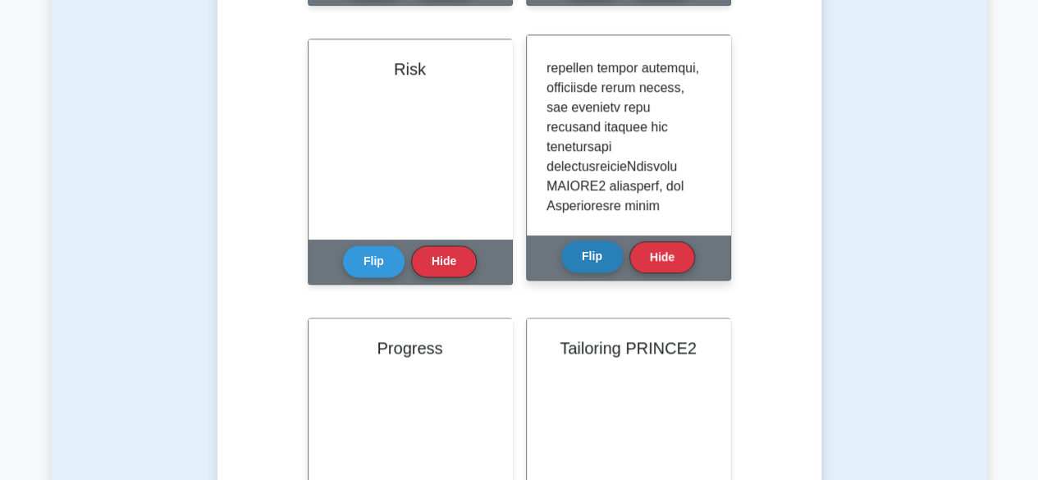
scroll to position [933, 0]
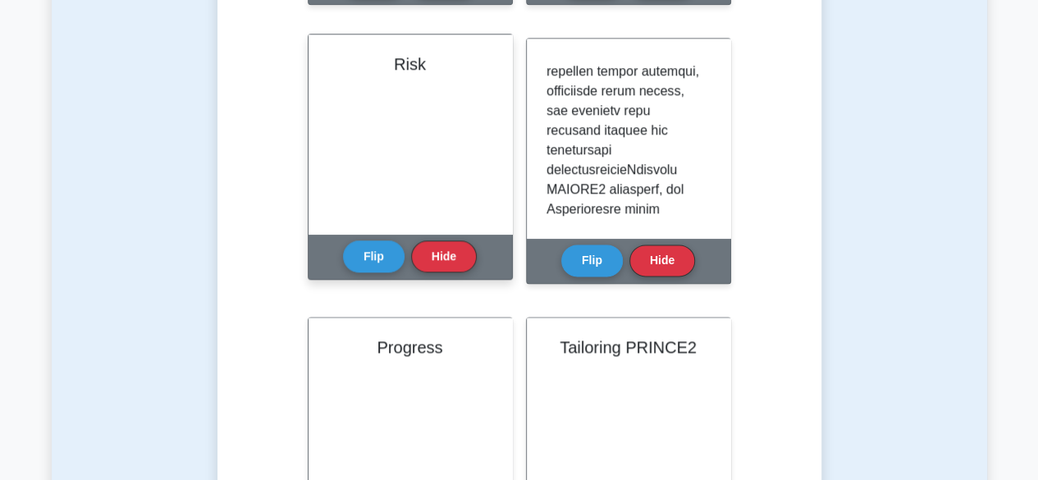
click at [361, 110] on div "Risk" at bounding box center [409, 133] width 203 height 199
click at [371, 264] on button "Flip" at bounding box center [374, 255] width 62 height 32
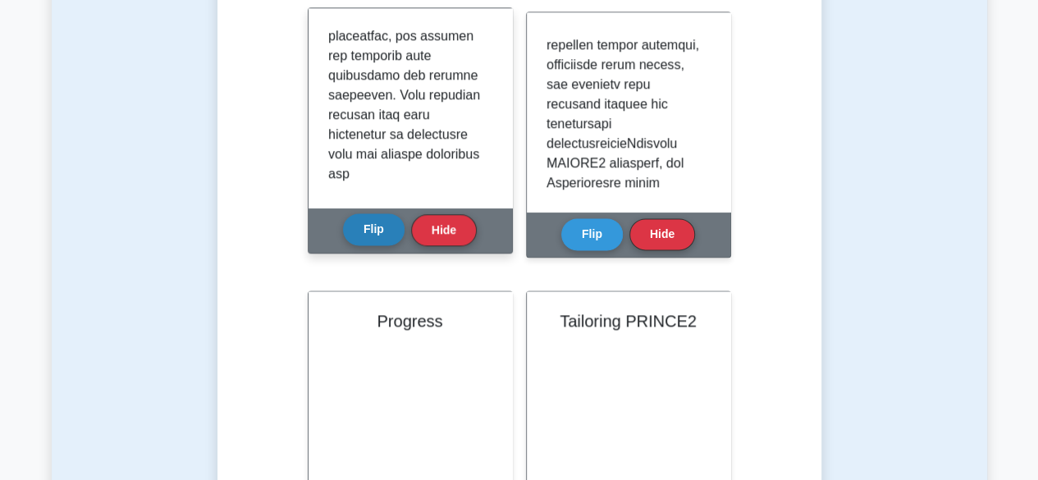
scroll to position [515, 0]
click at [510, 148] on div at bounding box center [409, 107] width 203 height 199
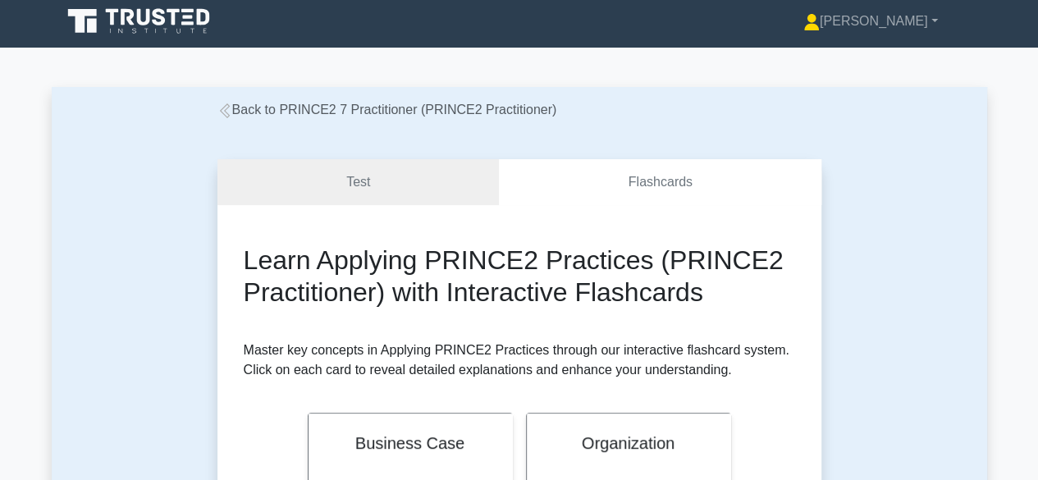
scroll to position [0, 0]
